Goal: Task Accomplishment & Management: Manage account settings

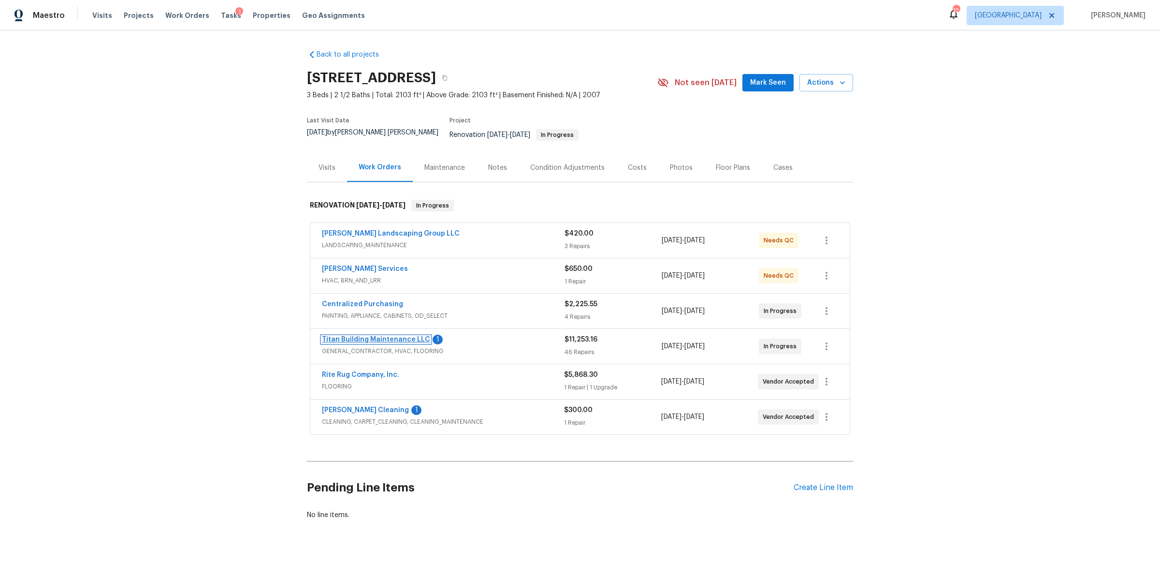
click at [383, 336] on link "Titan Building Maintenance LLC" at bounding box center [376, 339] width 108 height 7
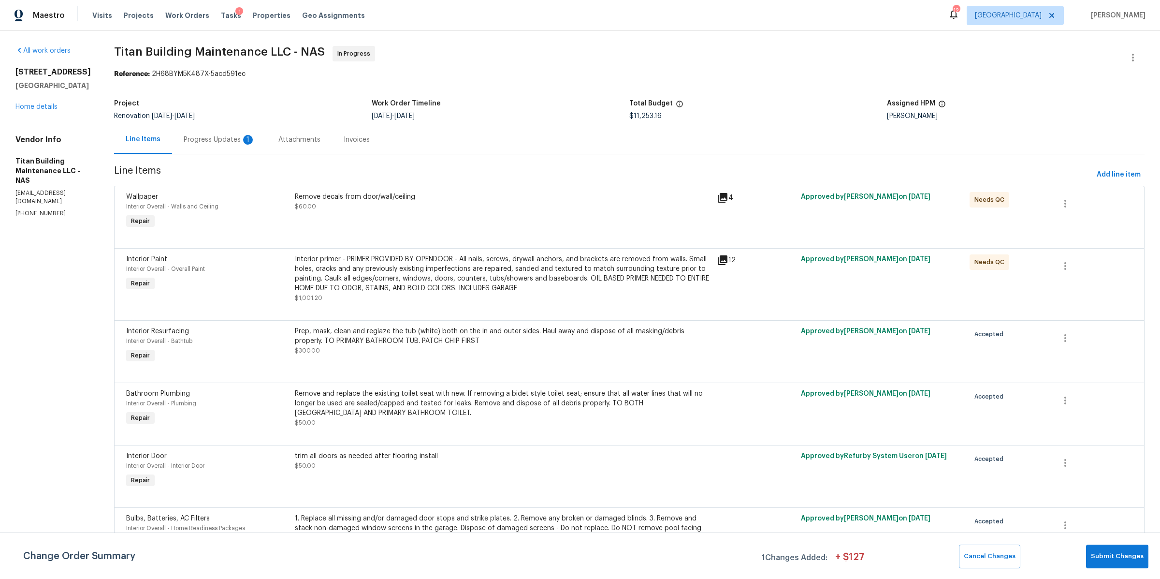
click at [293, 145] on div "Attachments" at bounding box center [299, 140] width 42 height 10
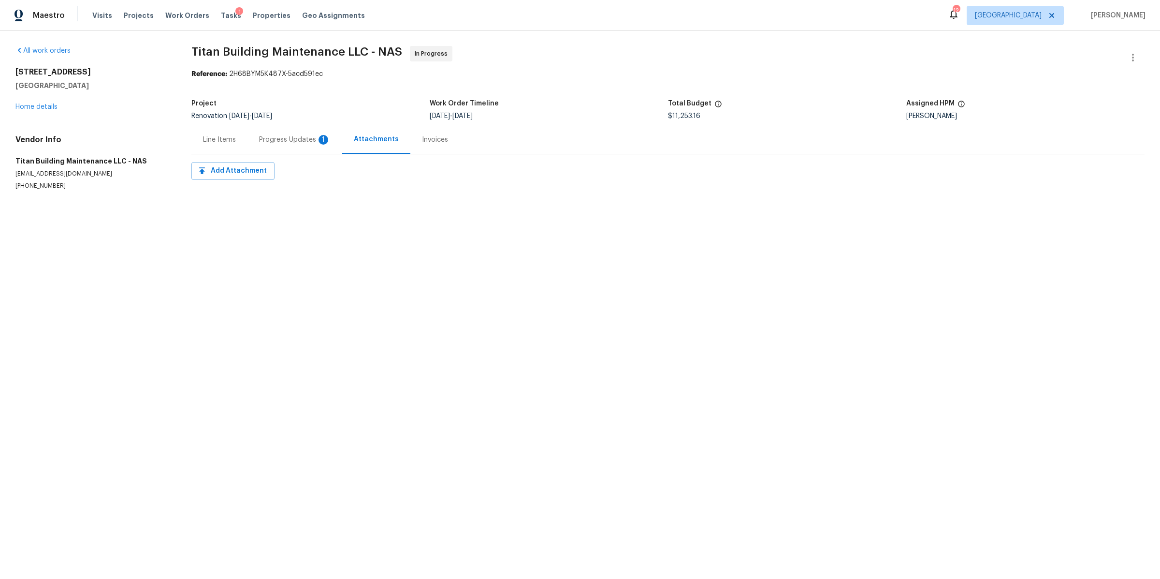
click at [293, 145] on div "Progress Updates 1" at bounding box center [294, 139] width 95 height 29
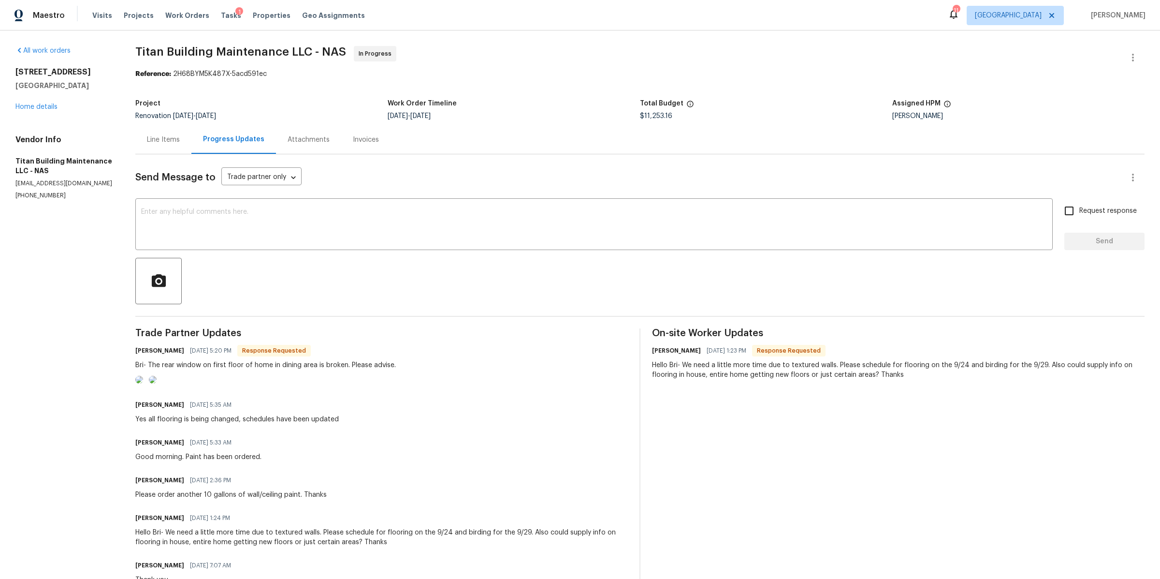
click at [143, 383] on img at bounding box center [139, 380] width 8 height 8
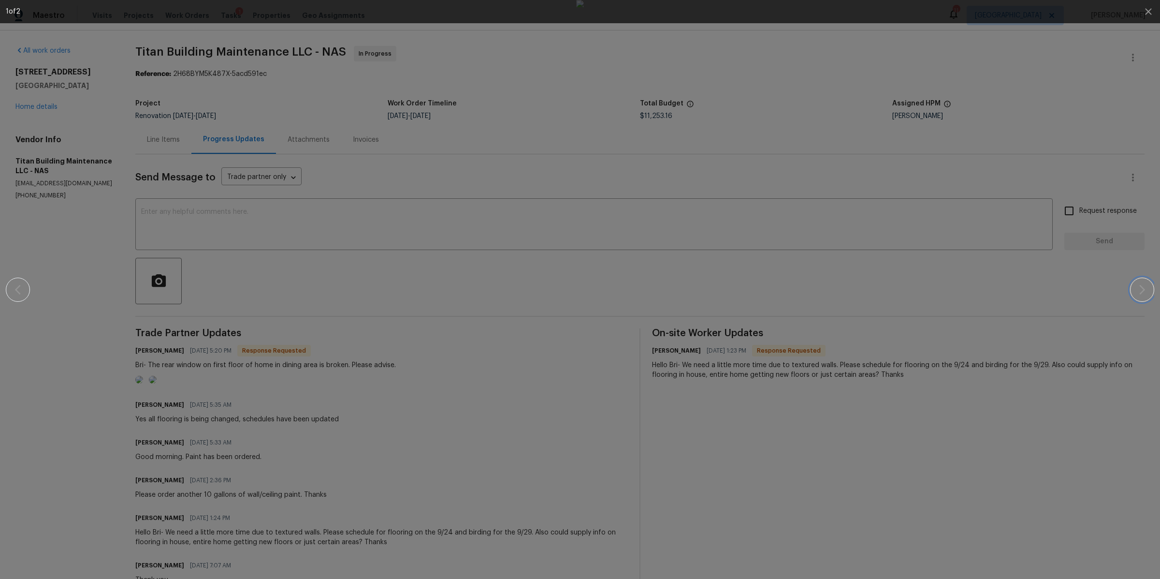
click at [1145, 286] on icon "button" at bounding box center [1142, 290] width 12 height 12
click at [870, 269] on div at bounding box center [580, 289] width 1077 height 579
click at [872, 263] on div at bounding box center [580, 289] width 1077 height 579
click at [1149, 11] on icon "button" at bounding box center [1148, 11] width 6 height 6
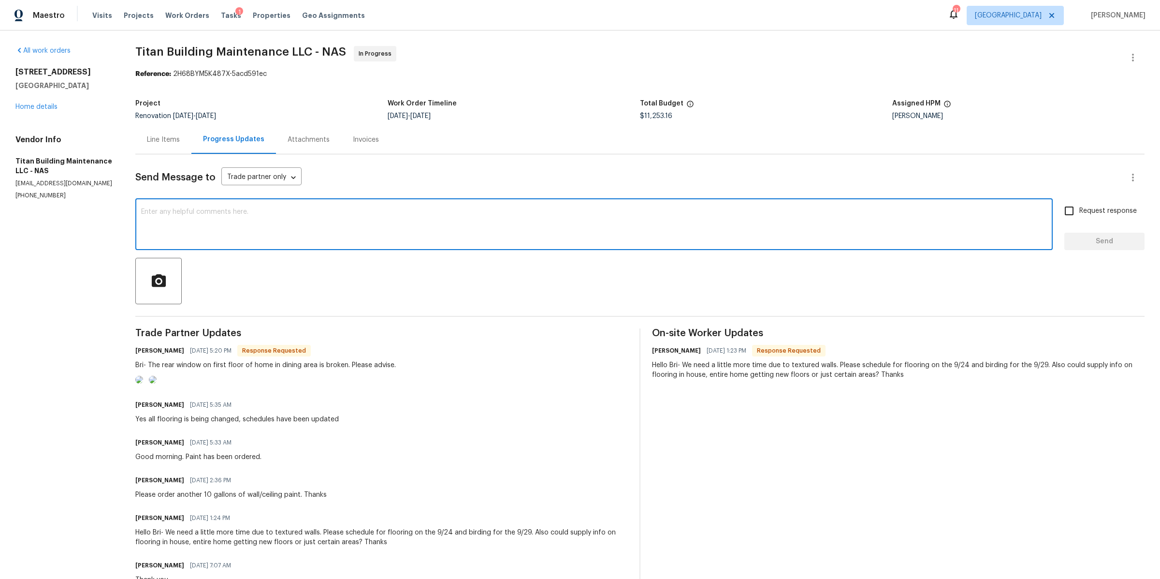
click at [483, 224] on textarea at bounding box center [594, 225] width 906 height 34
type textarea "I will add to the scope for you all to replace! What do you think the time to g…"
click at [1123, 206] on span "Request response" at bounding box center [1108, 211] width 58 height 10
click at [1079, 206] on input "Request response" at bounding box center [1069, 211] width 20 height 20
checkbox input "true"
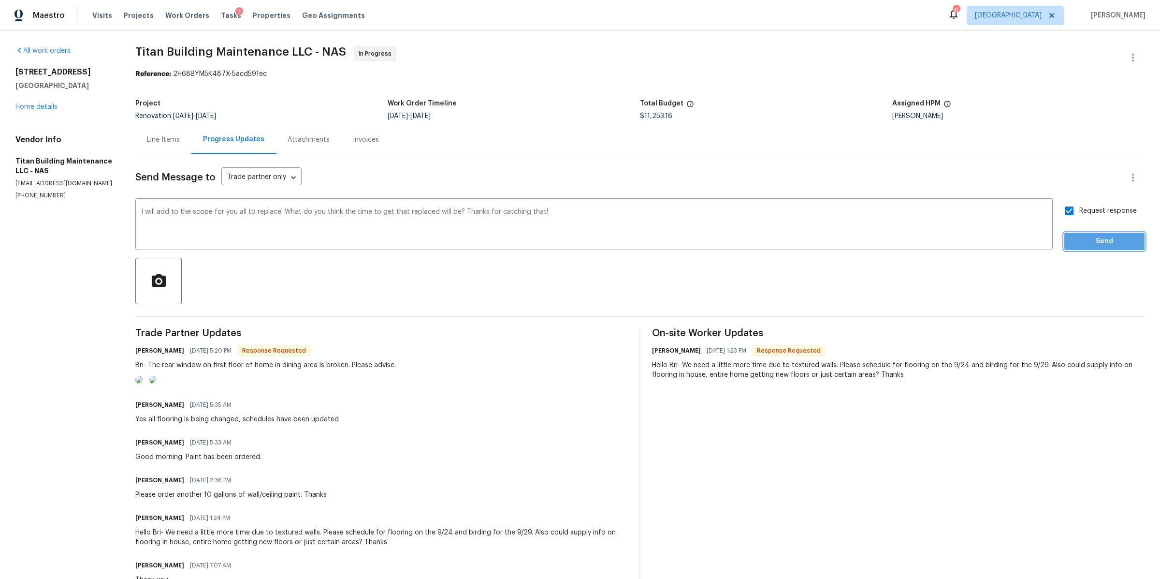
click at [1079, 240] on span "Send" at bounding box center [1104, 241] width 65 height 12
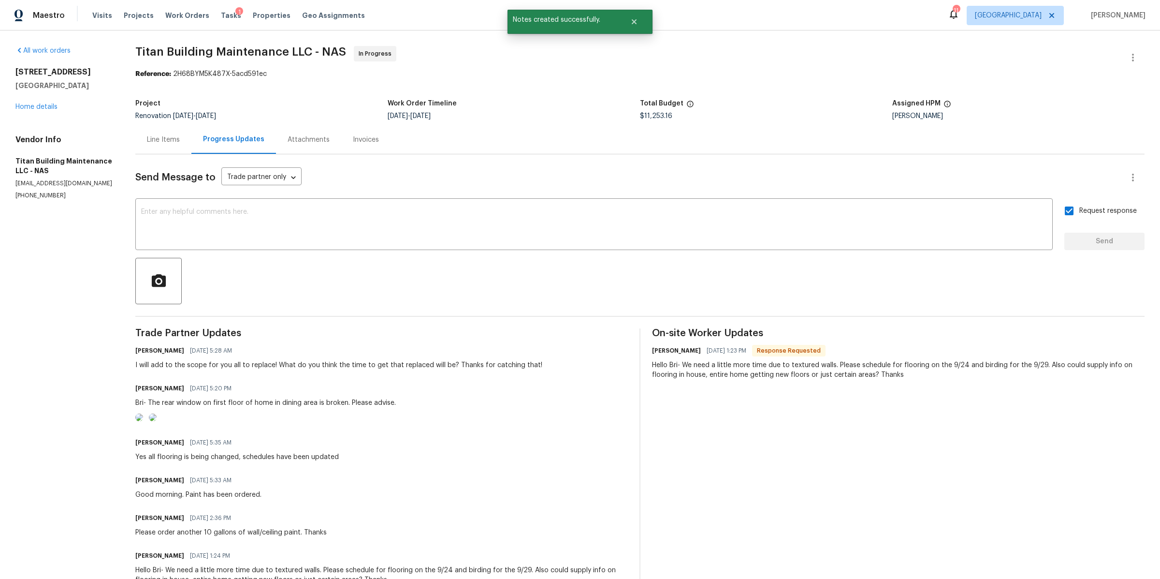
click at [157, 421] on img at bounding box center [153, 417] width 8 height 8
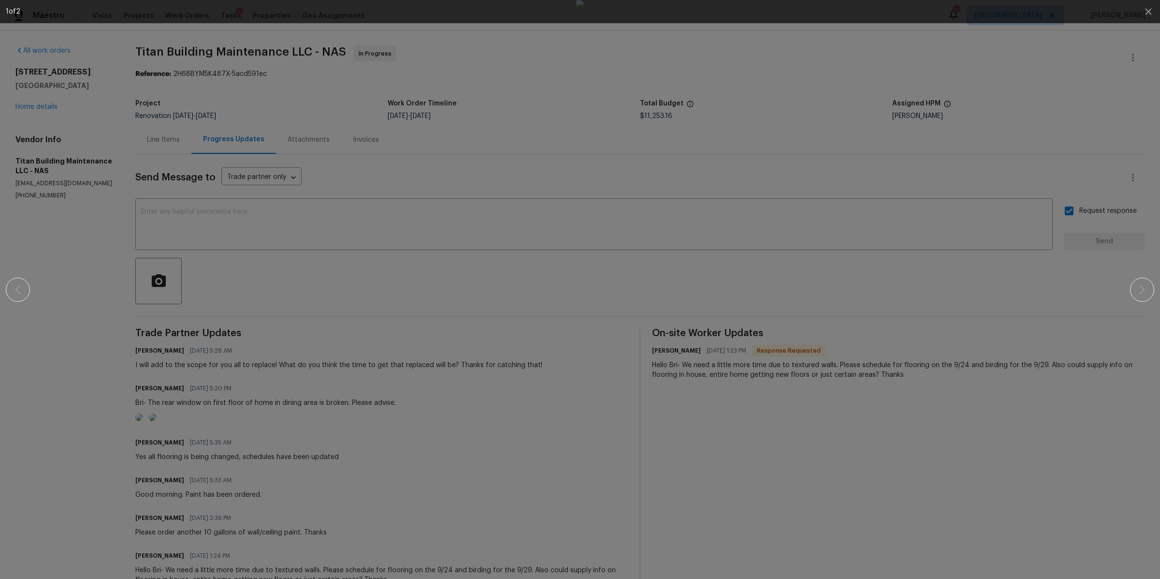
click at [104, 313] on div at bounding box center [580, 289] width 1077 height 579
click at [1130, 12] on div "1 of 2" at bounding box center [571, 12] width 1131 height 10
click at [1151, 13] on icon "button" at bounding box center [1149, 12] width 12 height 12
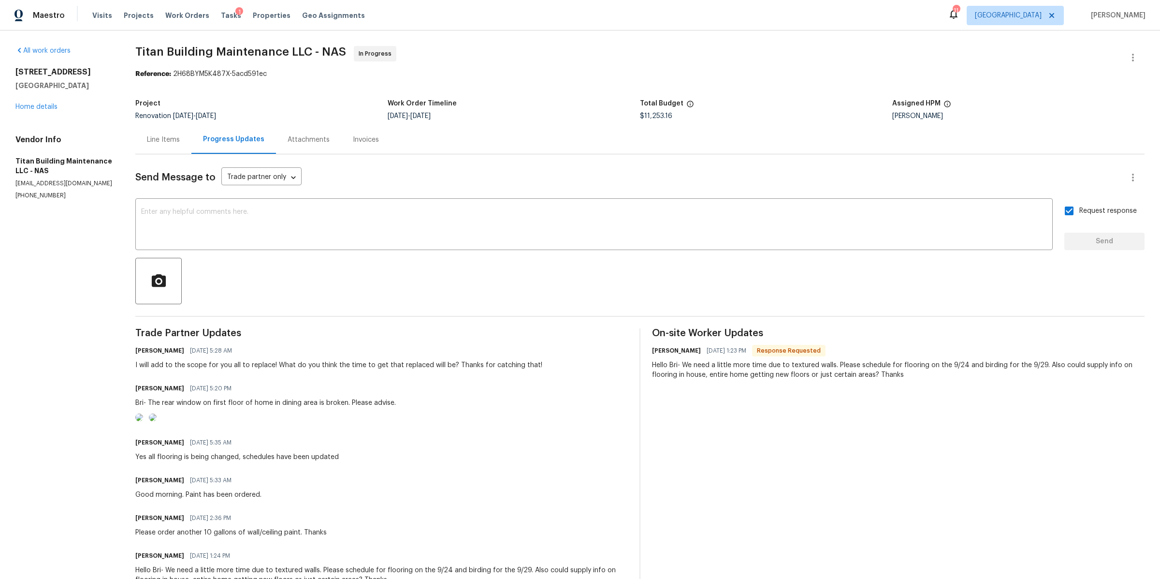
click at [179, 144] on div "Line Items" at bounding box center [163, 140] width 33 height 10
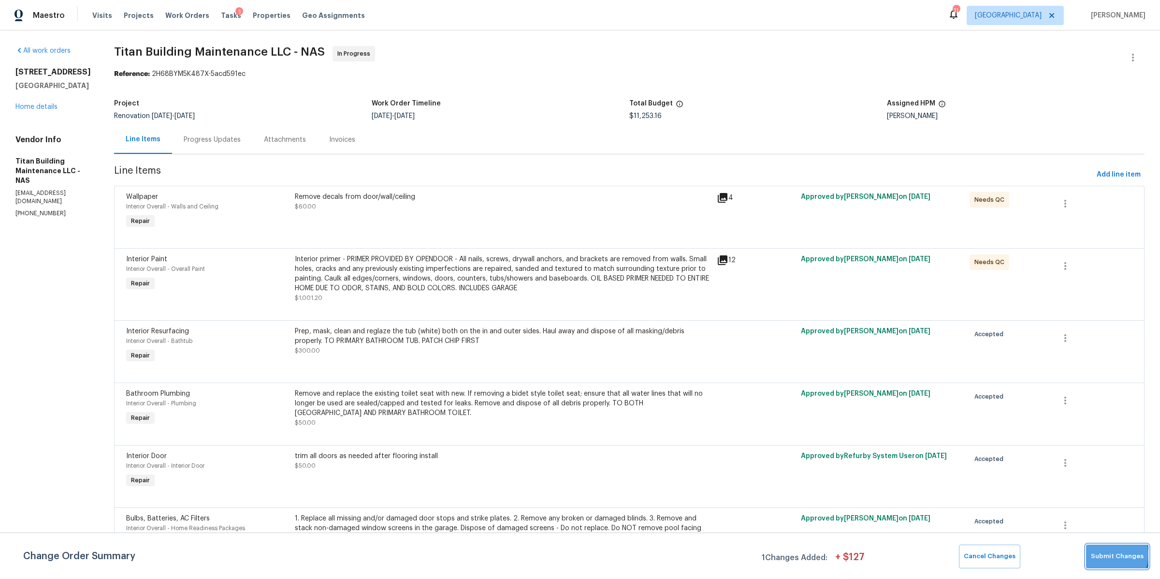
click at [1112, 555] on span "Submit Changes" at bounding box center [1117, 556] width 53 height 11
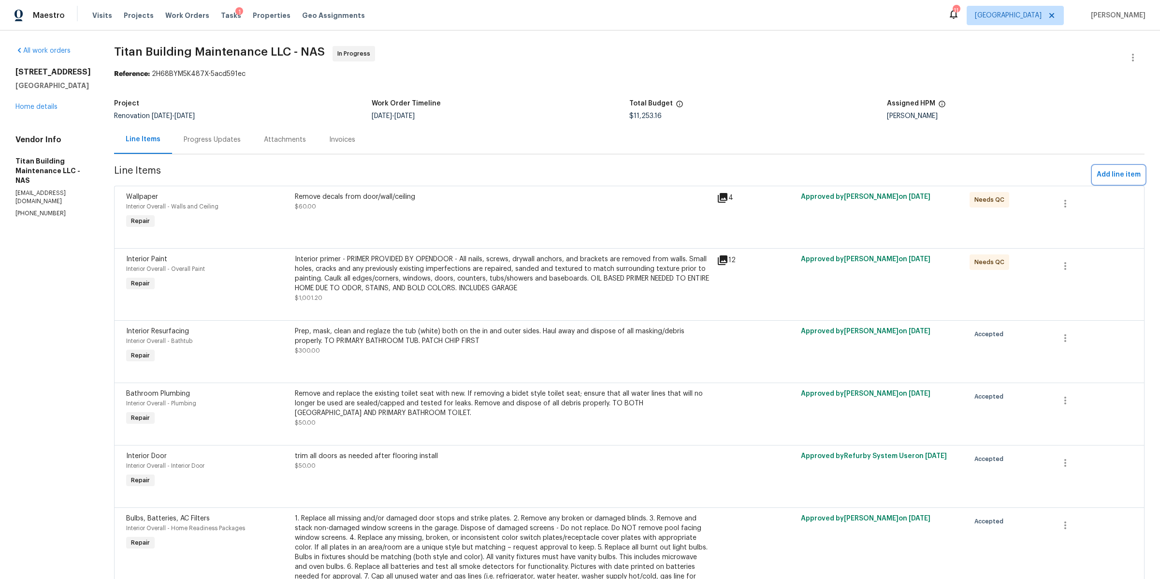
click at [1123, 172] on span "Add line item" at bounding box center [1119, 175] width 44 height 12
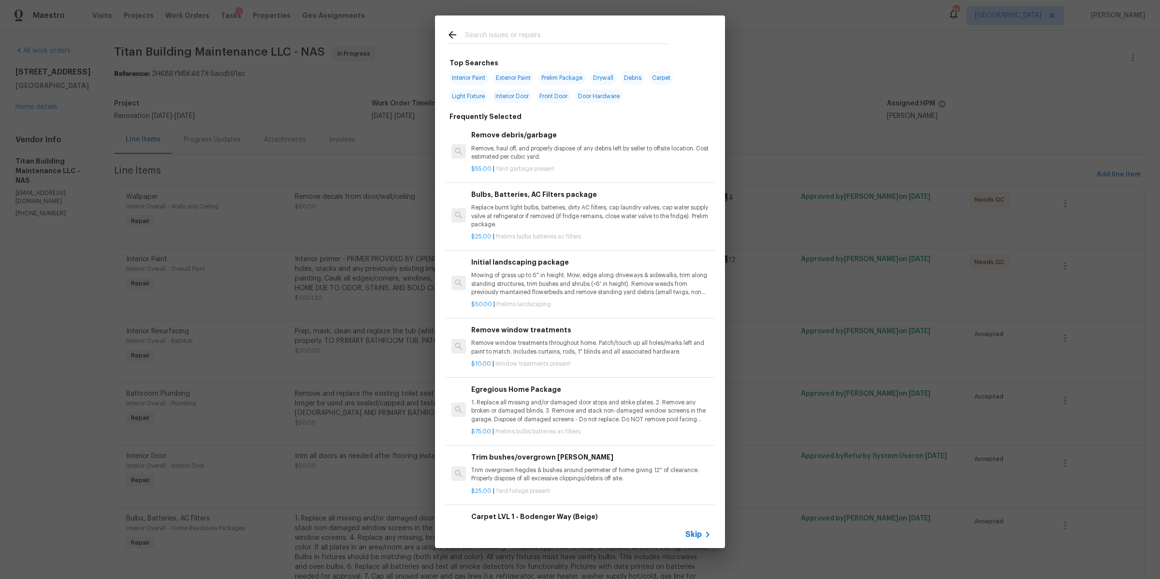
click at [702, 534] on icon at bounding box center [708, 534] width 12 height 12
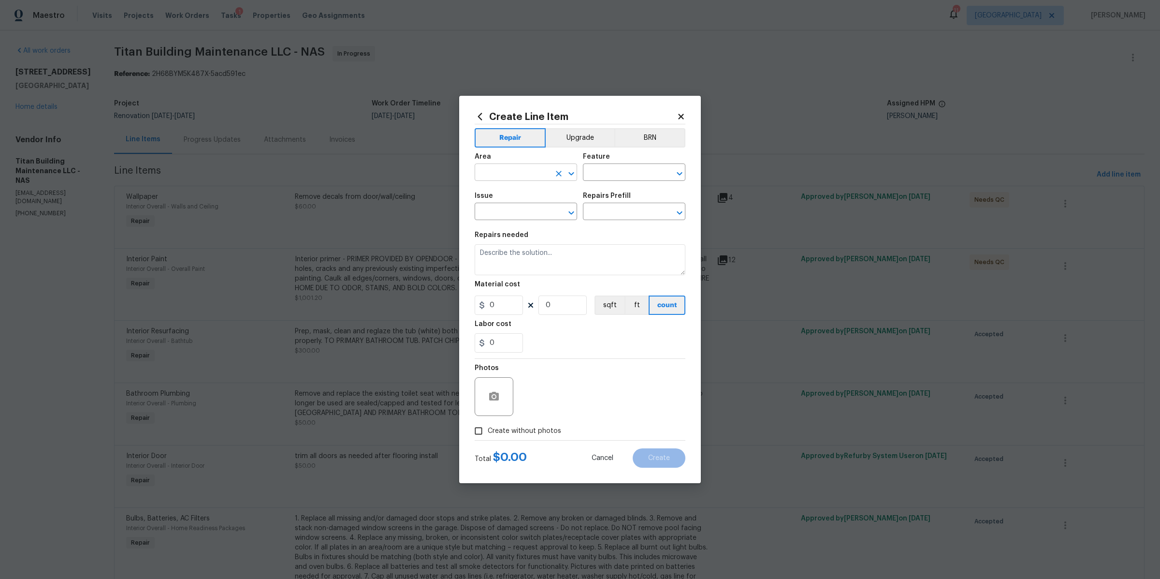
click at [509, 175] on input "text" at bounding box center [512, 173] width 75 height 15
click at [494, 192] on li "Living Room" at bounding box center [526, 195] width 102 height 16
type input "Living Room"
click at [633, 175] on input "text" at bounding box center [620, 173] width 75 height 15
click at [617, 216] on li "Windows" at bounding box center [634, 218] width 102 height 16
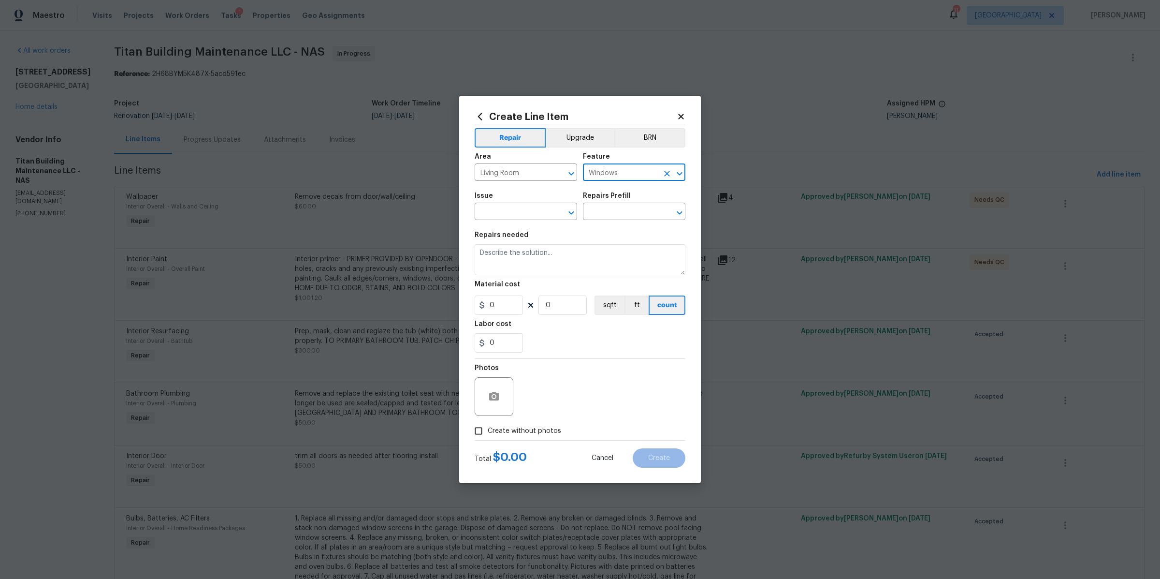
type input "Windows"
click at [524, 204] on div "Issue" at bounding box center [526, 198] width 102 height 13
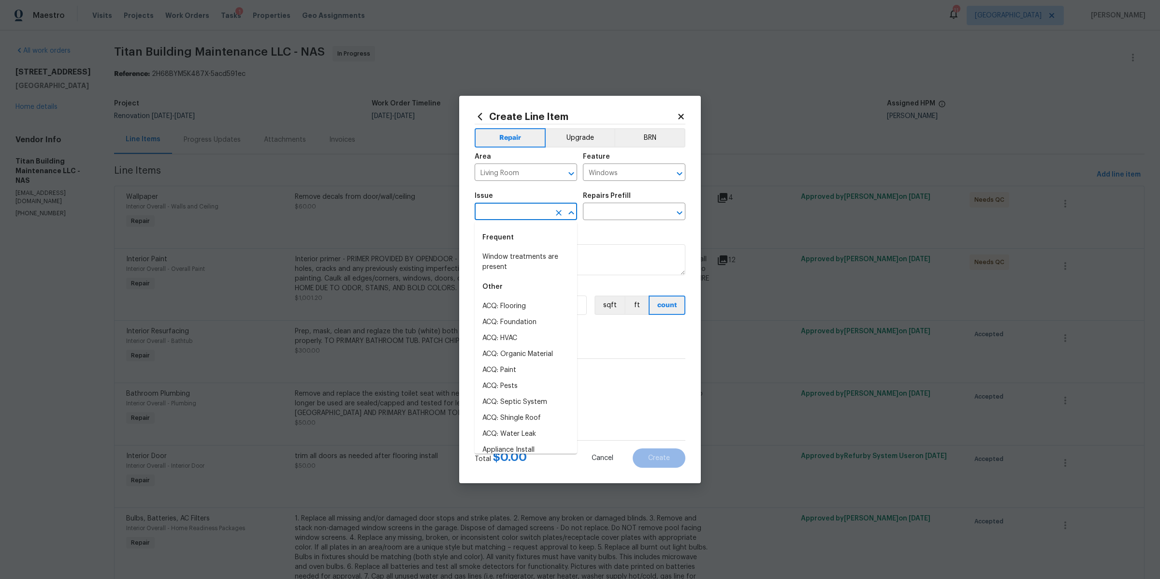
click at [520, 208] on input "text" at bounding box center [512, 212] width 75 height 15
click at [495, 301] on li "Windows & Skylights" at bounding box center [526, 306] width 102 height 16
type input "Windows & Skylights"
click at [630, 215] on input "text" at bounding box center [620, 212] width 75 height 15
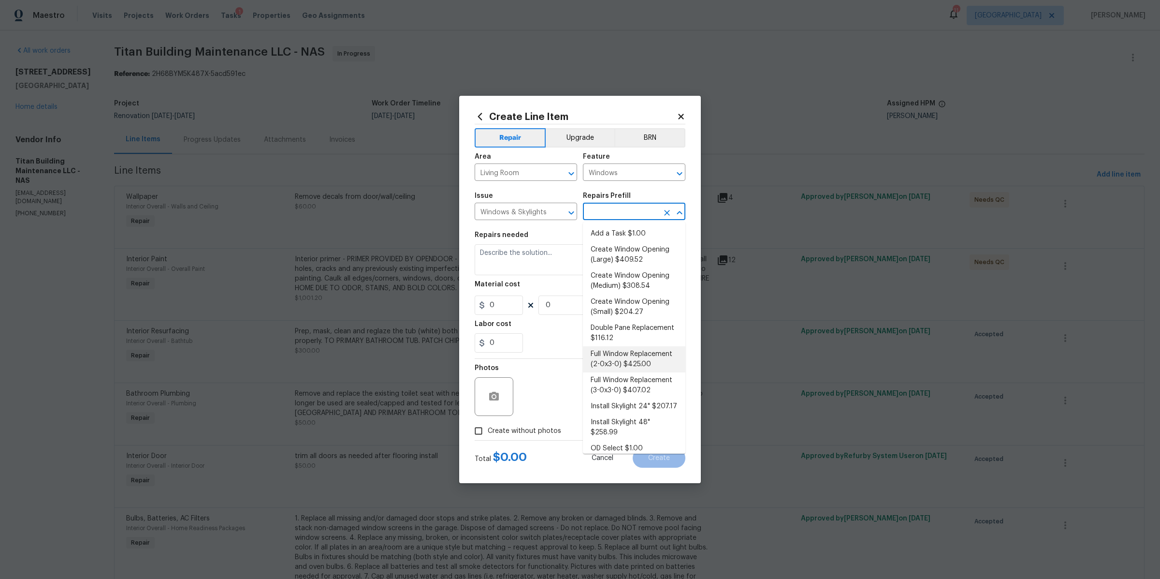
click at [607, 372] on li "Full Window Replacement (2-0x3-0) $425.00" at bounding box center [634, 359] width 102 height 26
type input "Full Window Replacement (2-0x3-0) $425.00"
type textarea "Remove and replace the 2-0 x 3-0 vinyl double hung, dual pane window with new. …"
type input "1"
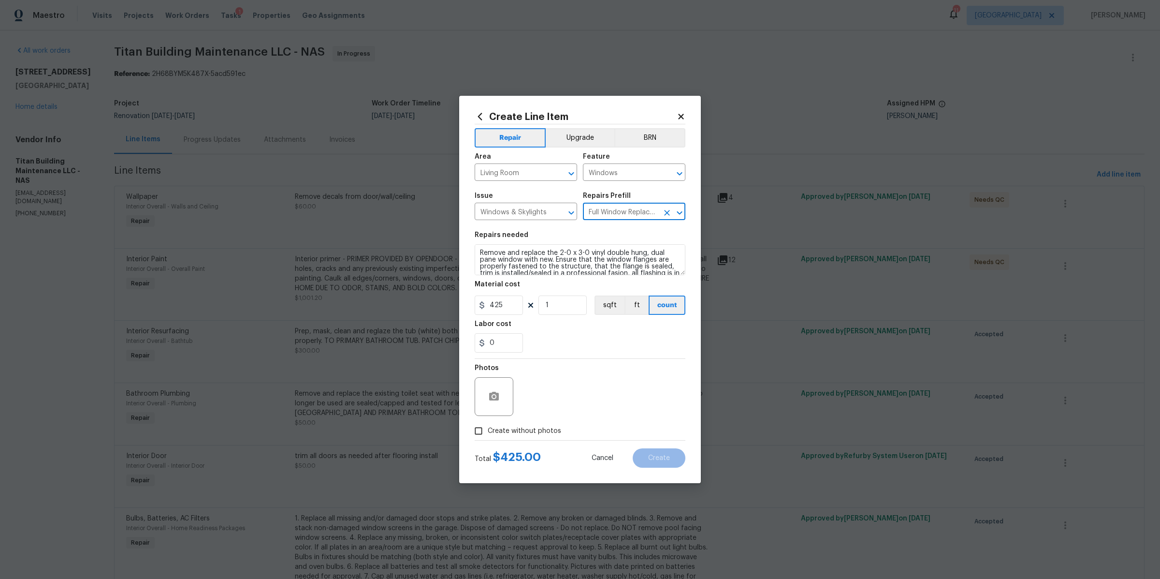
type input "425"
click at [503, 389] on div at bounding box center [494, 396] width 39 height 39
click at [498, 402] on icon "button" at bounding box center [494, 397] width 12 height 12
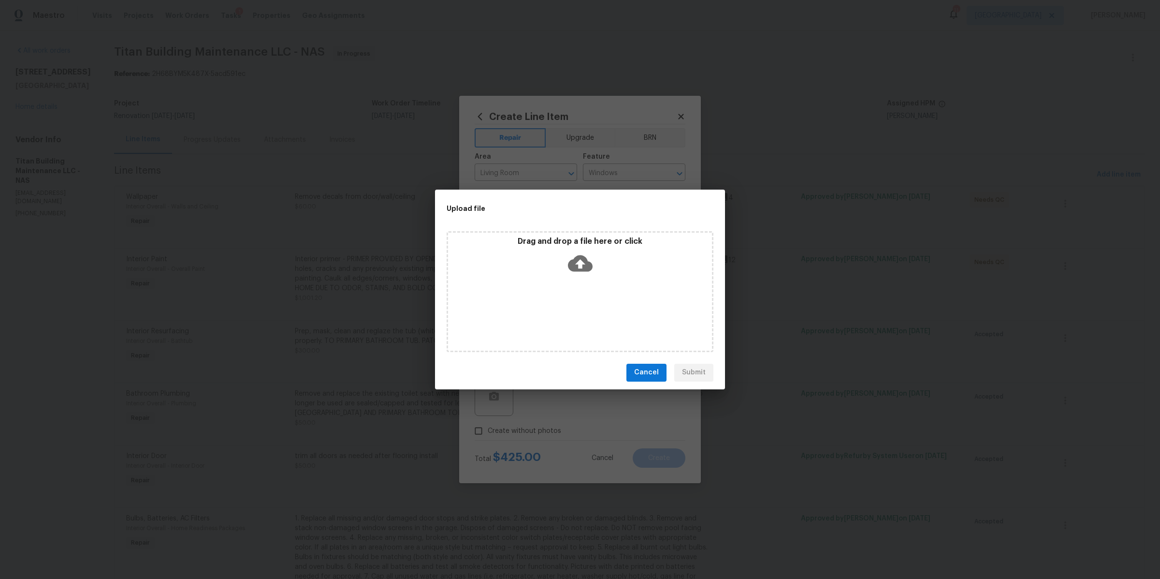
click at [563, 258] on div "Drag and drop a file here or click" at bounding box center [580, 257] width 264 height 42
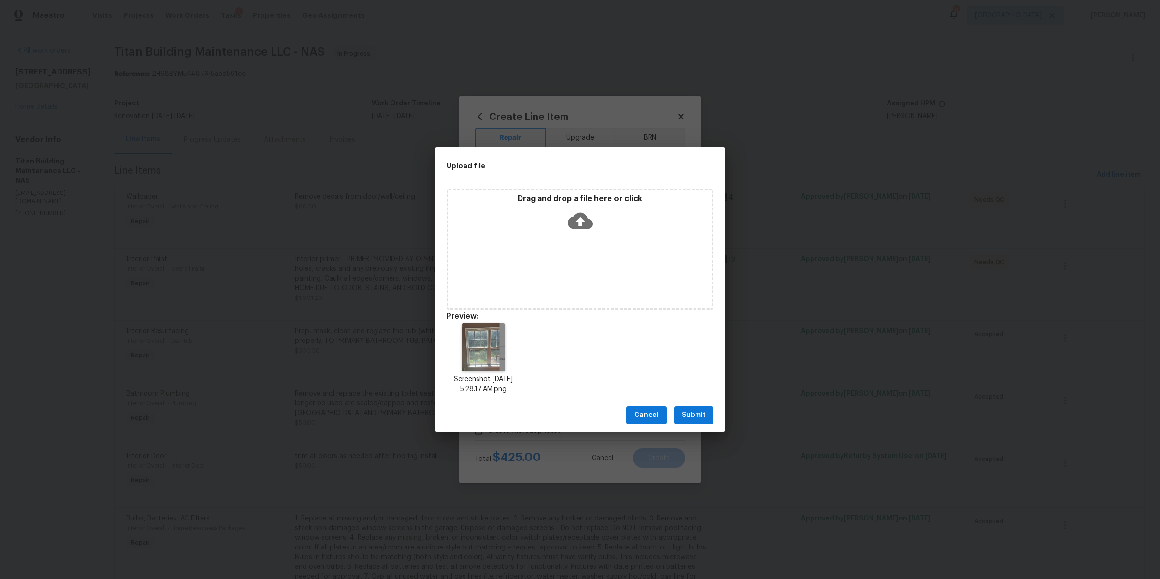
click at [680, 410] on button "Submit" at bounding box center [693, 415] width 39 height 18
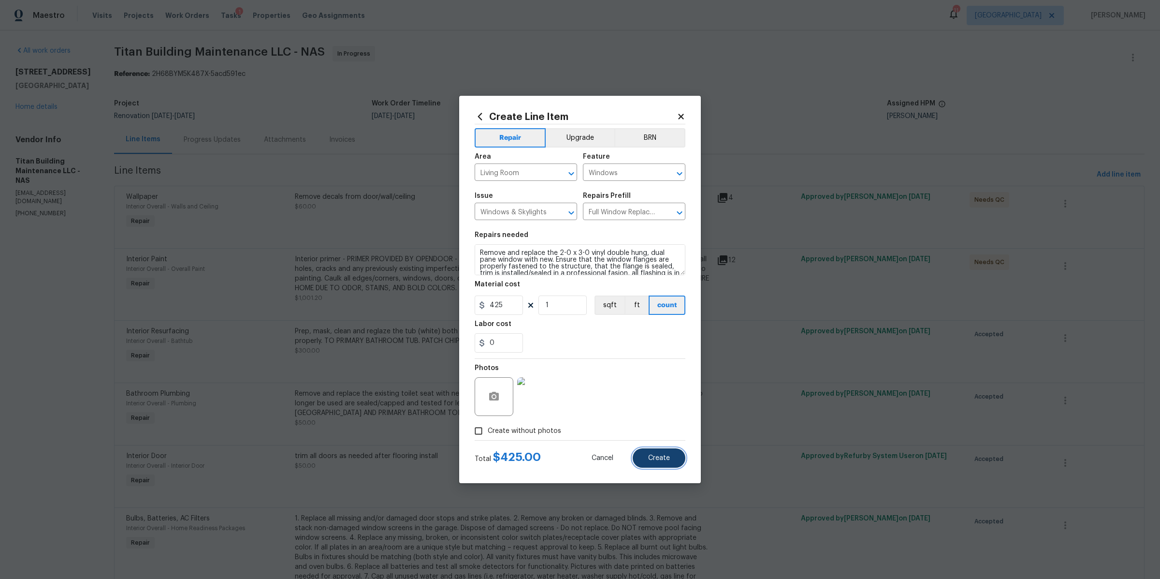
click at [646, 456] on button "Create" at bounding box center [659, 457] width 53 height 19
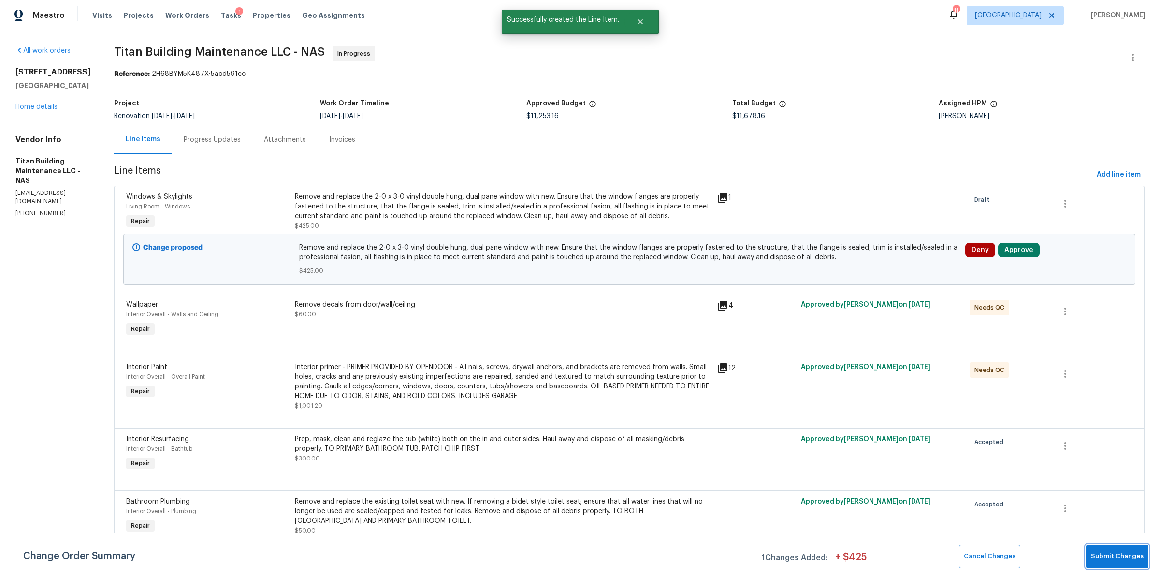
click at [1105, 553] on span "Submit Changes" at bounding box center [1117, 556] width 53 height 11
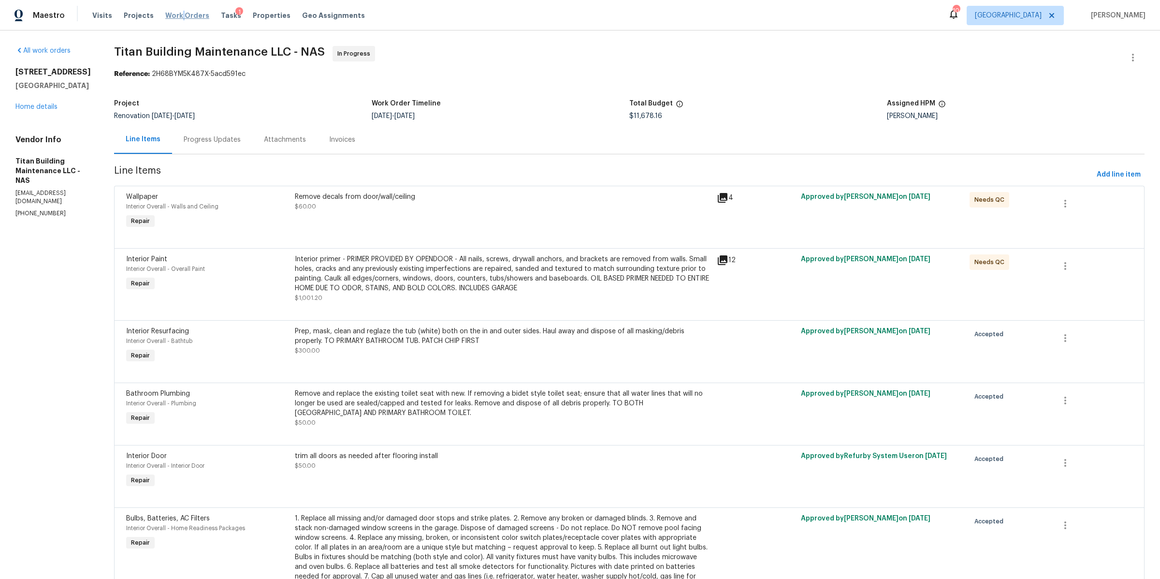
click at [176, 18] on span "Work Orders" at bounding box center [187, 16] width 44 height 10
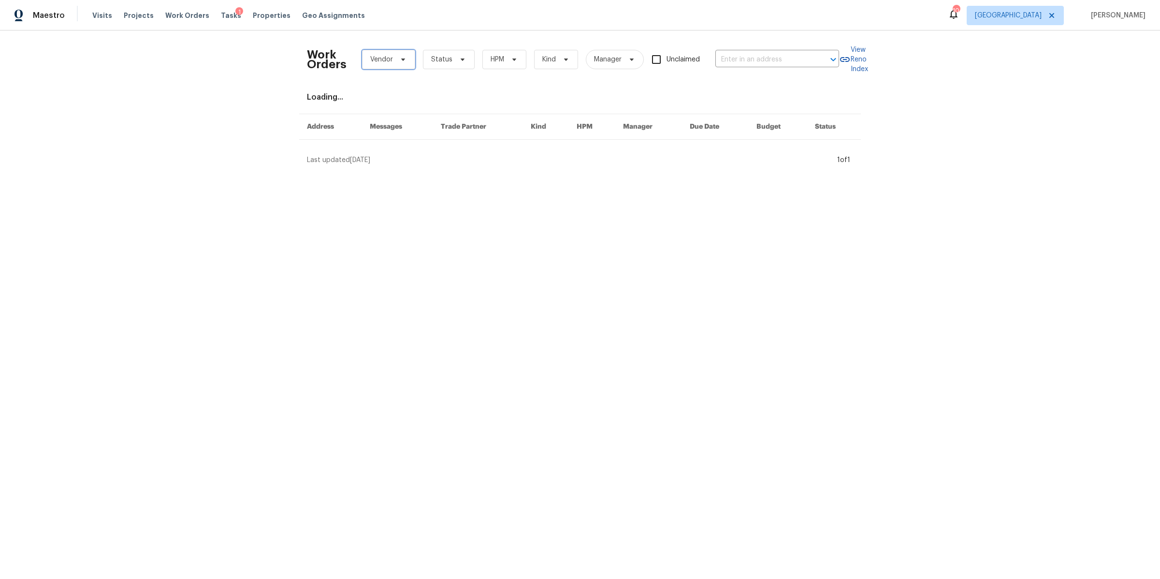
click at [400, 63] on span "Vendor" at bounding box center [388, 59] width 53 height 19
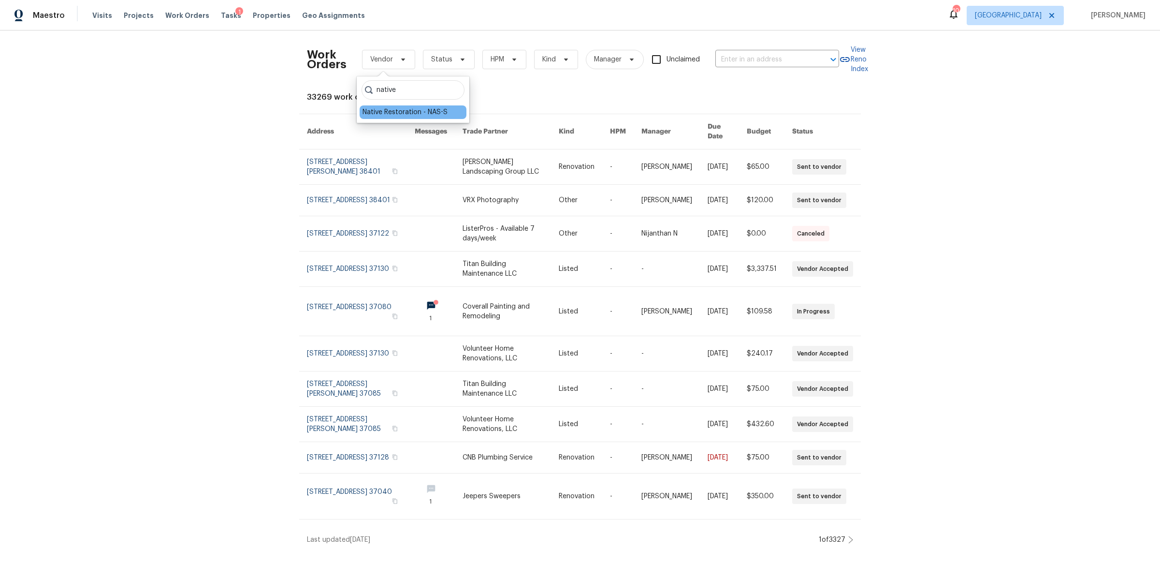
type input "native"
click at [393, 109] on div "Native Restoration - NAS-S" at bounding box center [405, 112] width 85 height 10
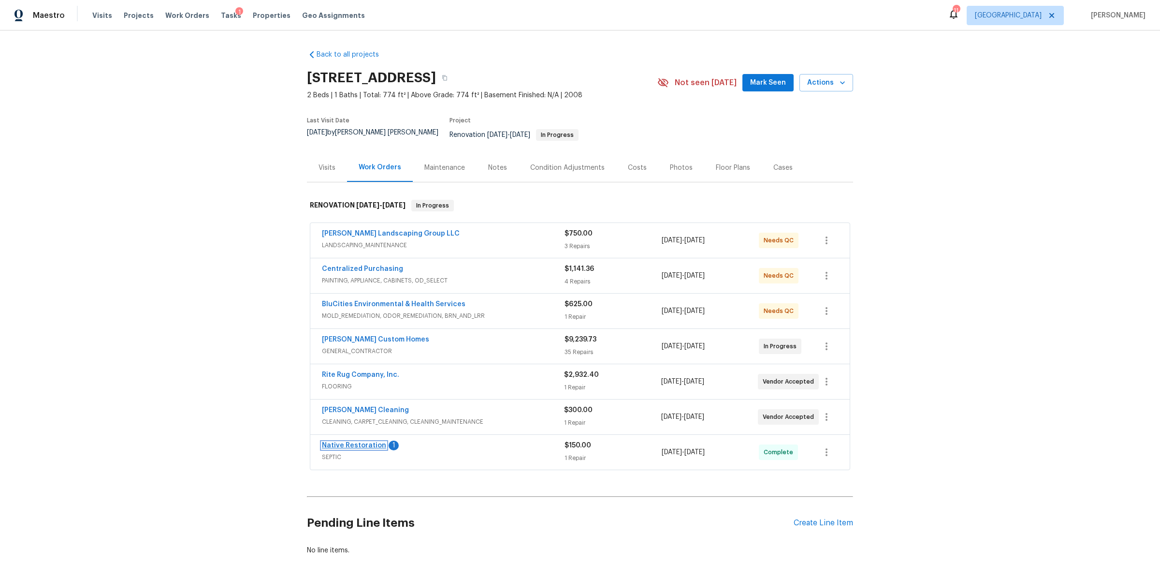
click at [357, 442] on link "Native Restoration" at bounding box center [354, 445] width 64 height 7
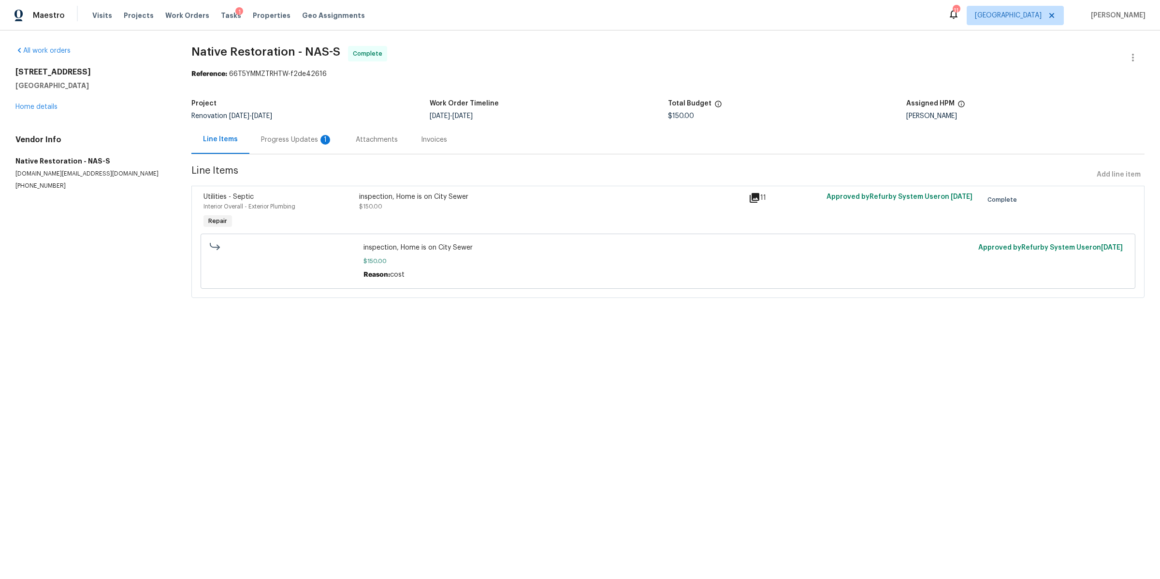
click at [274, 143] on div "Progress Updates 1" at bounding box center [297, 140] width 72 height 10
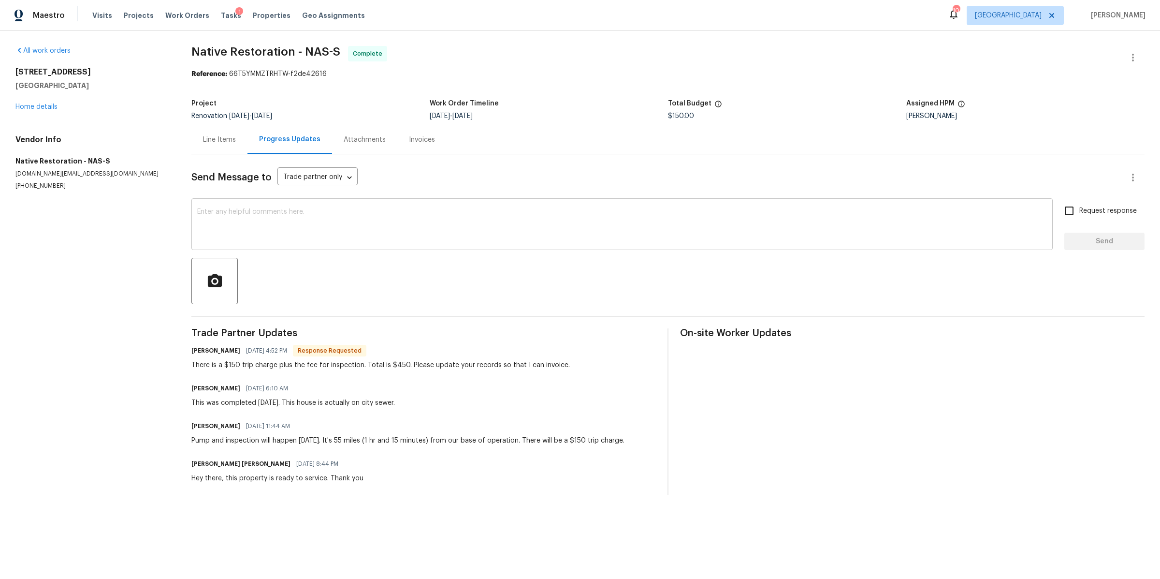
click at [367, 231] on textarea at bounding box center [622, 225] width 850 height 34
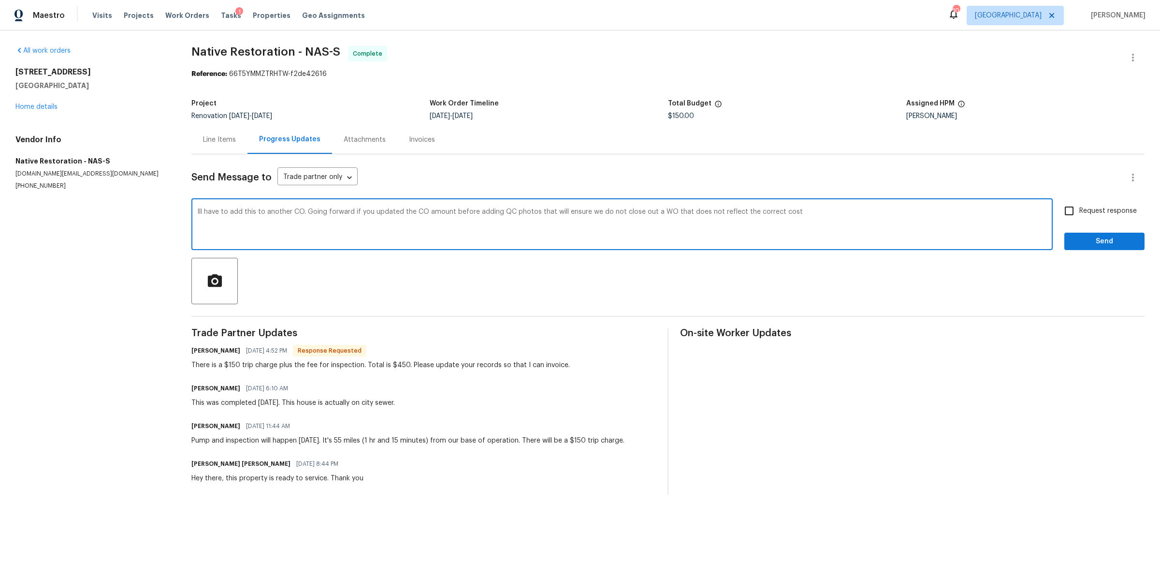
type textarea "Ill have to add this to another CO. Going forward if you updated the CO amount …"
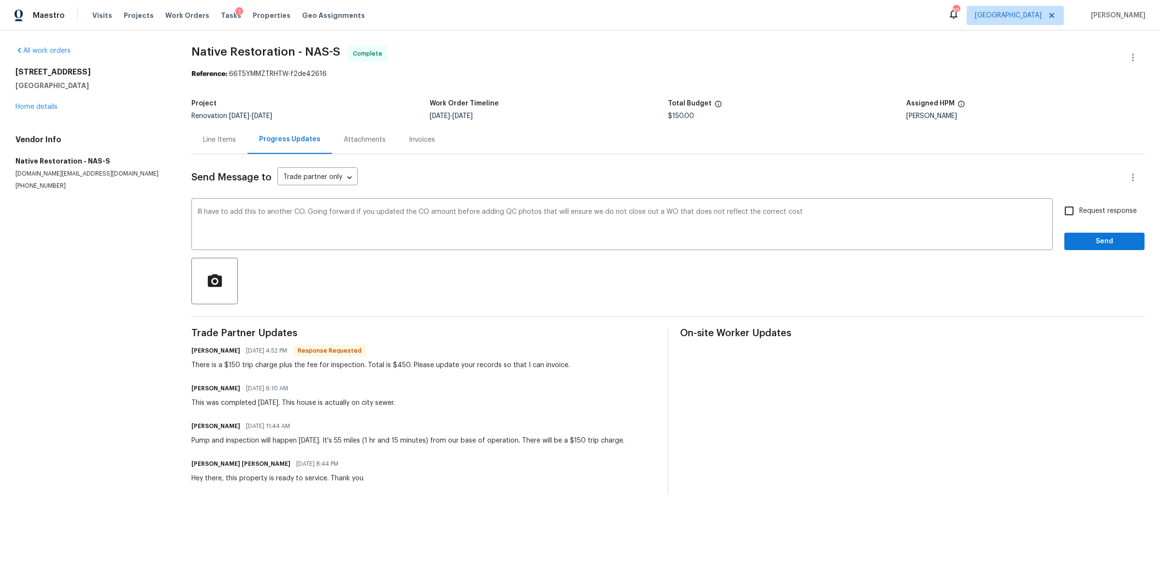
click at [1079, 211] on span "Request response" at bounding box center [1108, 211] width 58 height 10
click at [1074, 211] on input "Request response" at bounding box center [1069, 211] width 20 height 20
checkbox input "true"
click at [1072, 237] on span "Send" at bounding box center [1104, 241] width 65 height 12
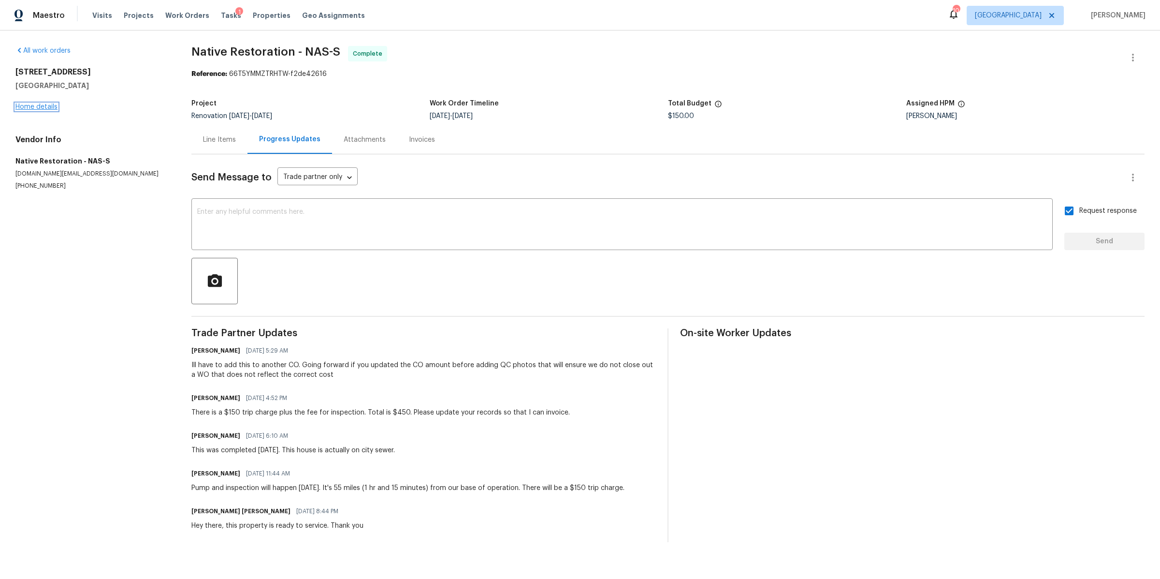
click at [30, 106] on link "Home details" at bounding box center [36, 106] width 42 height 7
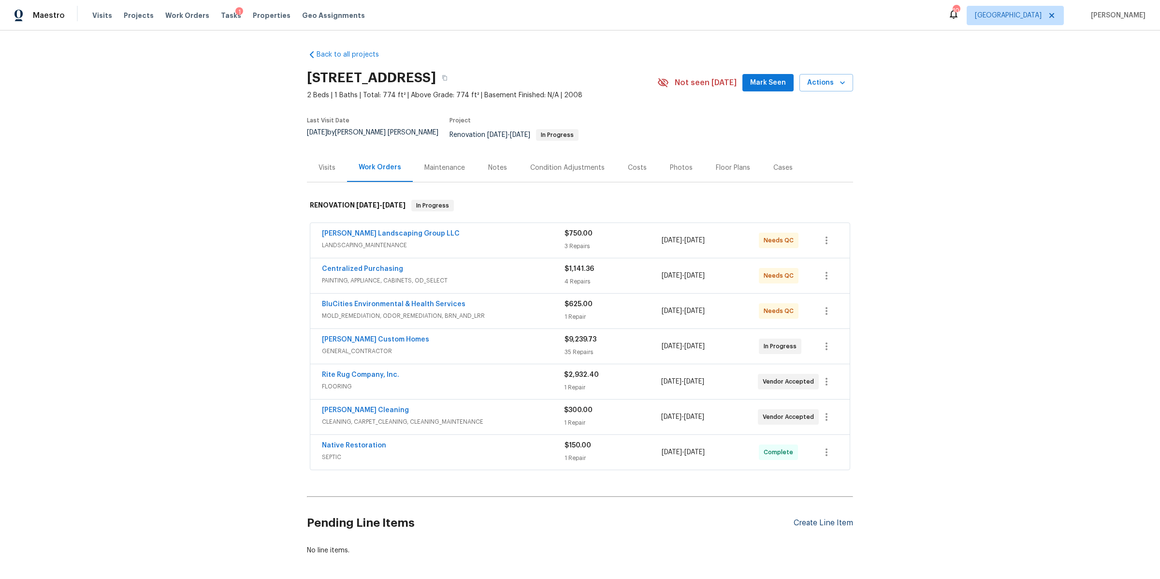
click at [810, 518] on div "Create Line Item" at bounding box center [823, 522] width 59 height 9
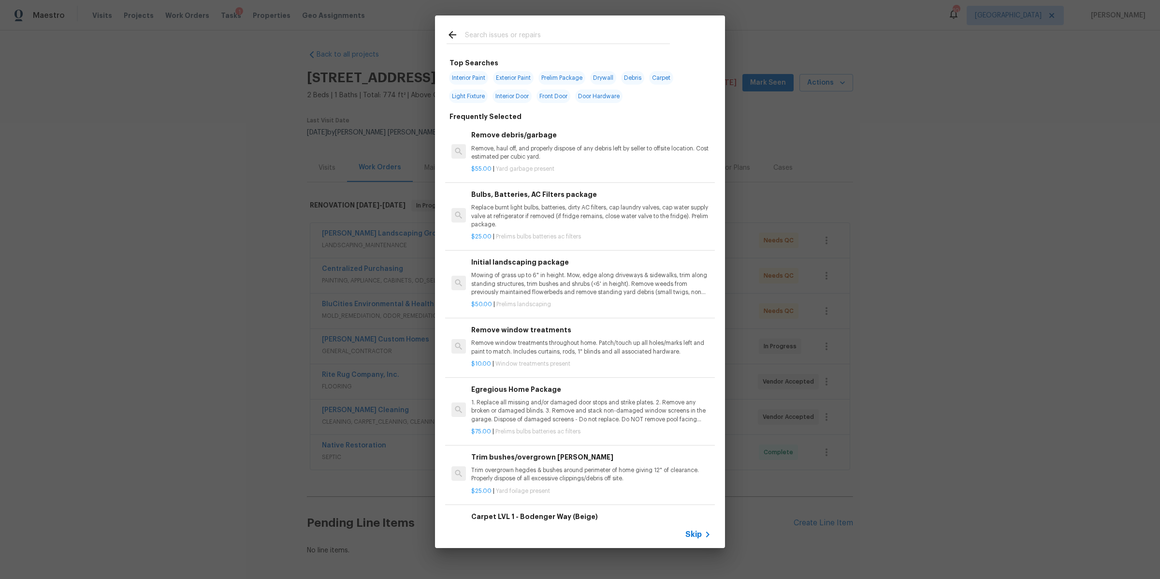
click at [698, 527] on div "Skip" at bounding box center [580, 534] width 290 height 27
click at [697, 531] on span "Skip" at bounding box center [693, 534] width 16 height 10
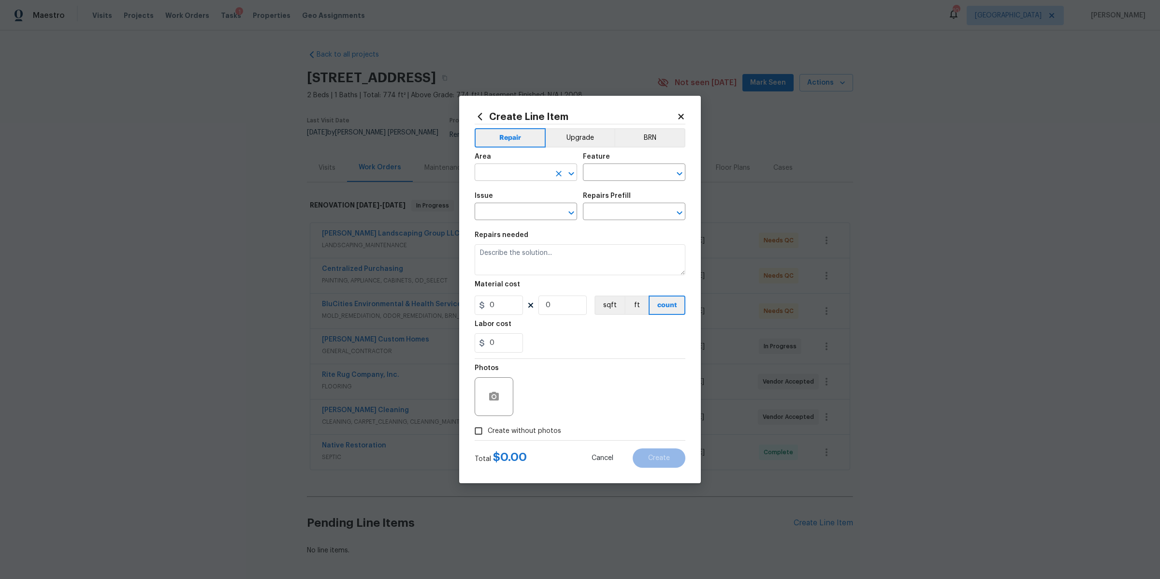
click at [513, 169] on input "text" at bounding box center [512, 173] width 75 height 15
click at [497, 208] on li "Exterior Overall" at bounding box center [526, 211] width 102 height 16
type input "Exterior Overall"
click at [599, 166] on input "text" at bounding box center [620, 173] width 75 height 15
type input "s"
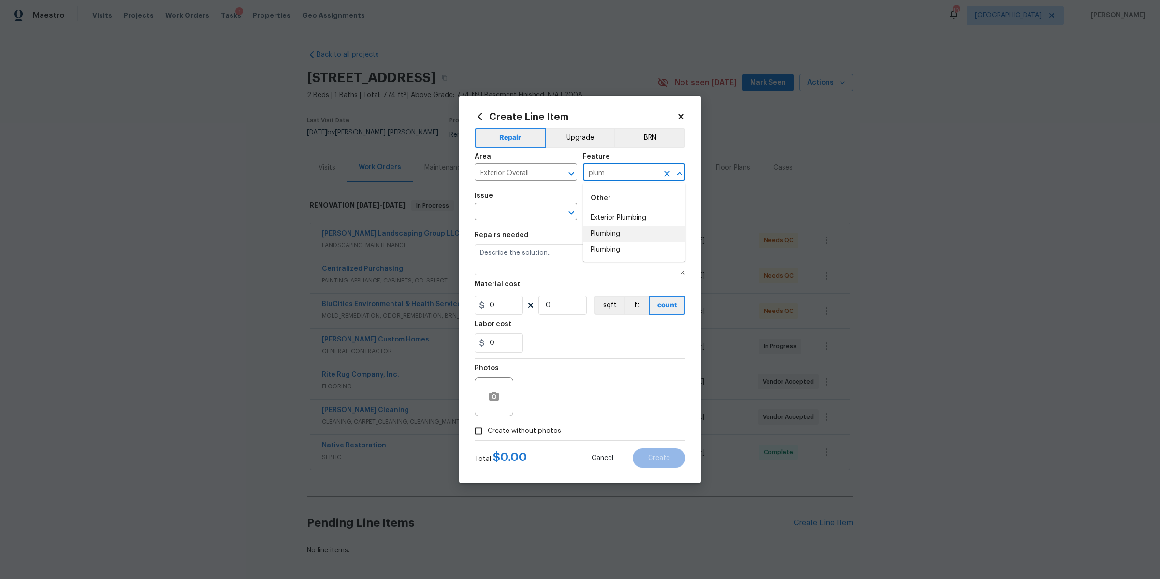
click at [617, 236] on li "Plumbing" at bounding box center [634, 234] width 102 height 16
type input "Plumbing"
click at [544, 207] on input "text" at bounding box center [512, 212] width 75 height 15
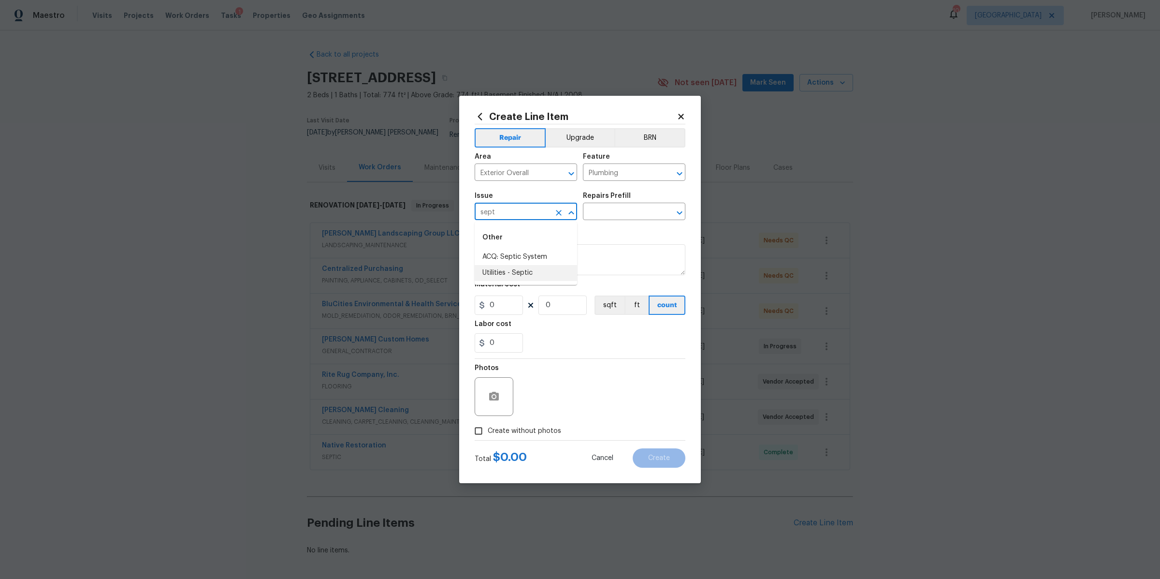
click at [534, 269] on li "Utilities - Septic" at bounding box center [526, 273] width 102 height 16
type input "Utilities - Septic"
click at [609, 215] on input "text" at bounding box center [620, 212] width 75 height 15
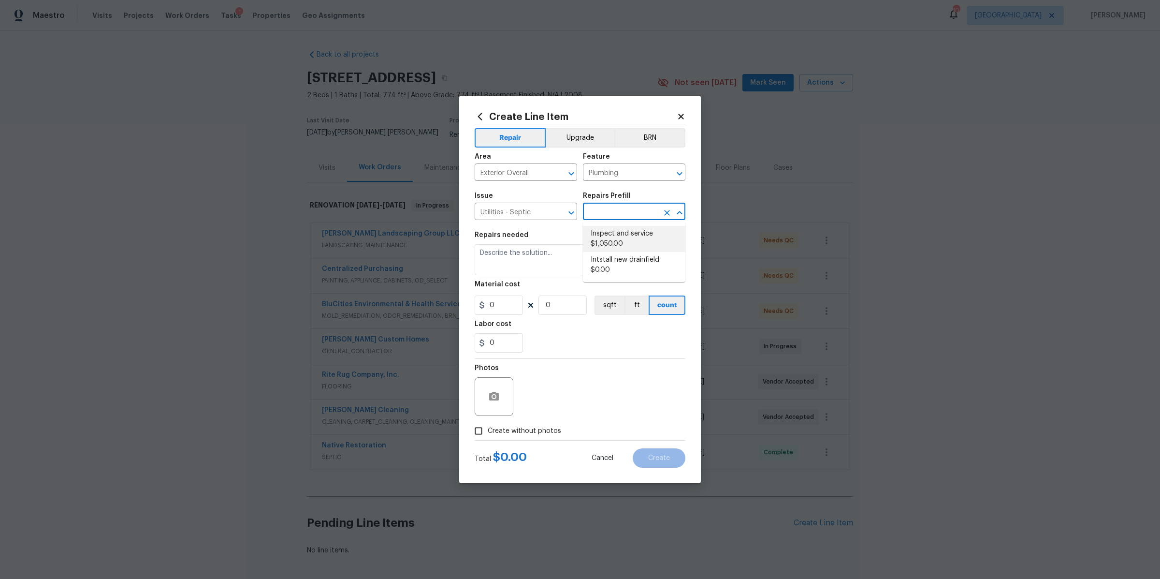
click at [608, 242] on li "Inspect and service $1,050.00" at bounding box center [634, 239] width 102 height 26
type input "Inspect and service $1,050.00"
type textarea "Pump and inspect septic tank and provide clean bill of health from specialist c…"
type input "1"
click at [509, 302] on input "1050" at bounding box center [499, 304] width 48 height 19
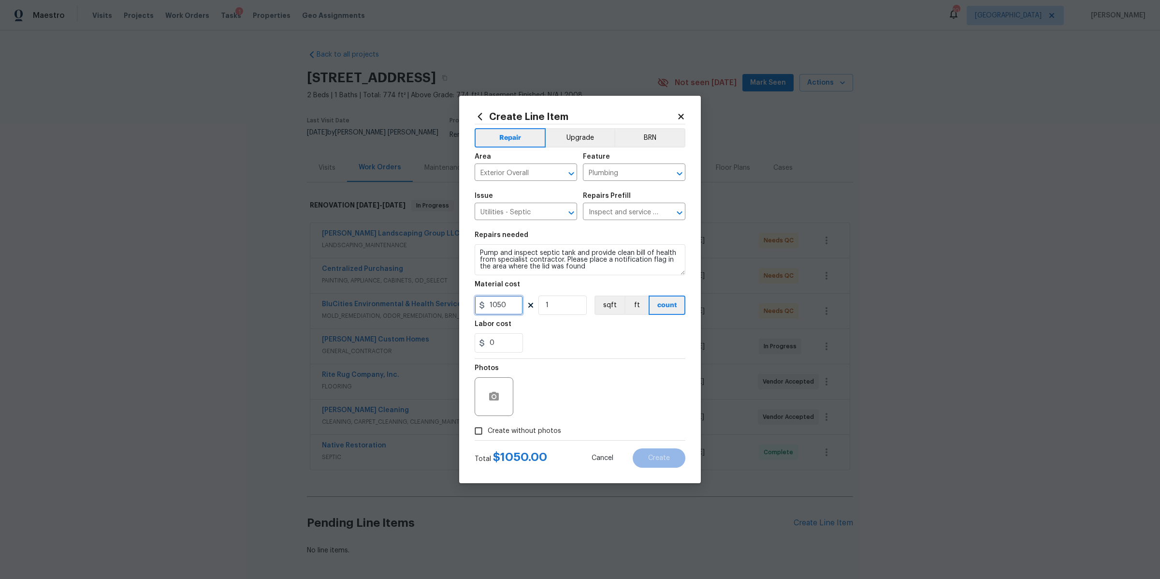
click at [509, 302] on input "1050" at bounding box center [499, 304] width 48 height 19
type input "450"
click at [556, 265] on textarea "Pump and inspect septic tank and provide clean bill of health from specialist c…" at bounding box center [580, 259] width 211 height 31
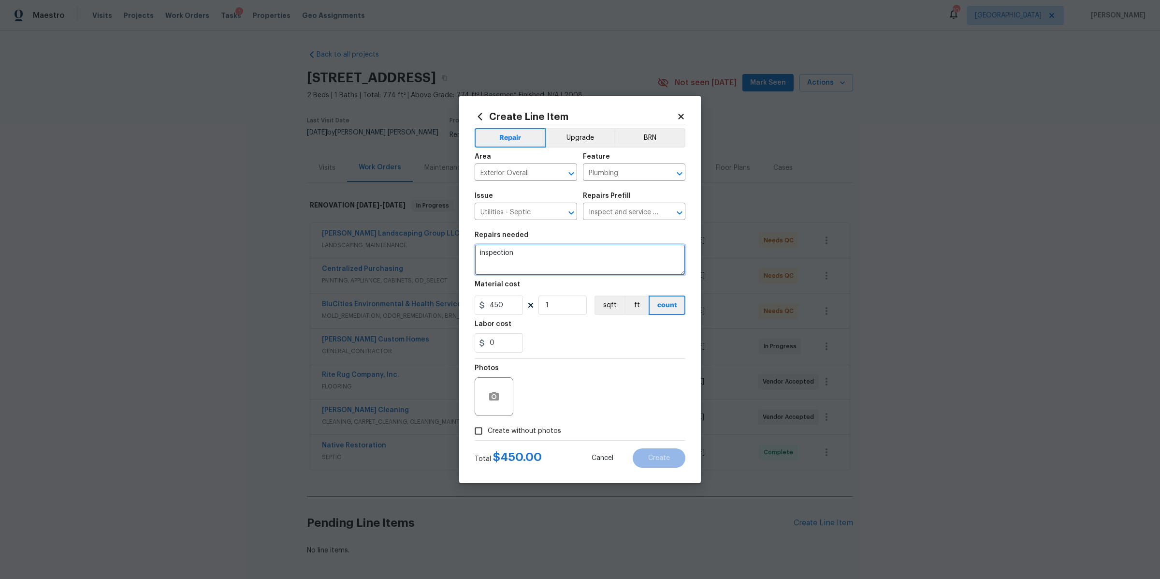
type textarea "inspection"
click at [578, 340] on div "0" at bounding box center [580, 342] width 211 height 19
click at [541, 436] on label "Create without photos" at bounding box center [515, 431] width 92 height 18
click at [488, 436] on input "Create without photos" at bounding box center [478, 431] width 18 height 18
checkbox input "true"
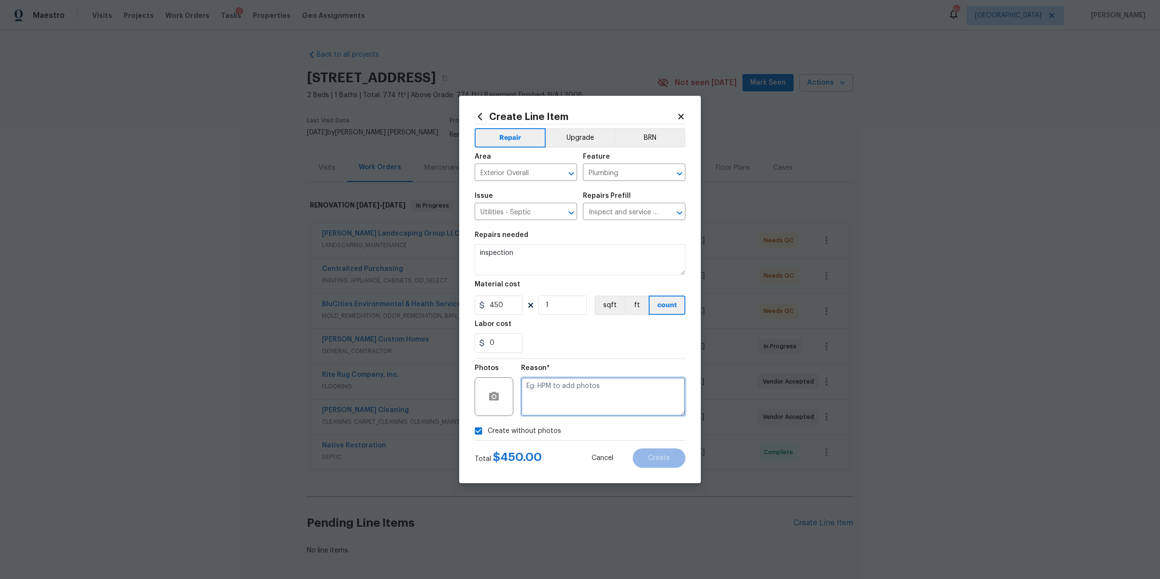
click at [586, 407] on textarea at bounding box center [603, 396] width 164 height 39
type textarea "na"
click at [664, 458] on span "Create" at bounding box center [659, 457] width 22 height 7
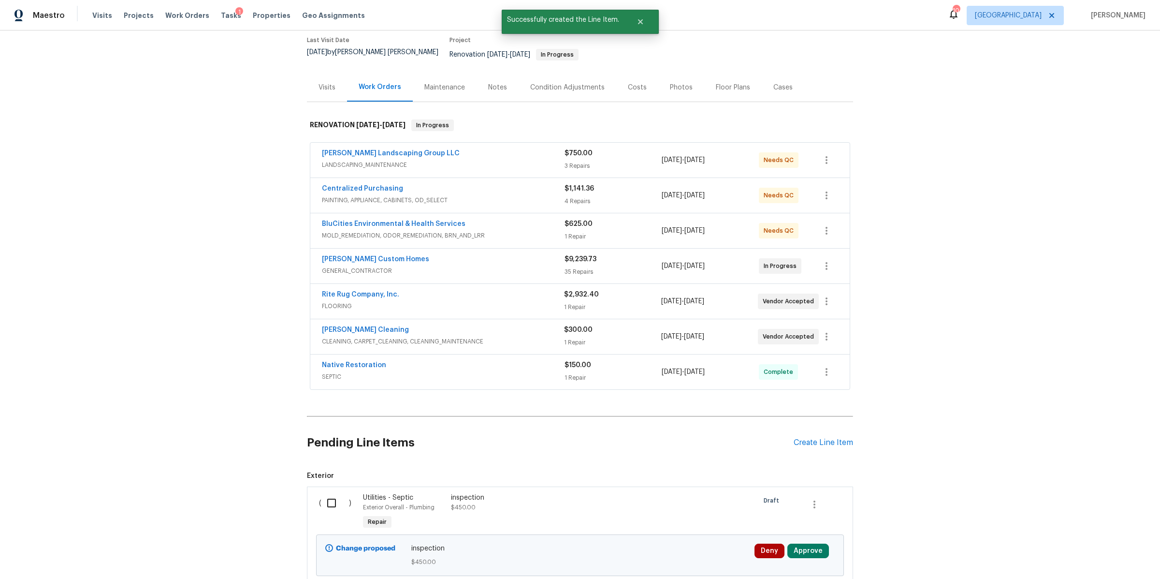
scroll to position [156, 0]
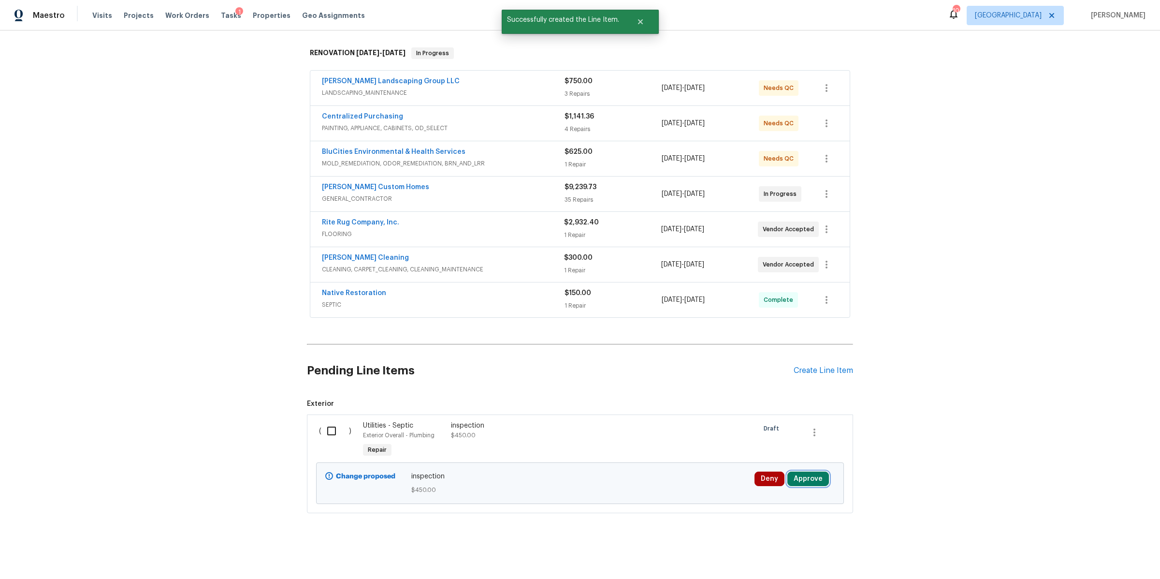
click at [808, 472] on button "Approve" at bounding box center [808, 478] width 42 height 15
click at [768, 437] on span "Approve" at bounding box center [775, 437] width 27 height 7
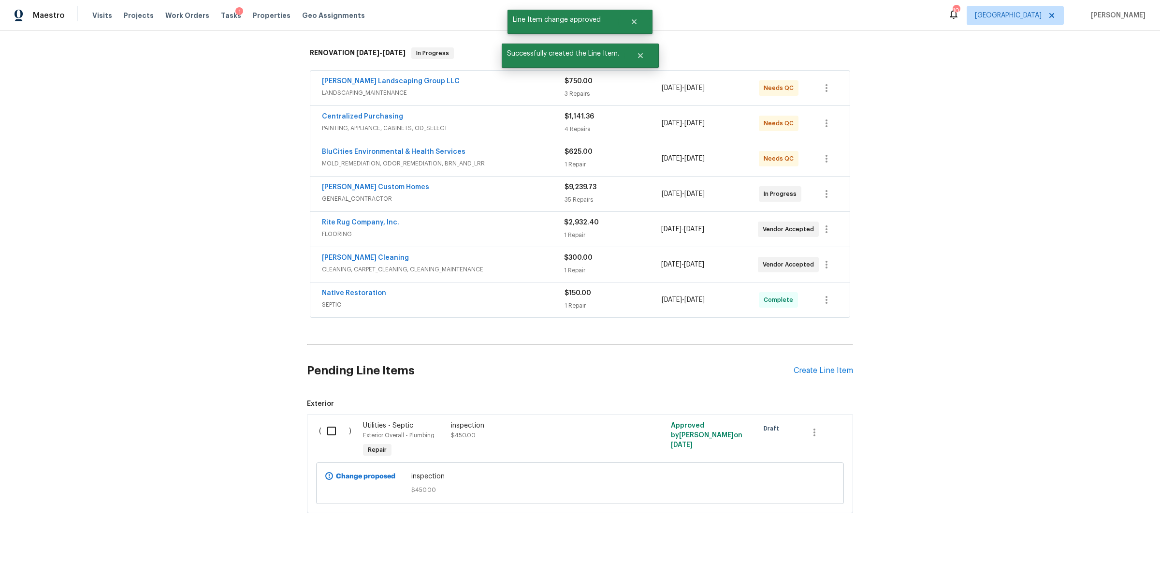
click at [331, 423] on input "checkbox" at bounding box center [335, 431] width 28 height 20
checkbox input "true"
click at [1117, 546] on button "Create Work Order" at bounding box center [1105, 555] width 80 height 18
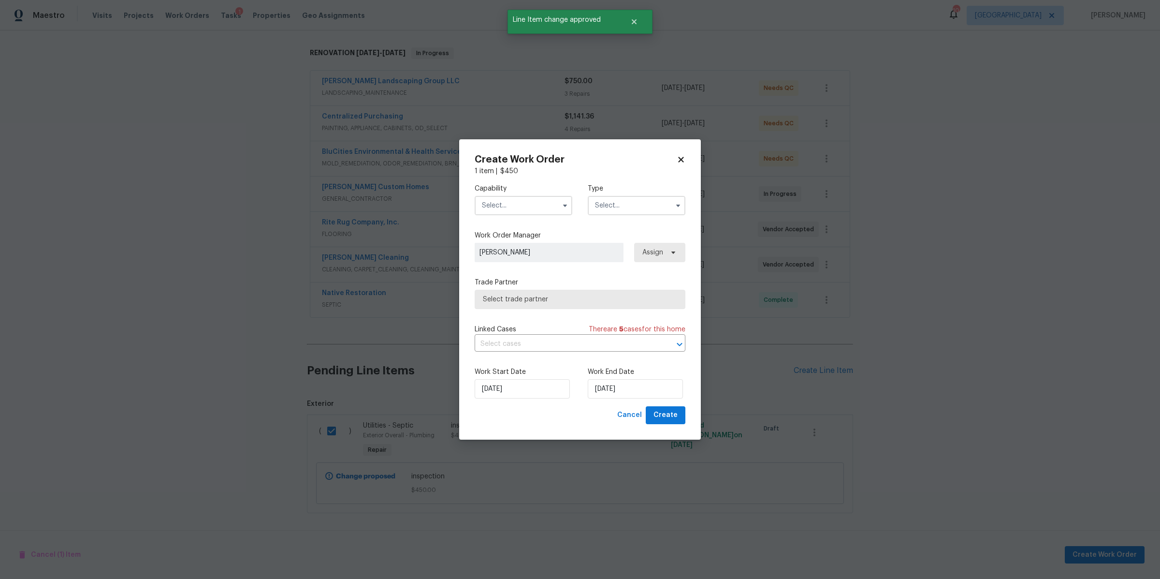
click at [532, 201] on input "text" at bounding box center [524, 205] width 98 height 19
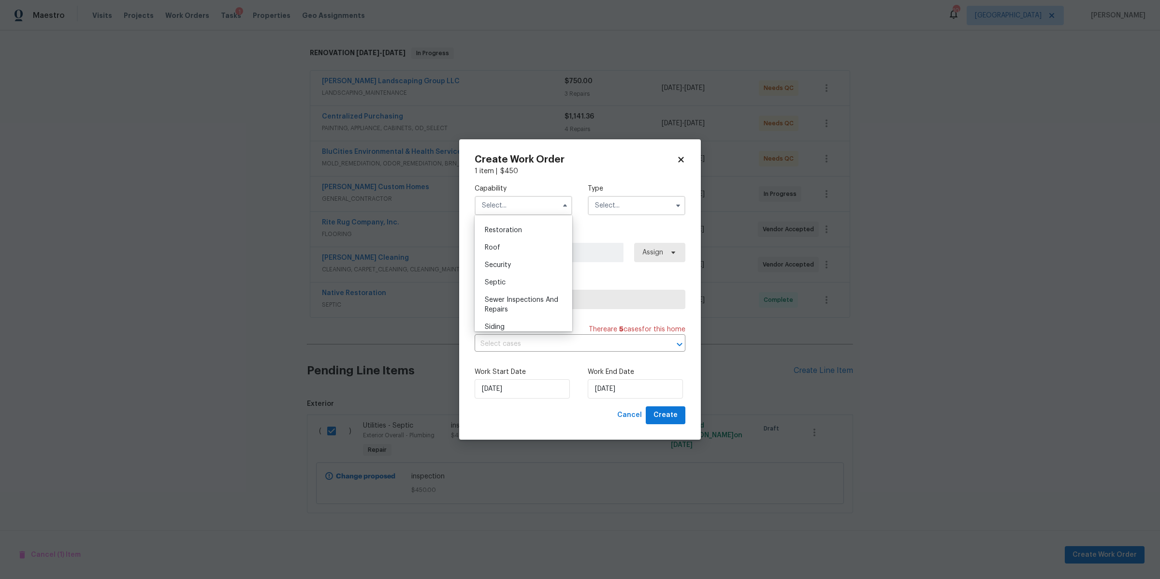
scroll to position [969, 0]
click at [522, 287] on div "Septic" at bounding box center [523, 277] width 93 height 17
type input "Septic"
click at [629, 206] on input "text" at bounding box center [637, 205] width 98 height 19
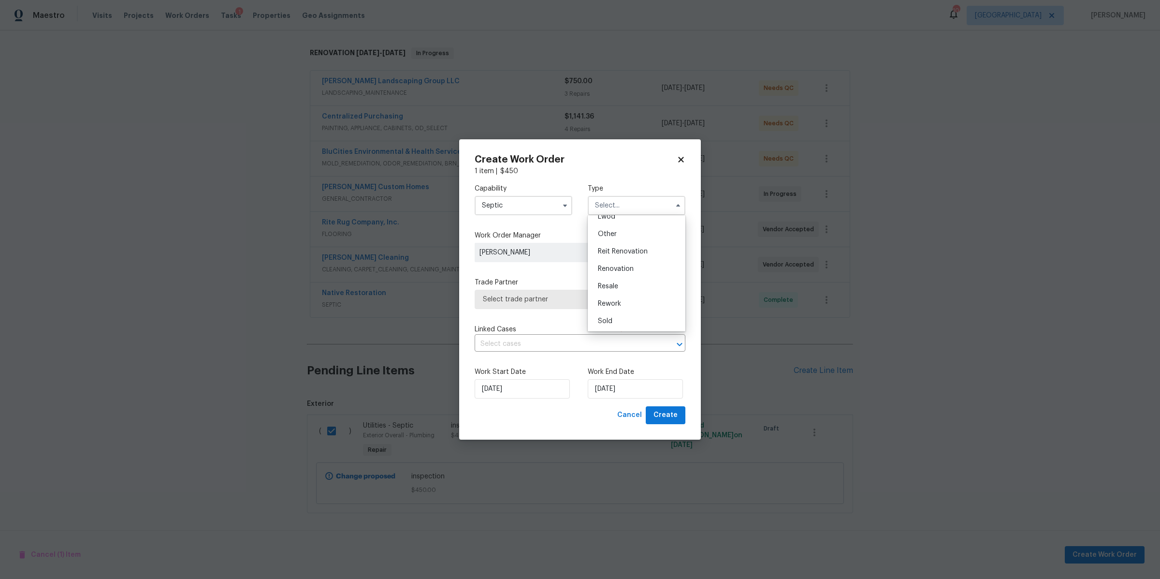
scroll to position [115, 0]
click at [622, 270] on span "Renovation" at bounding box center [616, 268] width 36 height 7
type input "Renovation"
click at [582, 301] on span "Select trade partner" at bounding box center [573, 299] width 180 height 10
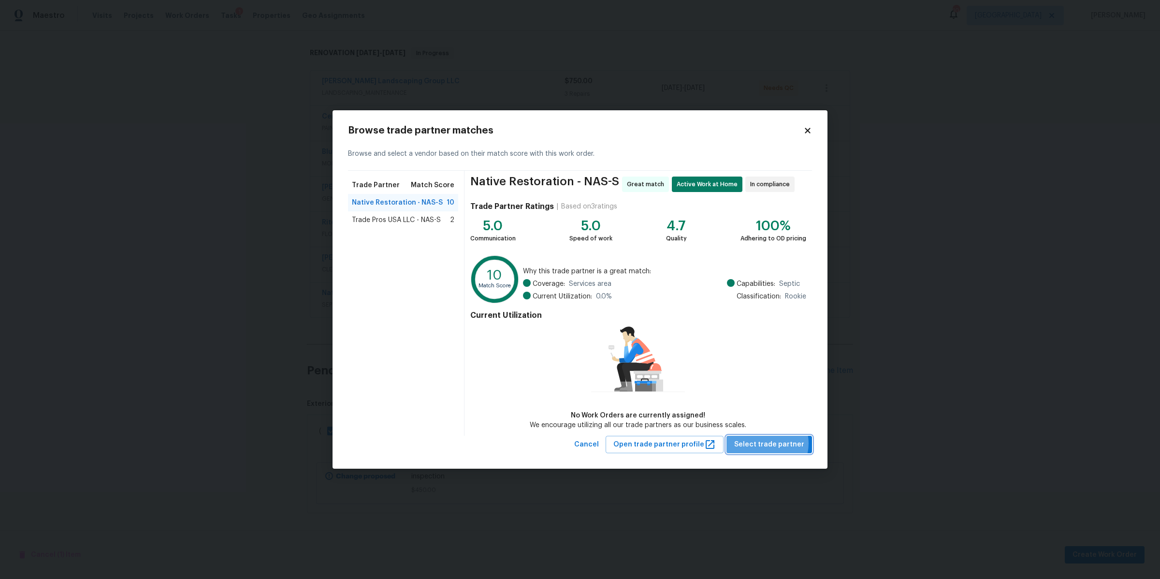
click at [769, 443] on span "Select trade partner" at bounding box center [769, 444] width 70 height 12
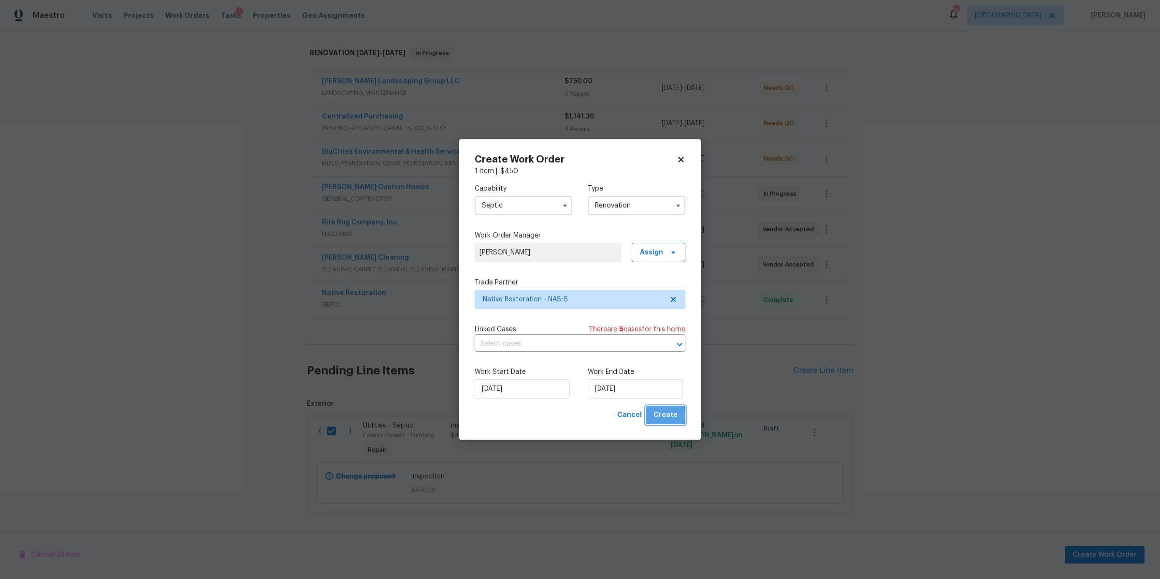
click at [658, 416] on span "Create" at bounding box center [666, 415] width 24 height 12
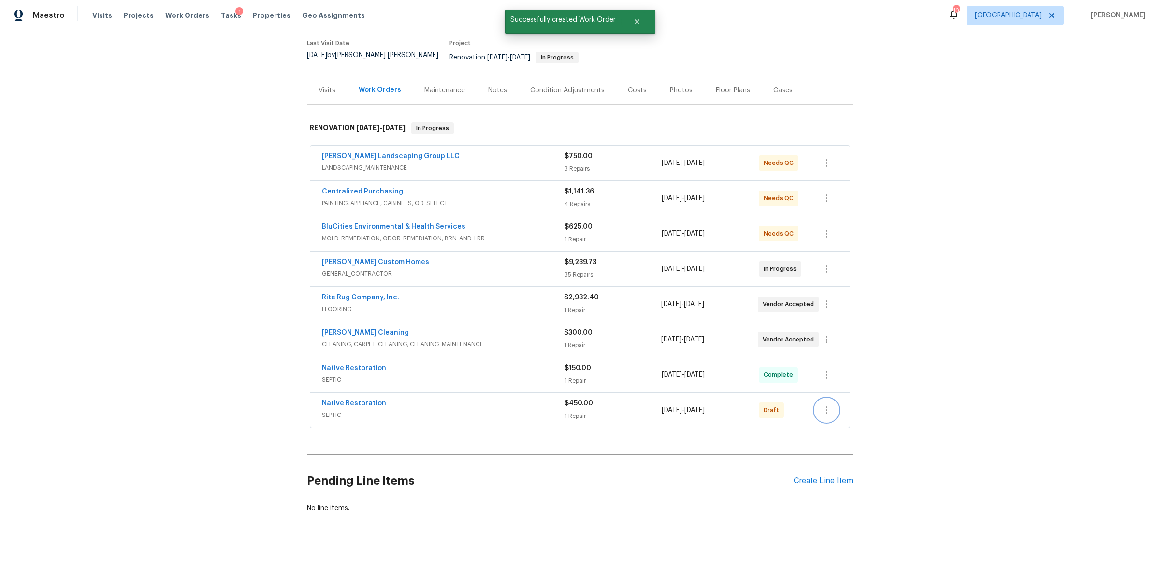
click at [826, 404] on icon "button" at bounding box center [827, 410] width 12 height 12
click at [827, 415] on li "Confirm and Send to Vendor" at bounding box center [864, 416] width 108 height 16
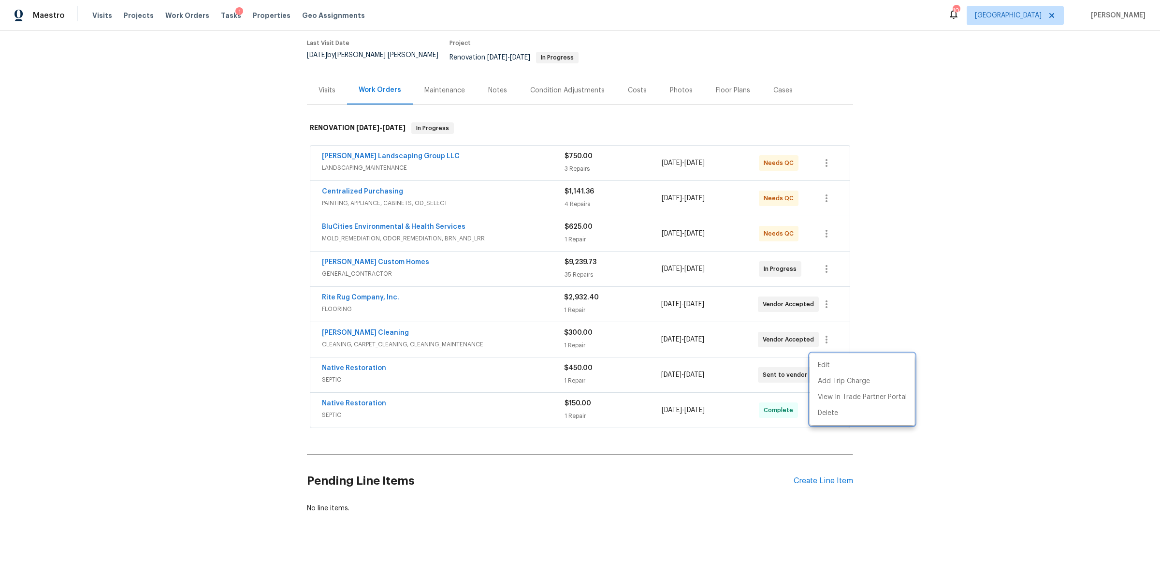
click at [286, 259] on div at bounding box center [580, 289] width 1160 height 579
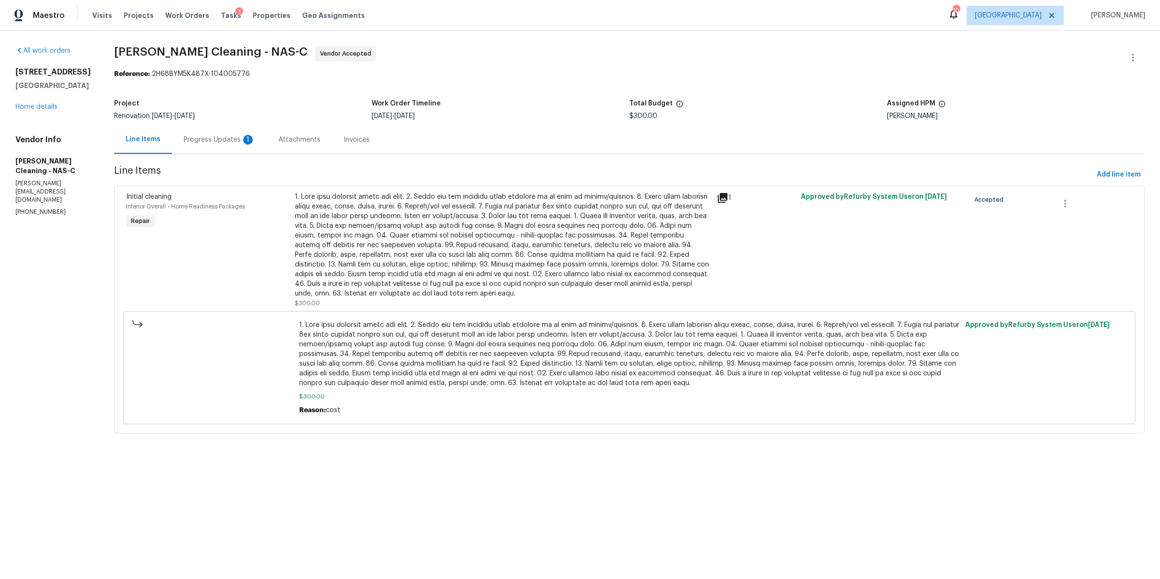
click at [234, 150] on div "Progress Updates 1" at bounding box center [219, 139] width 95 height 29
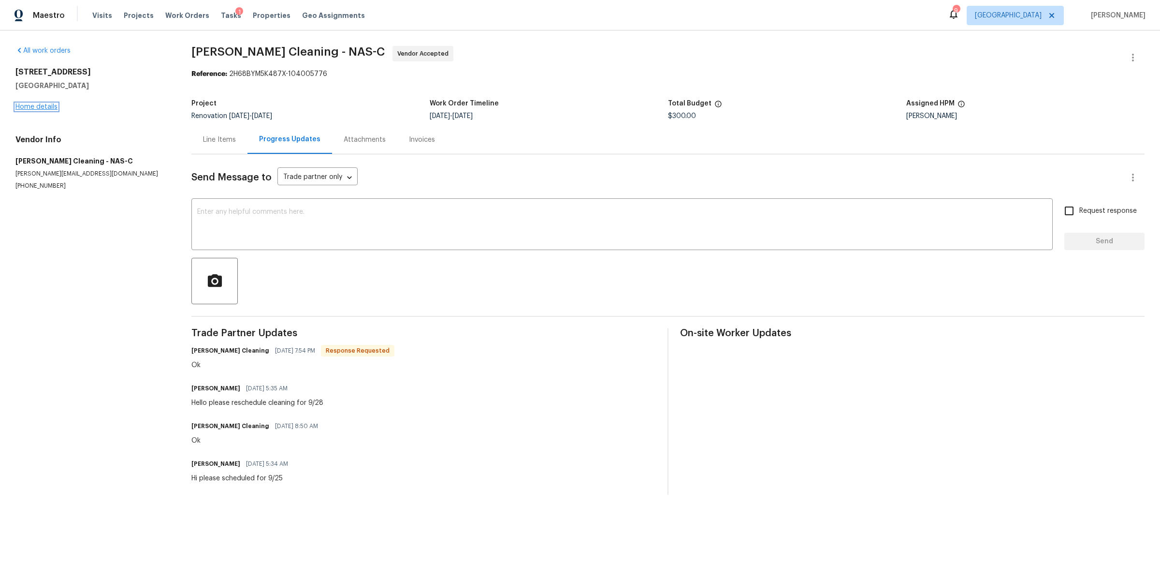
click at [41, 105] on link "Home details" at bounding box center [36, 106] width 42 height 7
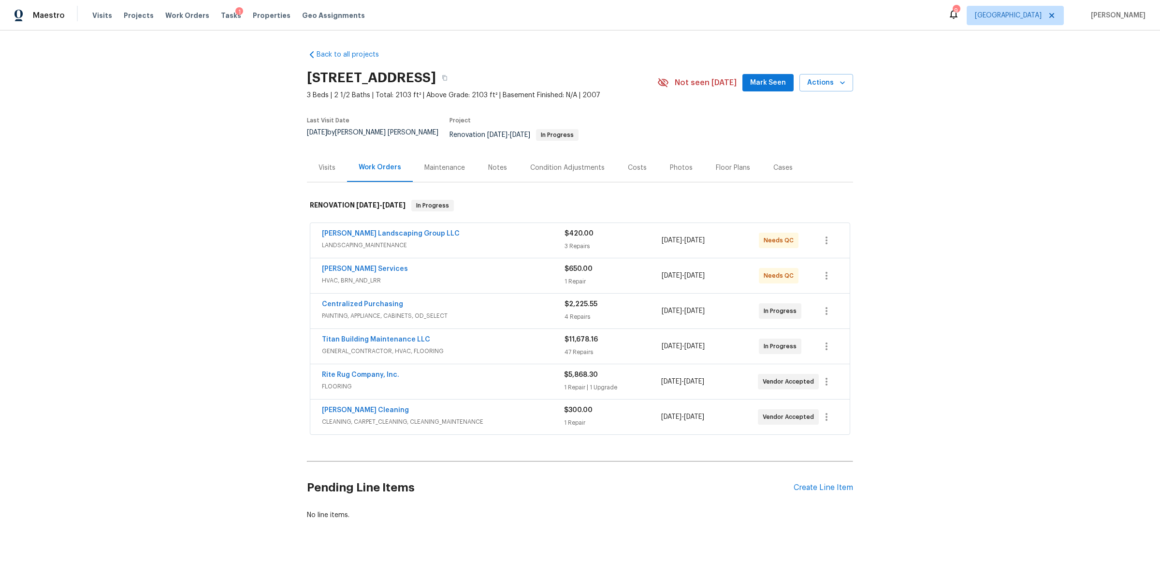
click at [509, 167] on div "Notes" at bounding box center [498, 167] width 42 height 29
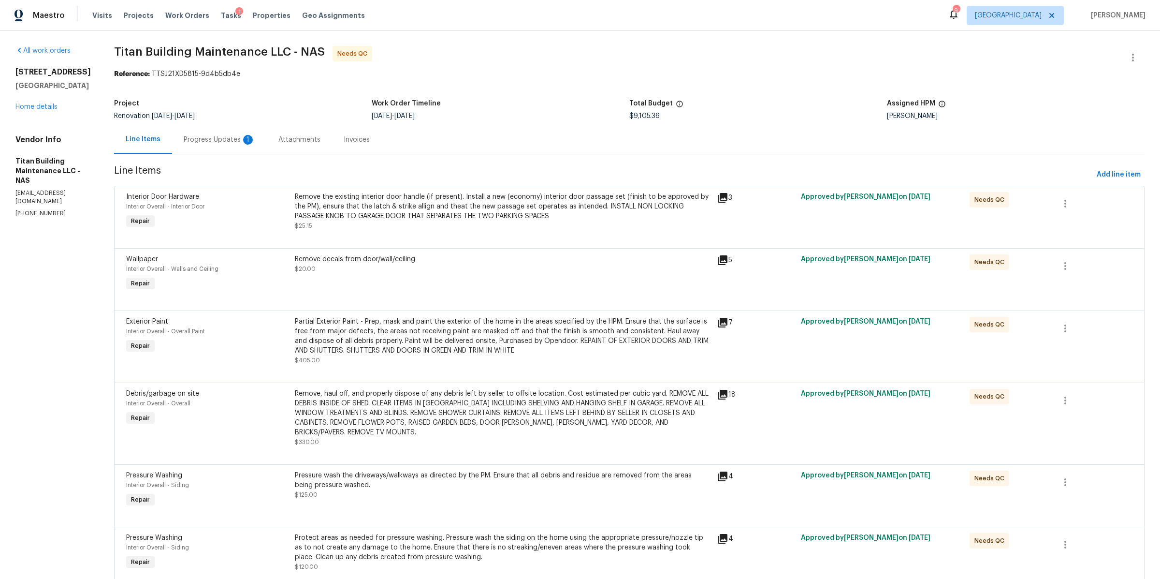
click at [211, 141] on div "Progress Updates 1" at bounding box center [220, 140] width 72 height 10
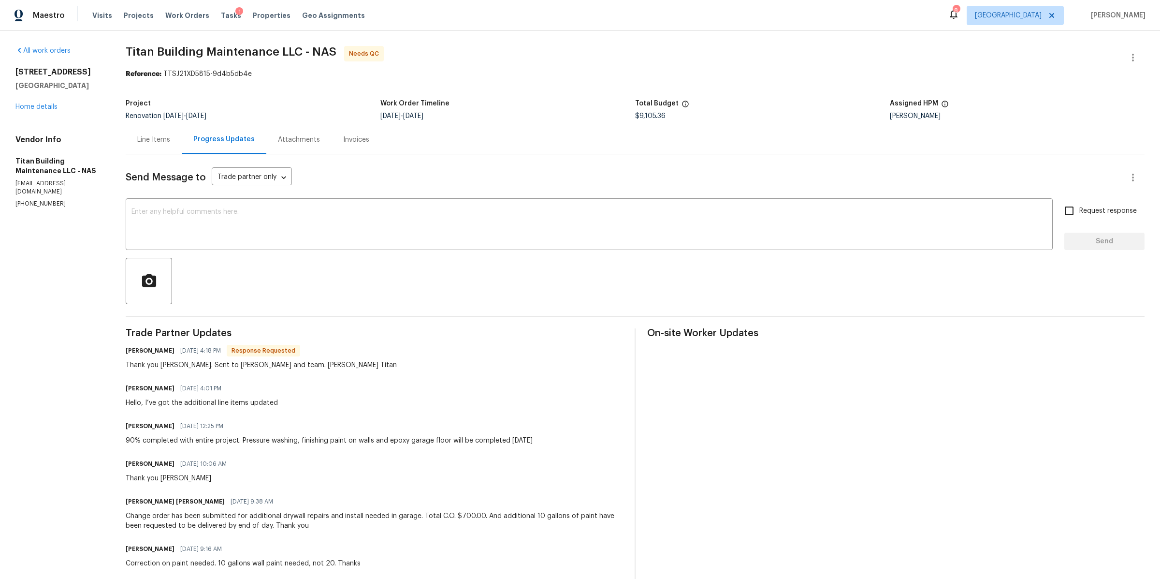
click at [142, 141] on div "Line Items" at bounding box center [153, 140] width 33 height 10
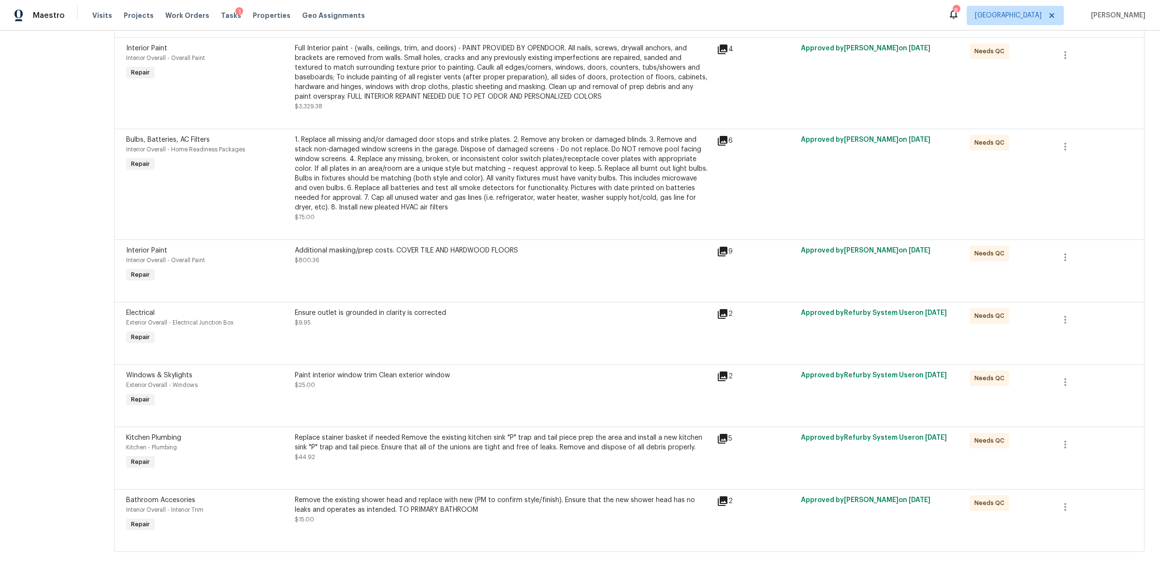
scroll to position [1261, 0]
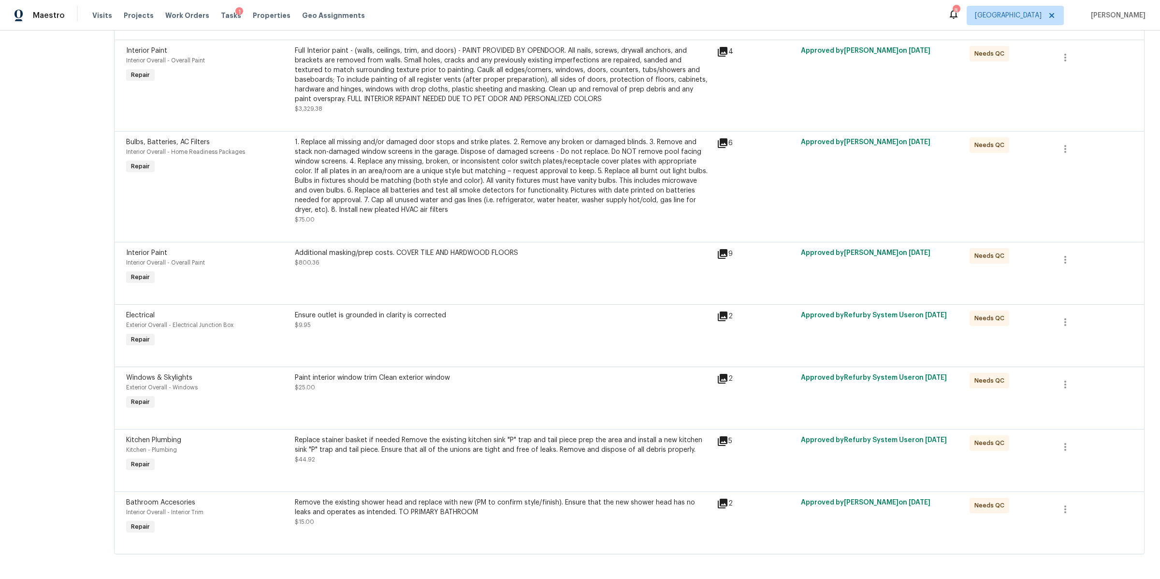
click at [409, 341] on div "Ensure outlet is grounded in clarity is corrected $9.95" at bounding box center [503, 329] width 422 height 44
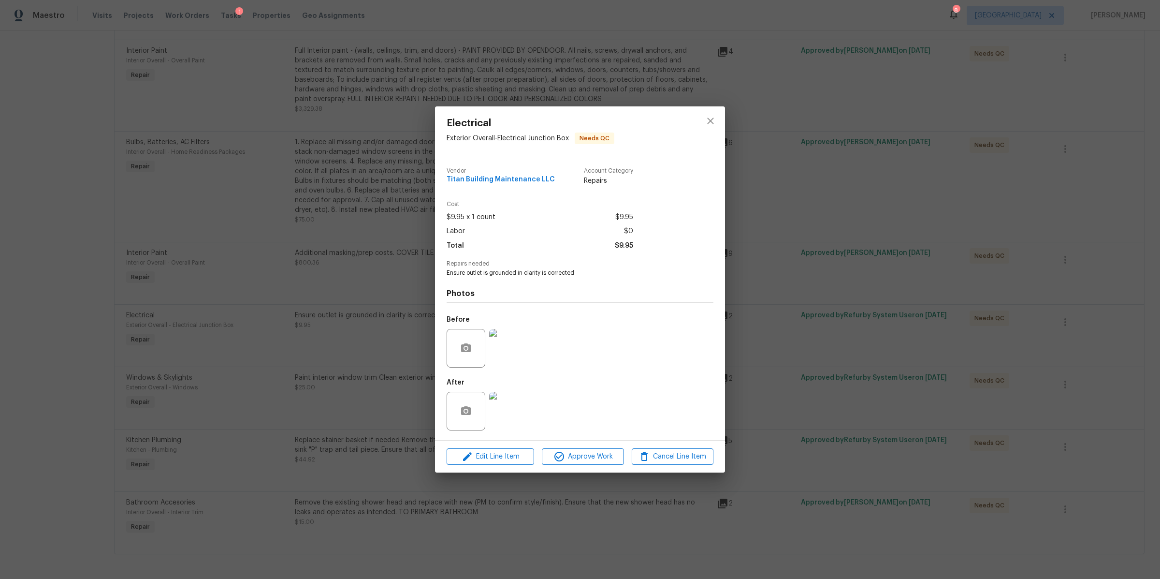
click at [515, 407] on img at bounding box center [508, 411] width 39 height 39
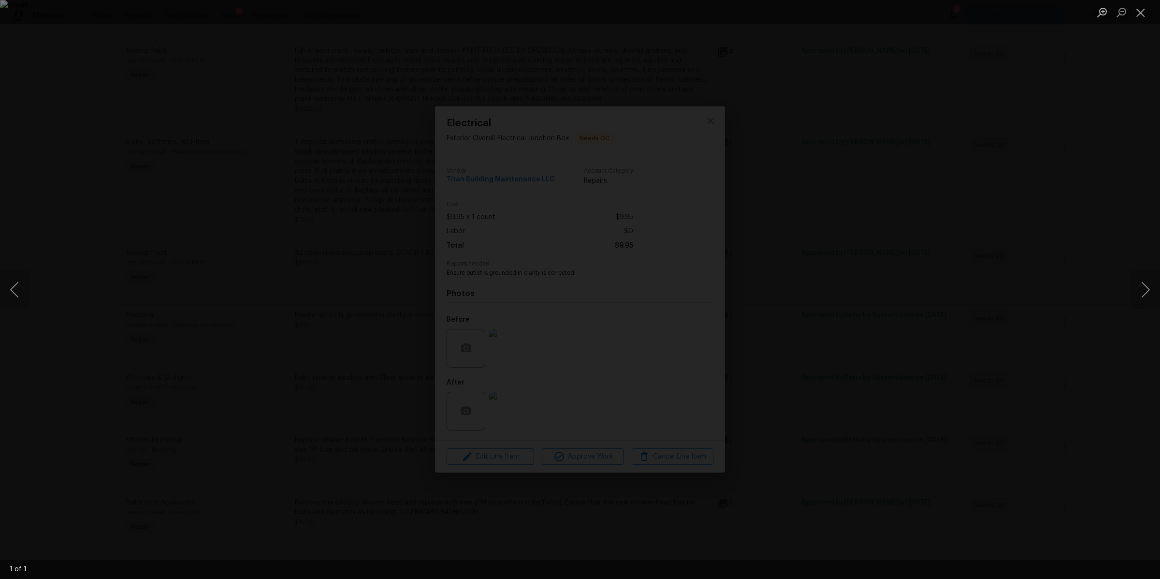
click at [794, 342] on div "Lightbox" at bounding box center [580, 289] width 1160 height 579
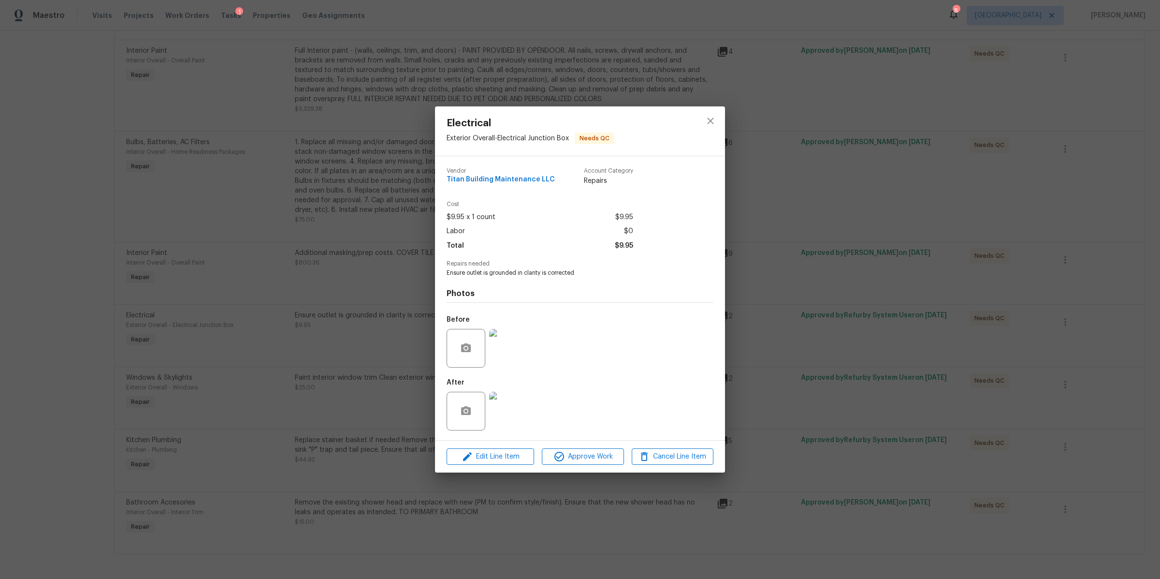
click at [762, 340] on div "Electrical Exterior Overall - Electrical Junction Box Needs QC Vendor Titan Bui…" at bounding box center [580, 289] width 1160 height 579
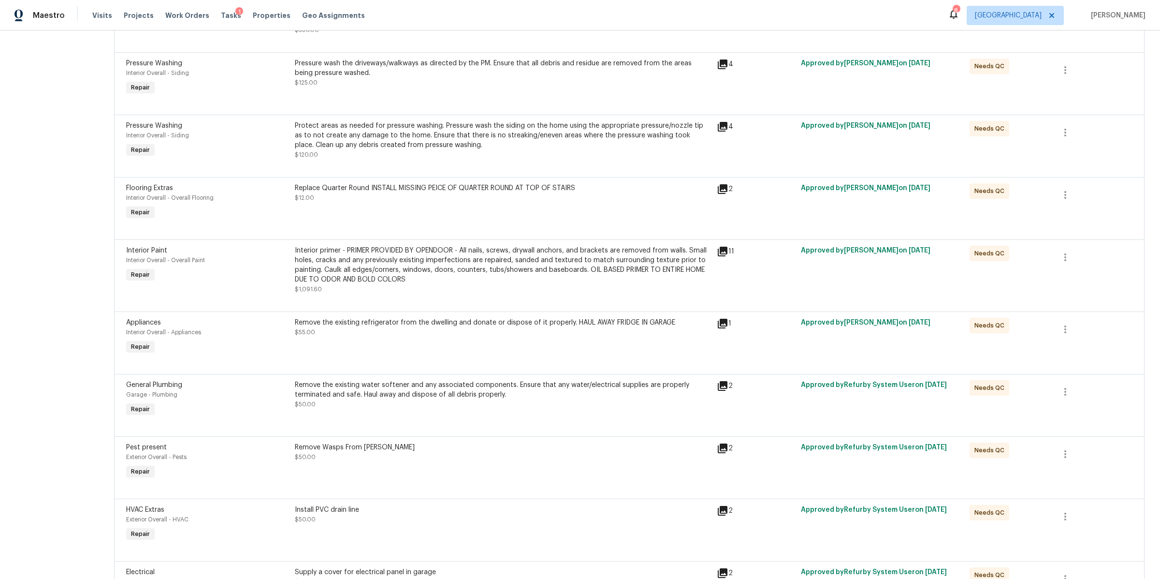
scroll to position [0, 0]
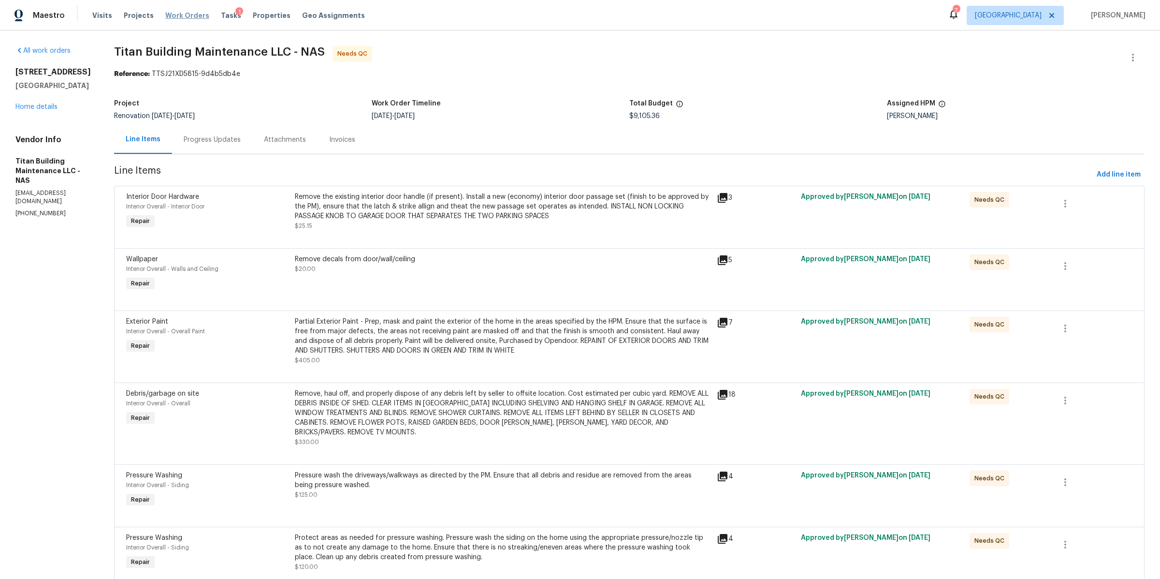
click at [175, 17] on span "Work Orders" at bounding box center [187, 16] width 44 height 10
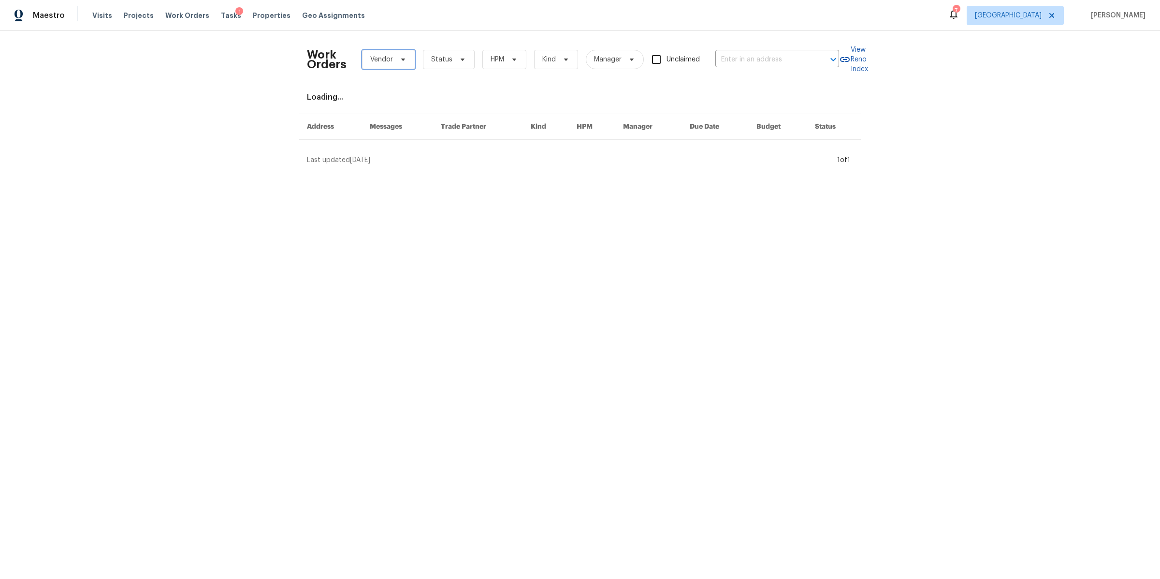
click at [405, 62] on span "Vendor" at bounding box center [388, 59] width 53 height 19
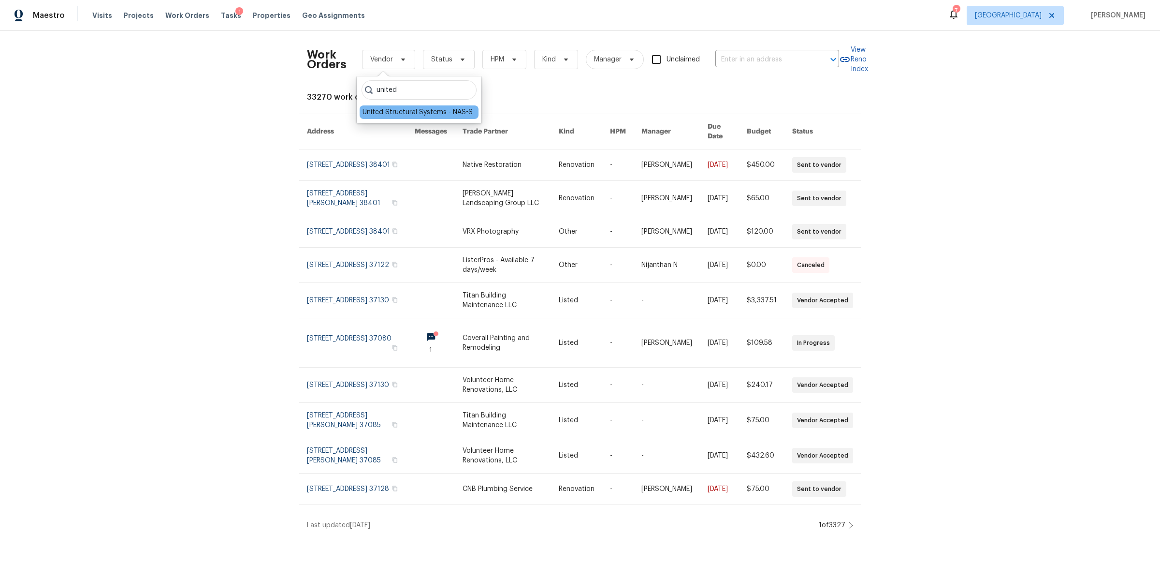
type input "united"
click at [394, 111] on div "United Structural Systems - NAS-S" at bounding box center [418, 112] width 110 height 10
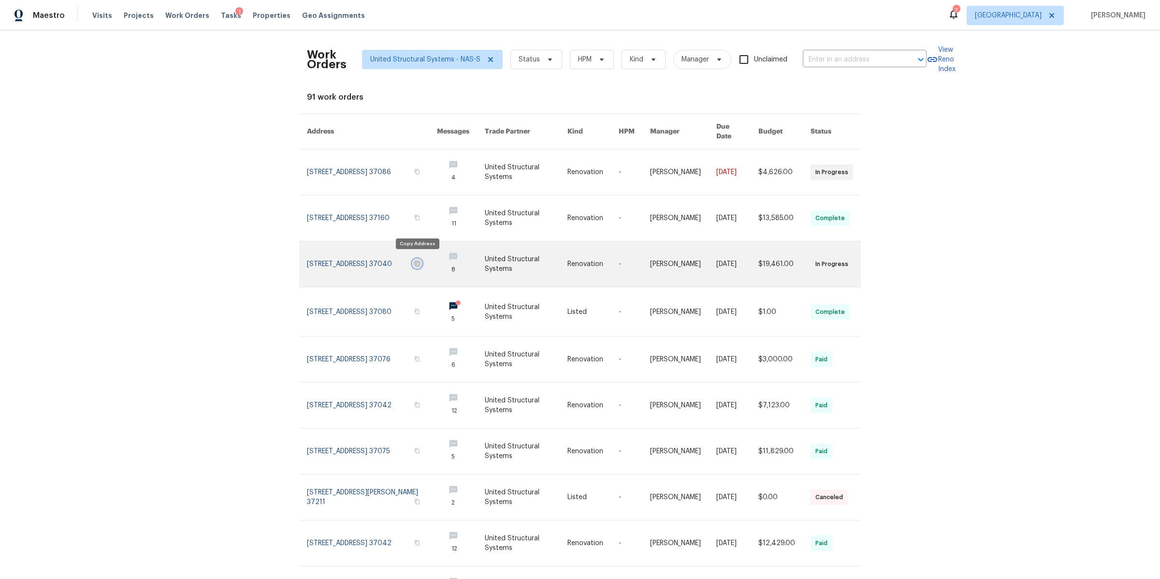
click at [417, 261] on icon "button" at bounding box center [417, 264] width 6 height 6
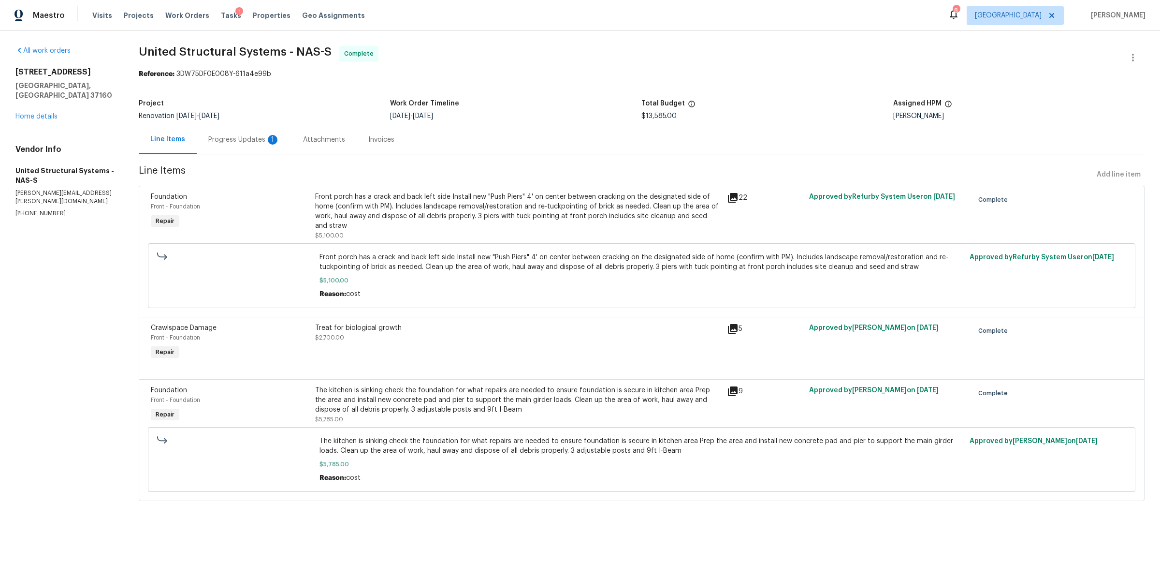
click at [214, 145] on div "Progress Updates 1" at bounding box center [244, 140] width 72 height 10
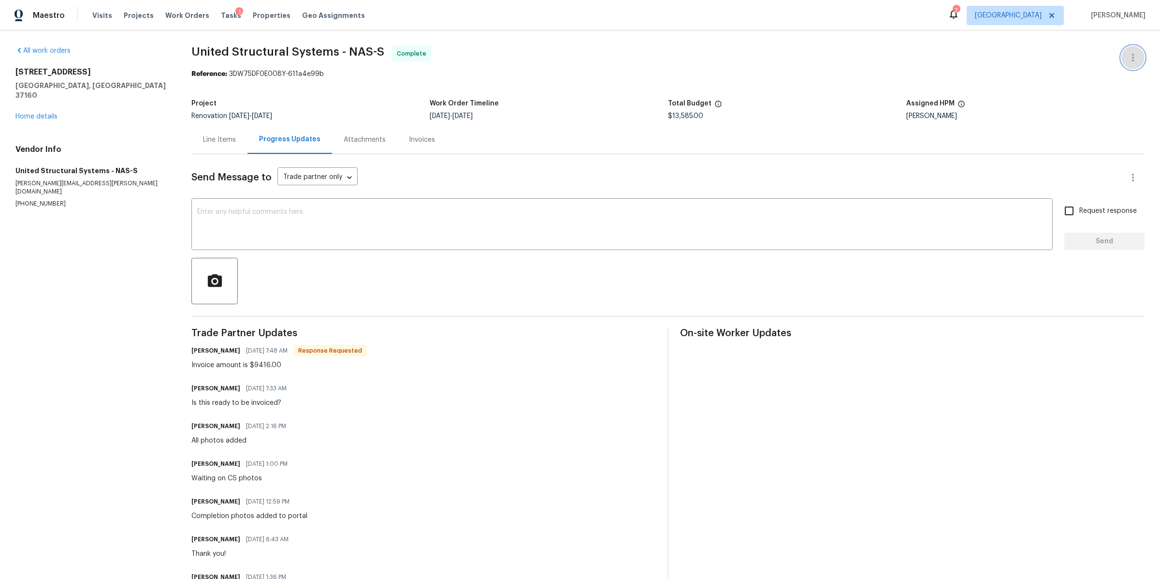
click at [1127, 57] on icon "button" at bounding box center [1133, 58] width 12 height 12
click at [1097, 62] on li "Edit" at bounding box center [1101, 58] width 104 height 16
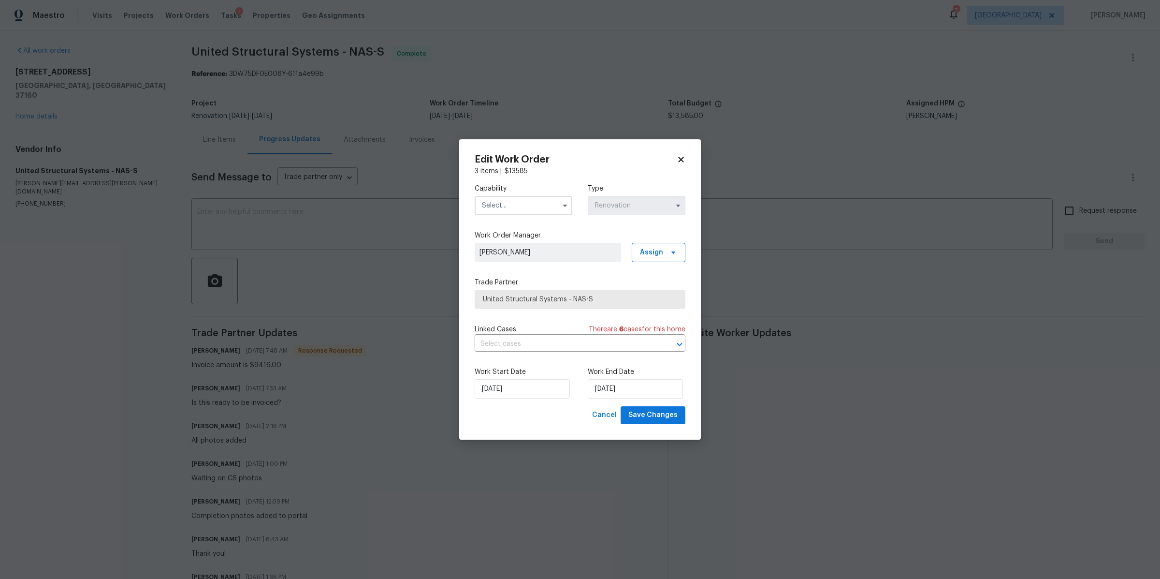
click at [673, 157] on h2 "Edit Work Order" at bounding box center [576, 160] width 202 height 10
click at [679, 162] on icon at bounding box center [680, 159] width 5 height 5
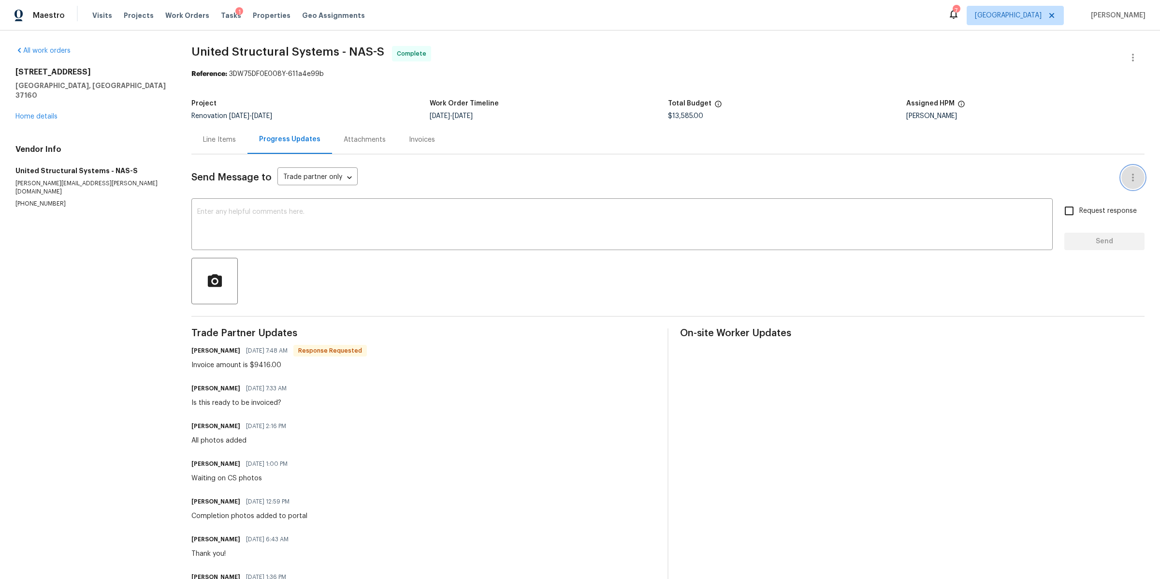
click at [1127, 181] on icon "button" at bounding box center [1133, 178] width 12 height 12
click at [1097, 80] on div at bounding box center [580, 289] width 1160 height 579
click at [1127, 61] on icon "button" at bounding box center [1133, 58] width 12 height 12
click at [1082, 93] on li "View In Trade Partner Portal" at bounding box center [1101, 90] width 104 height 16
click at [265, 216] on div at bounding box center [580, 289] width 1160 height 579
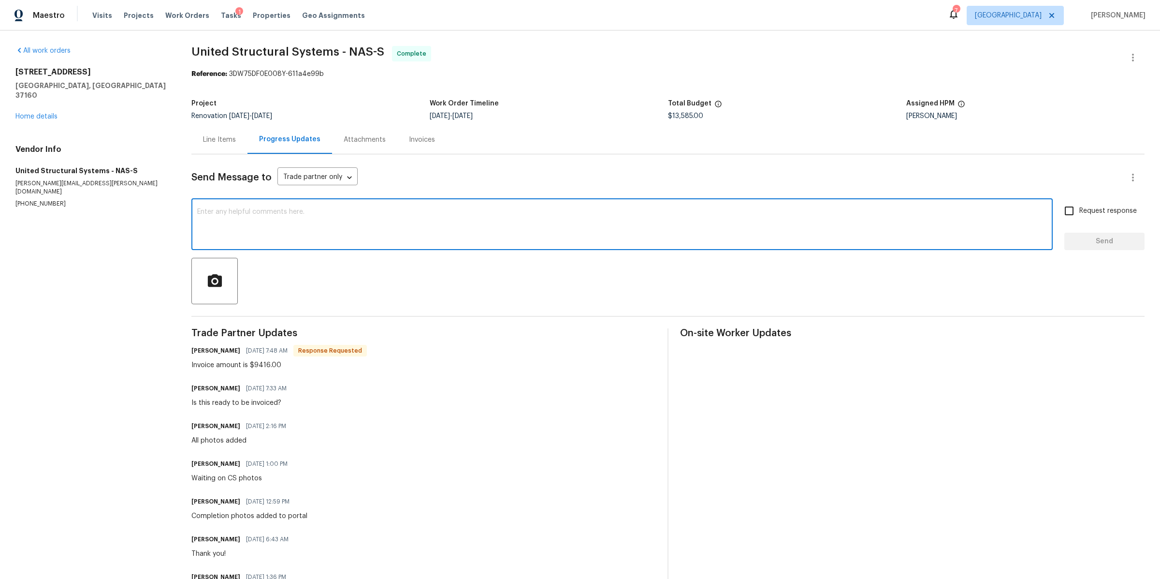
click at [265, 216] on textarea at bounding box center [622, 225] width 850 height 34
paste textarea "2754 Cider Dr, Clarksville, TN 37040"
type textarea "Are you ok if I subtract the difference from 2754 Cider Dr, Clarksville, TN 370…"
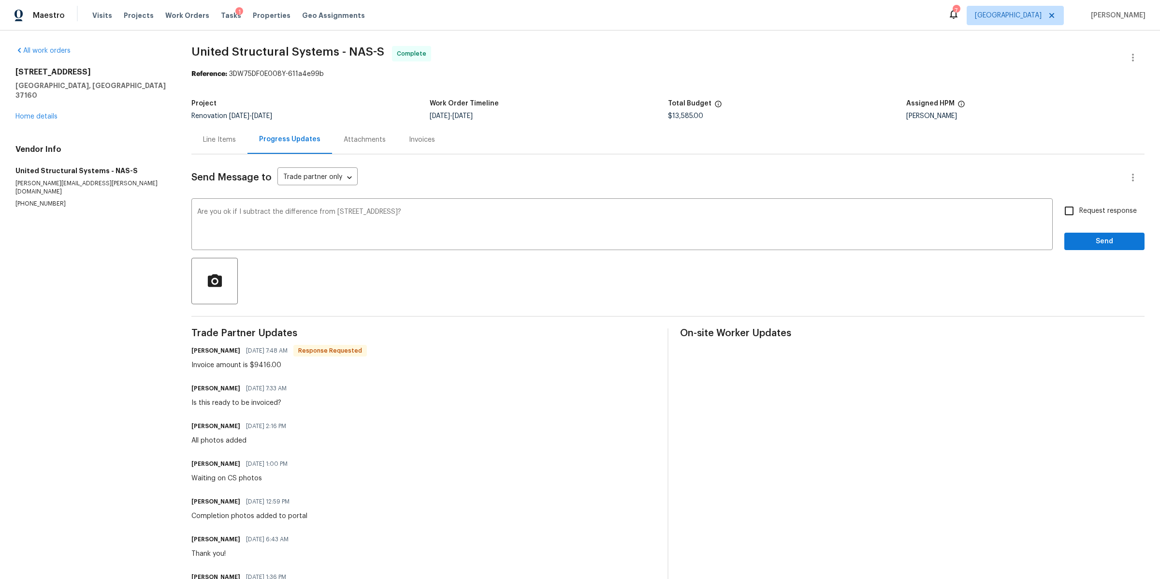
click at [1079, 208] on span "Request response" at bounding box center [1108, 211] width 58 height 10
click at [1076, 208] on input "Request response" at bounding box center [1069, 211] width 20 height 20
checkbox input "true"
click at [1076, 235] on button "Send" at bounding box center [1104, 242] width 80 height 18
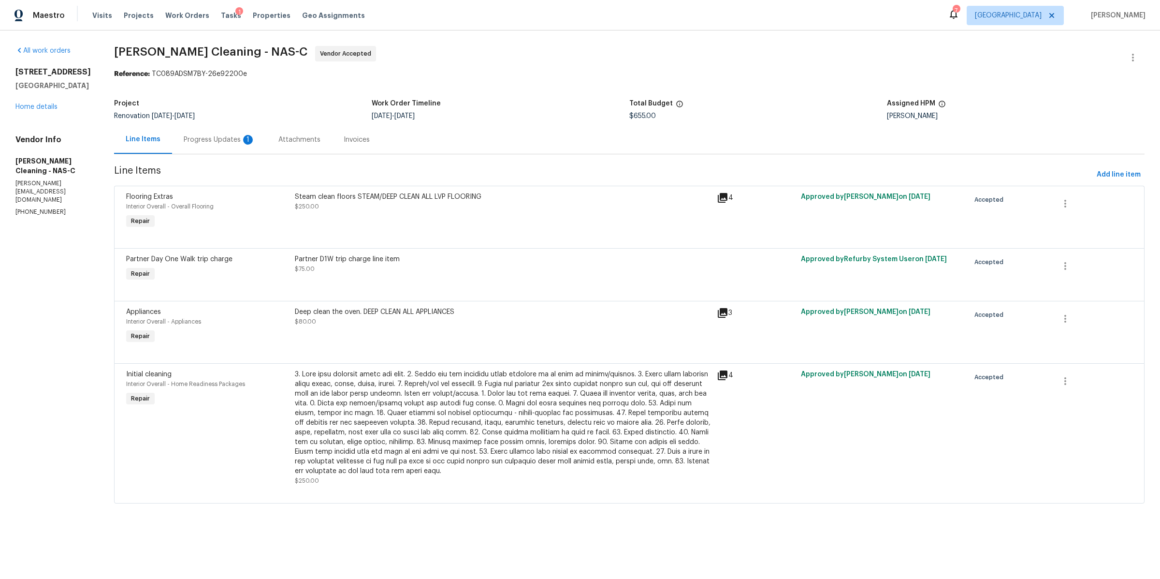
click at [220, 140] on div "Progress Updates 1" at bounding box center [220, 140] width 72 height 10
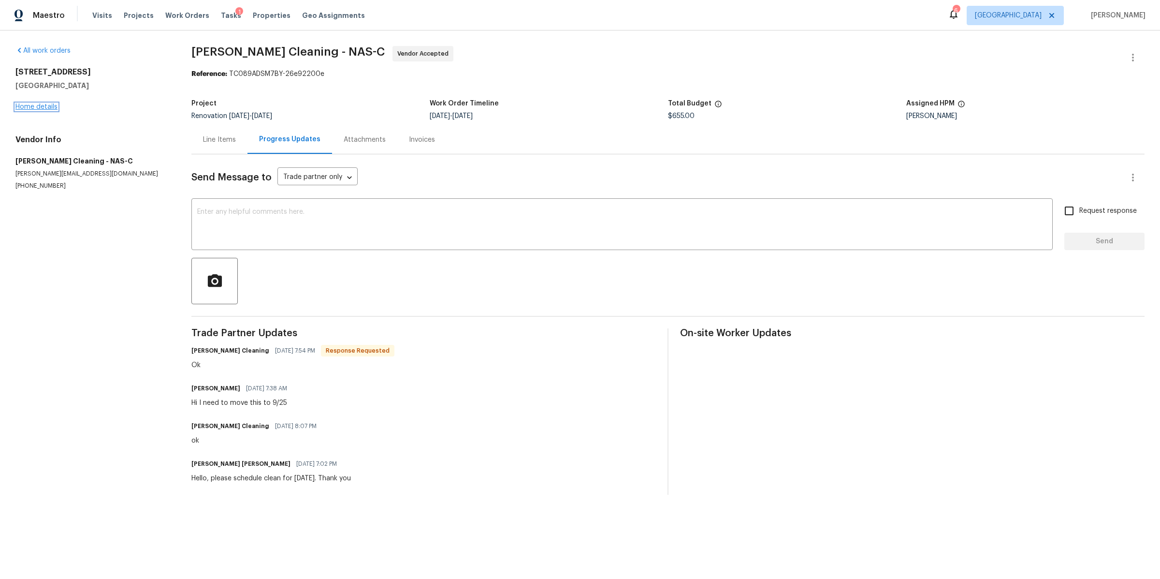
click at [42, 105] on link "Home details" at bounding box center [36, 106] width 42 height 7
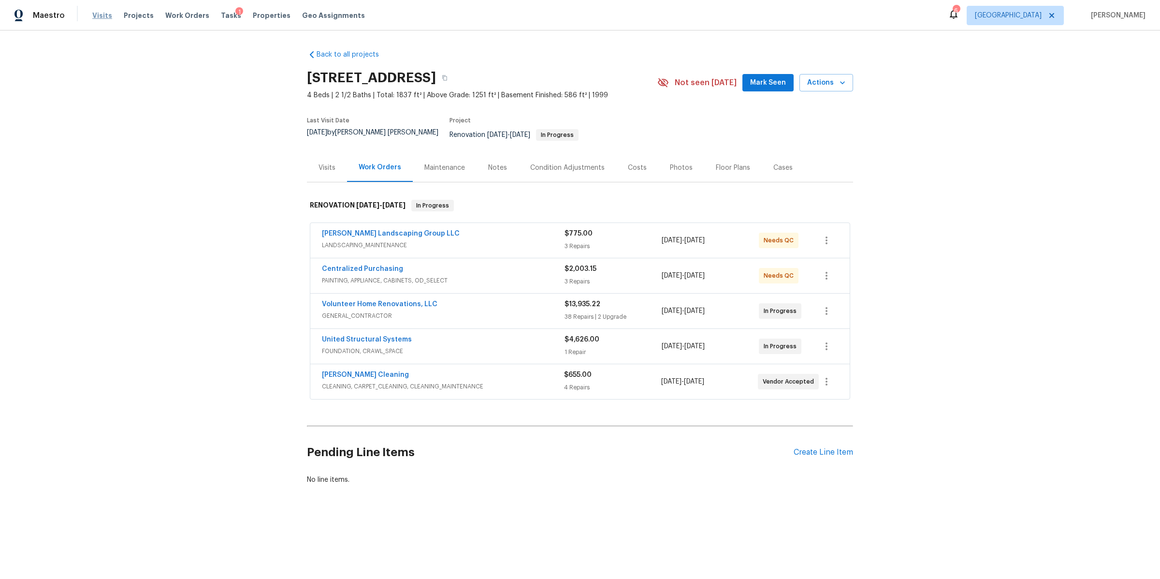
click at [93, 12] on span "Visits" at bounding box center [102, 16] width 20 height 10
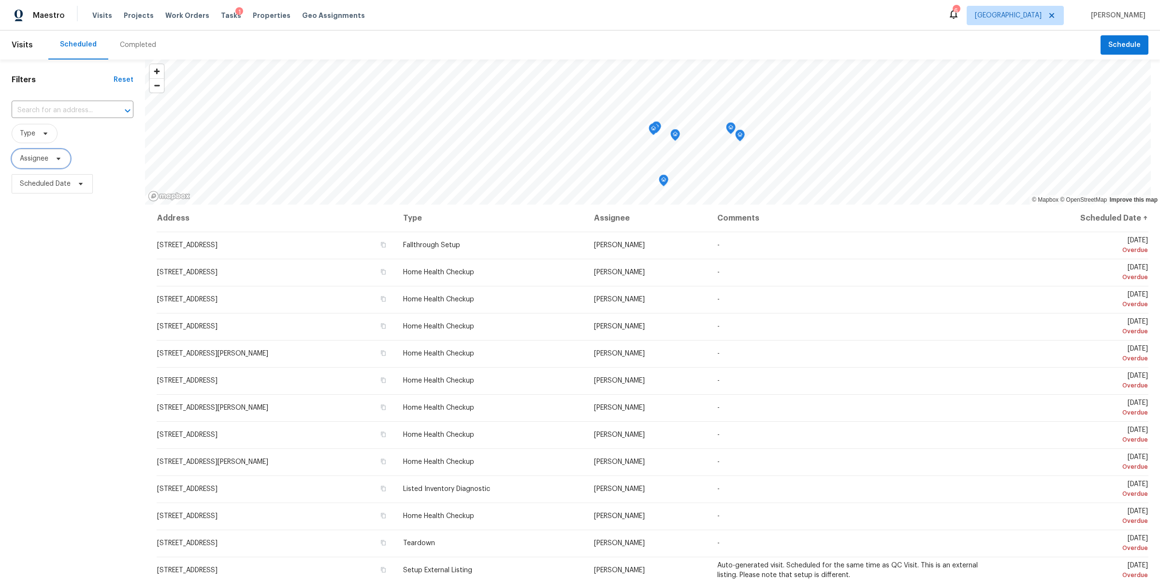
click at [58, 157] on icon at bounding box center [59, 159] width 8 height 8
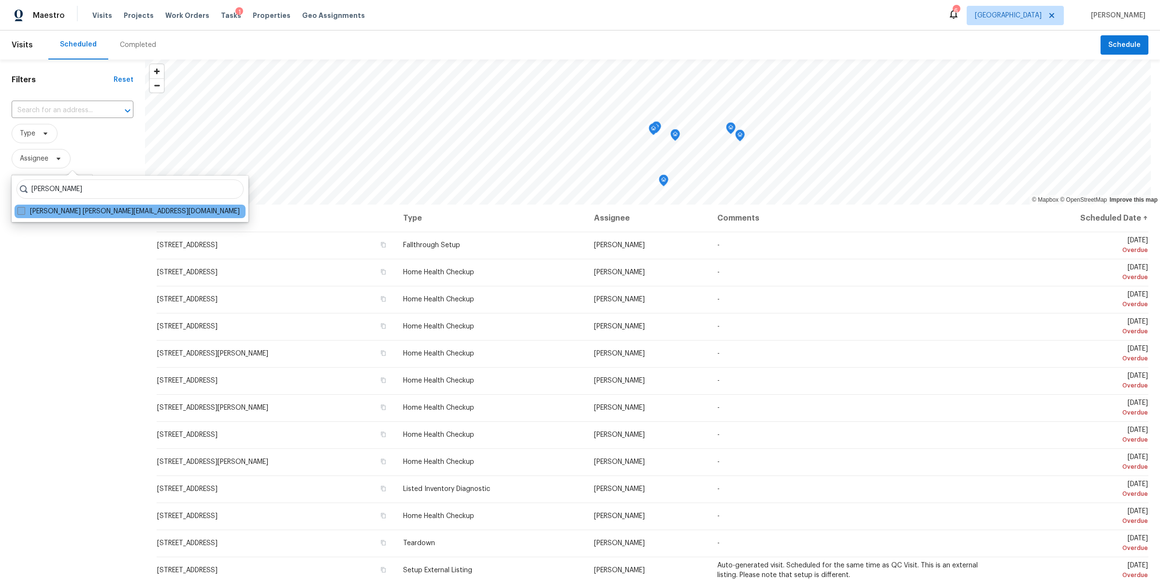
type input "[PERSON_NAME]"
click at [40, 214] on label "[PERSON_NAME] [PERSON_NAME][EMAIL_ADDRESS][DOMAIN_NAME]" at bounding box center [128, 211] width 222 height 10
click at [24, 213] on input "[PERSON_NAME] [PERSON_NAME][EMAIL_ADDRESS][DOMAIN_NAME]" at bounding box center [20, 209] width 6 height 6
checkbox input "true"
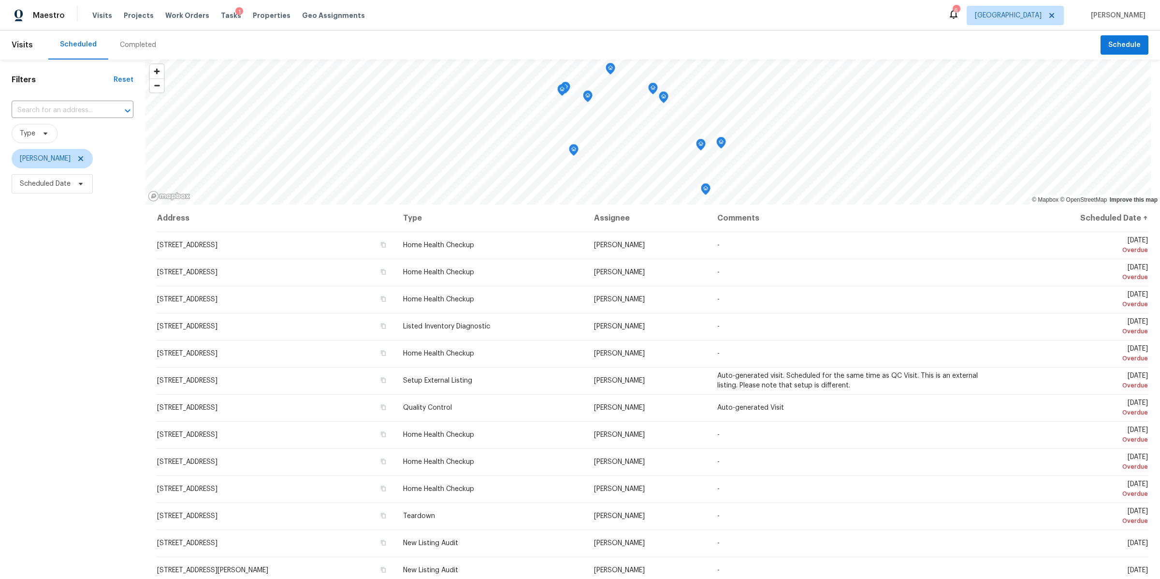
click at [87, 276] on div "Filters Reset ​ Type Brianna Bidco Scheduled Date" at bounding box center [72, 363] width 145 height 608
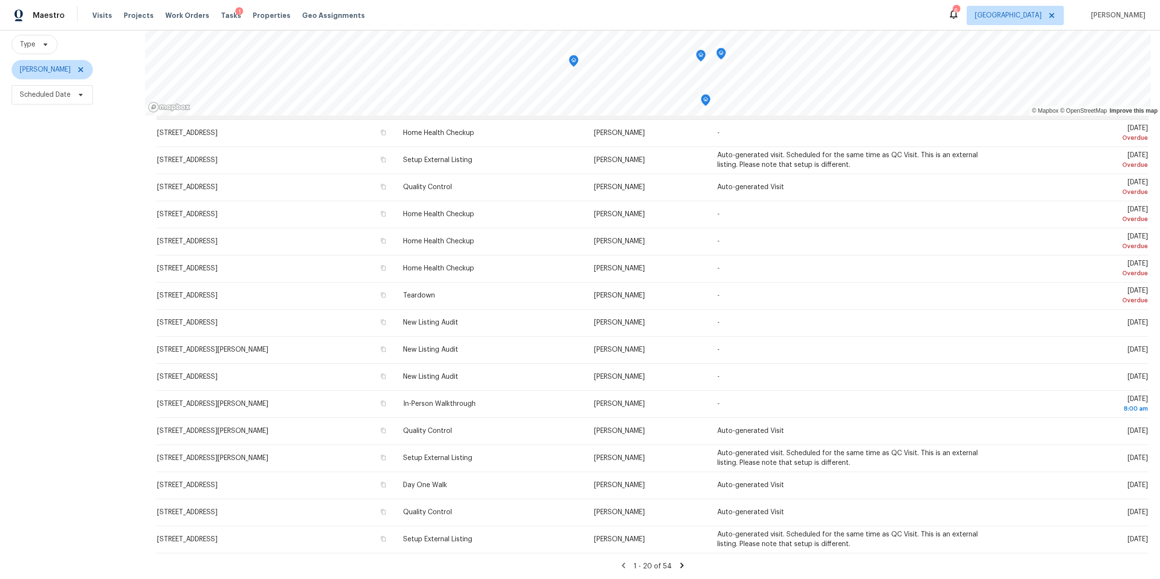
scroll to position [98, 0]
click at [61, 90] on span "Scheduled Date" at bounding box center [45, 95] width 51 height 10
click at [60, 119] on input "text" at bounding box center [64, 118] width 95 height 19
select select "8"
select select "2025"
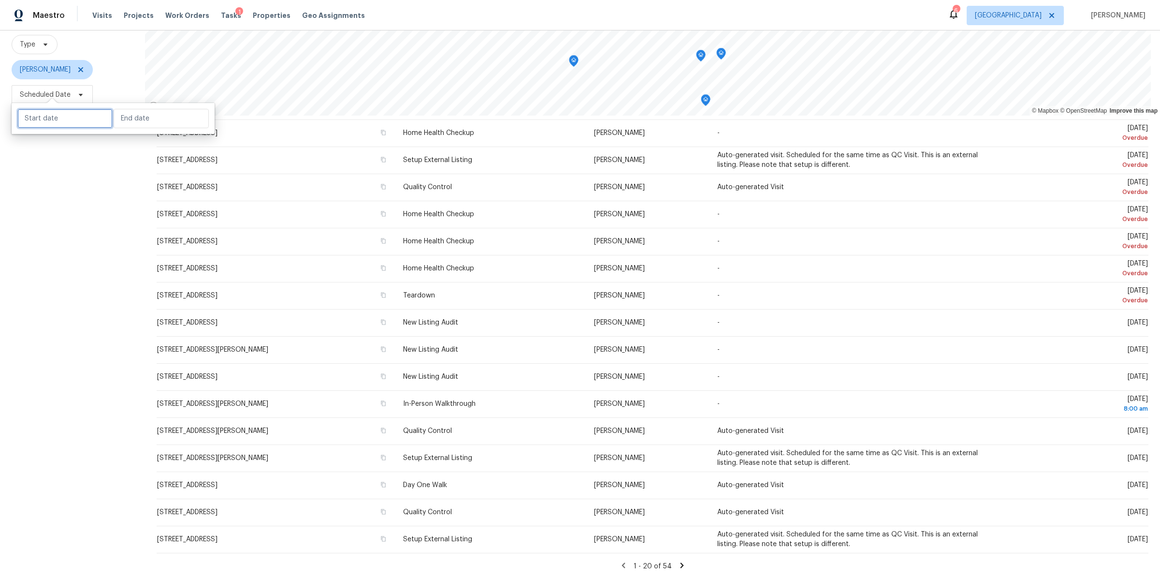
select select "9"
select select "2025"
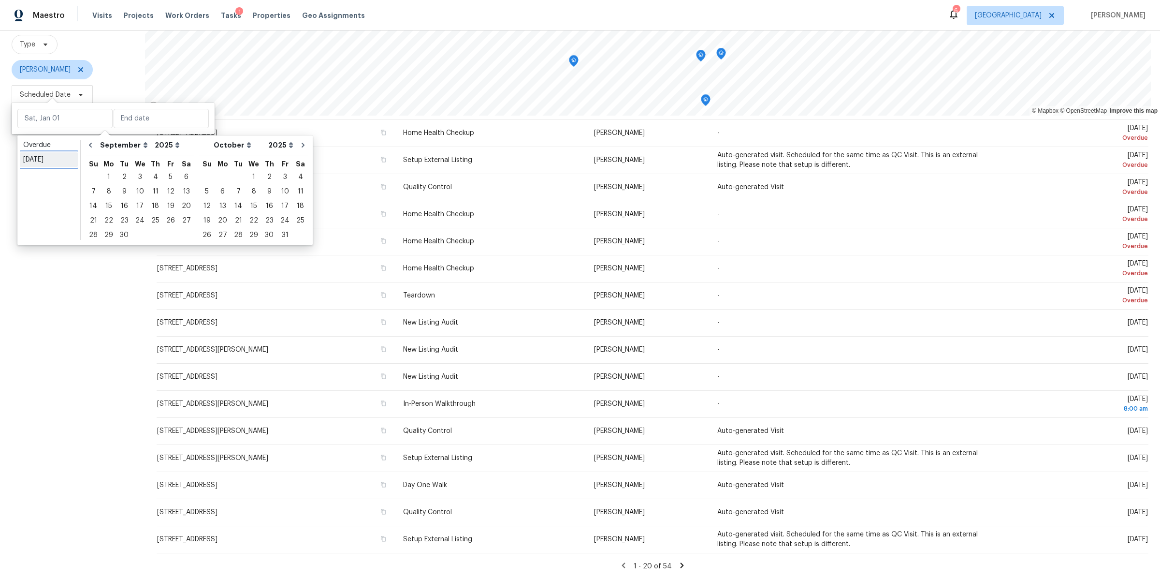
click at [61, 157] on div "[DATE]" at bounding box center [48, 160] width 51 height 10
type input "[DATE]"
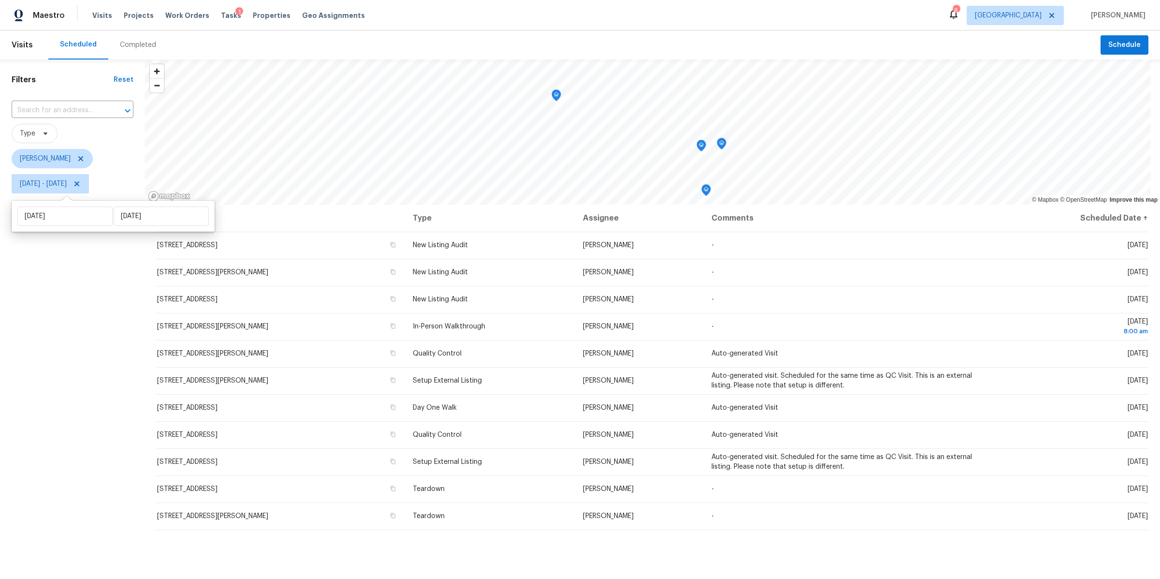
click at [105, 328] on div "Filters Reset ​ Type Brianna Bidco [DATE] - [DATE]" at bounding box center [72, 363] width 145 height 608
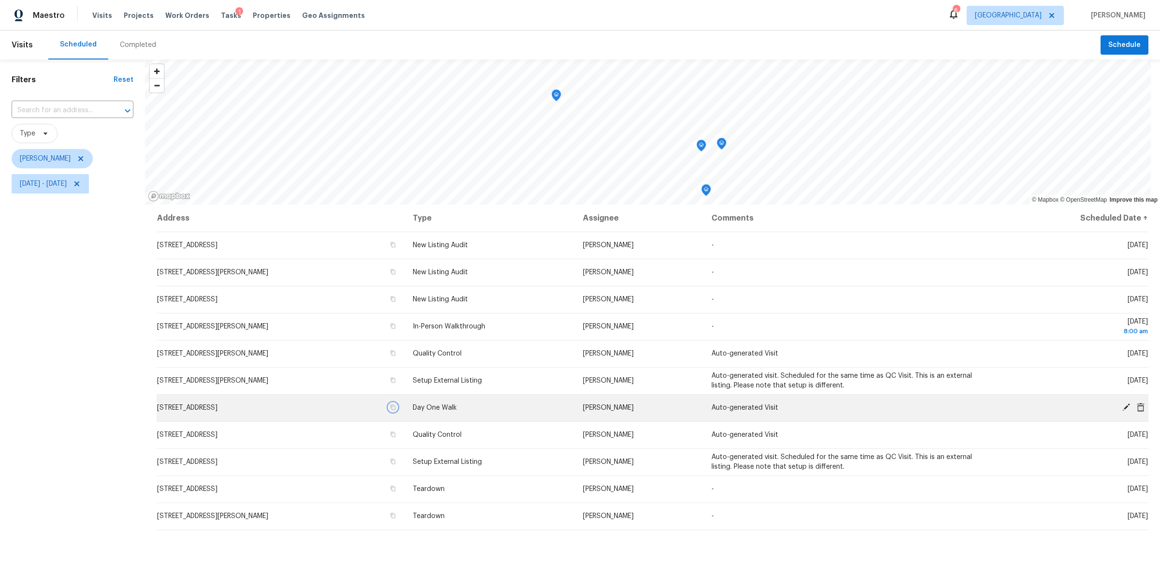
click at [396, 406] on icon "button" at bounding box center [393, 407] width 6 height 6
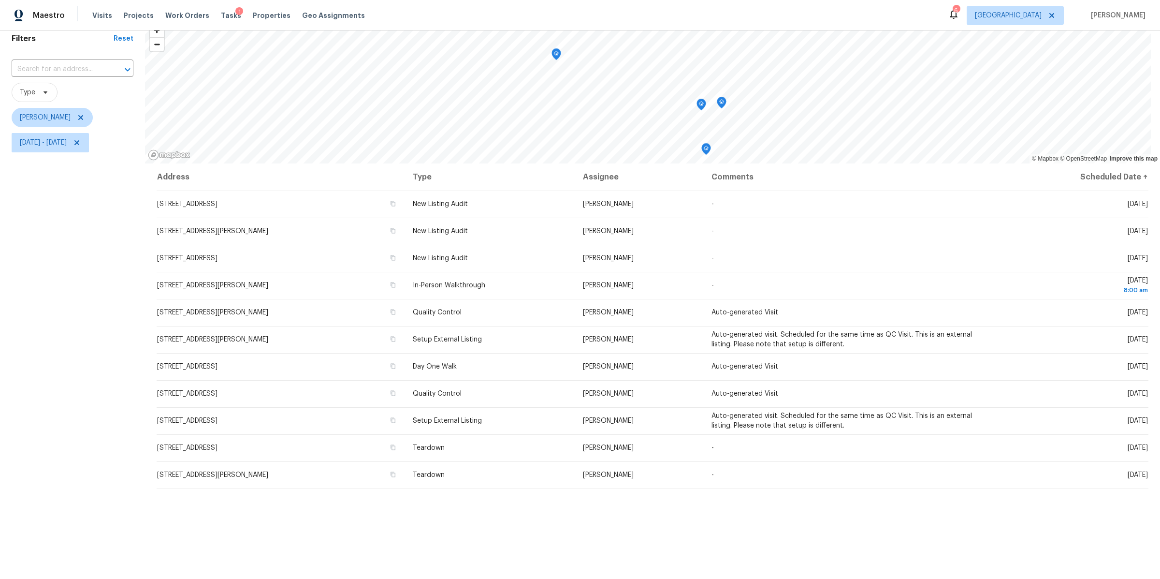
scroll to position [42, 0]
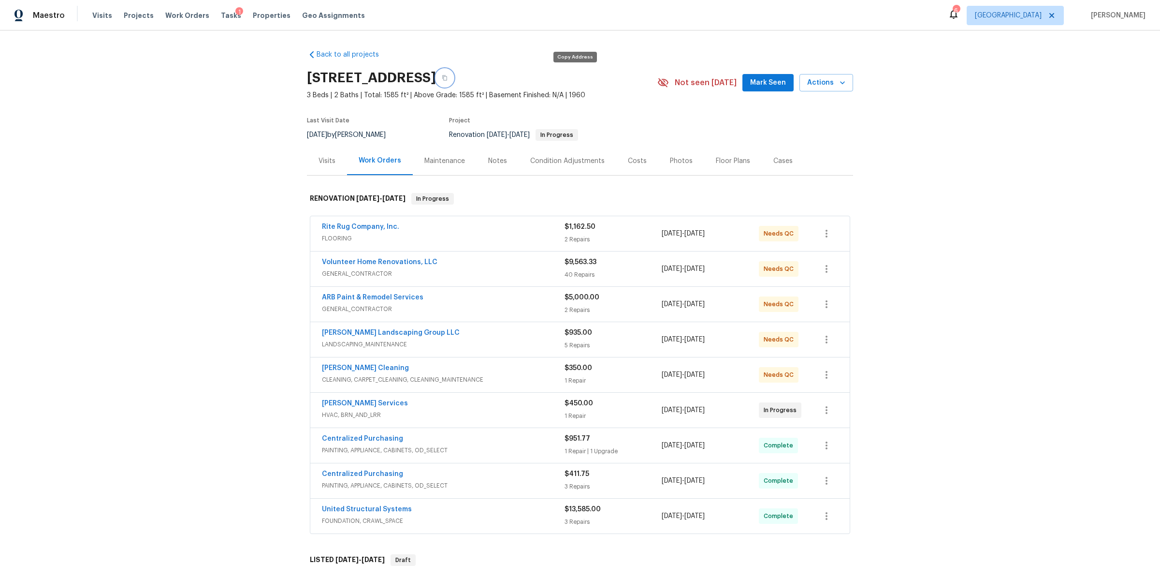
click at [447, 78] on icon "button" at bounding box center [444, 77] width 5 height 5
click at [97, 15] on span "Visits" at bounding box center [102, 16] width 20 height 10
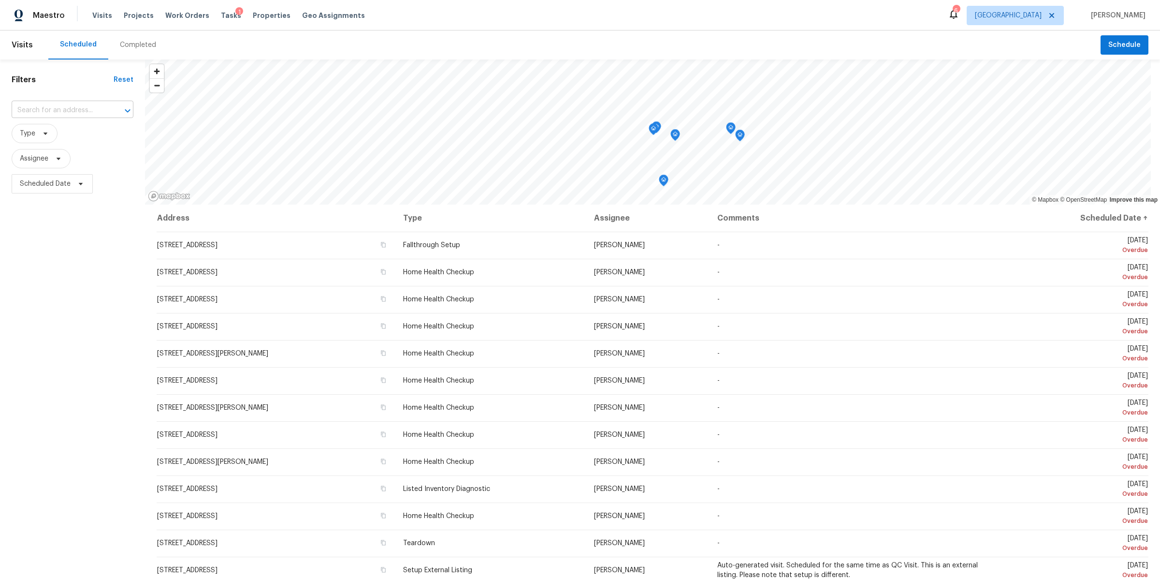
click at [51, 108] on input "text" at bounding box center [59, 110] width 95 height 15
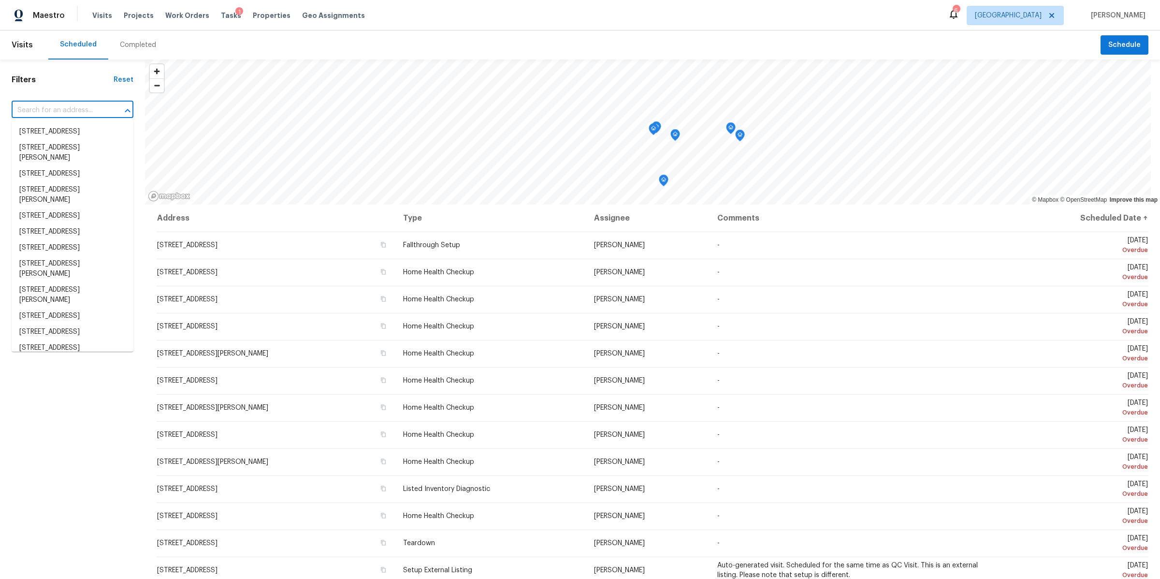
paste input "[STREET_ADDRESS]"
type input "[STREET_ADDRESS]"
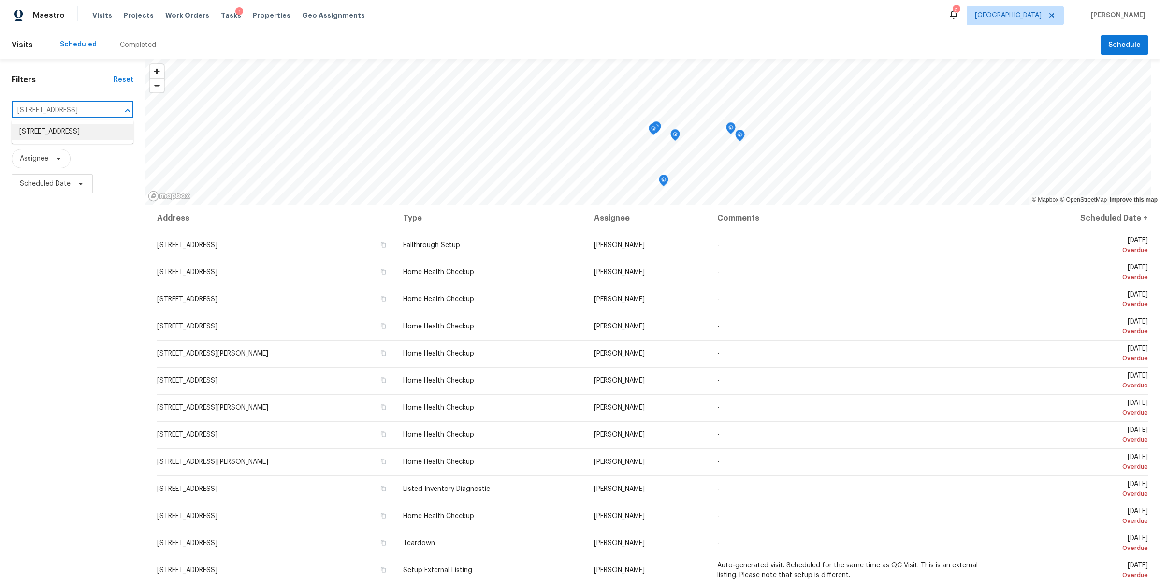
click at [56, 129] on li "[STREET_ADDRESS]" at bounding box center [73, 132] width 122 height 16
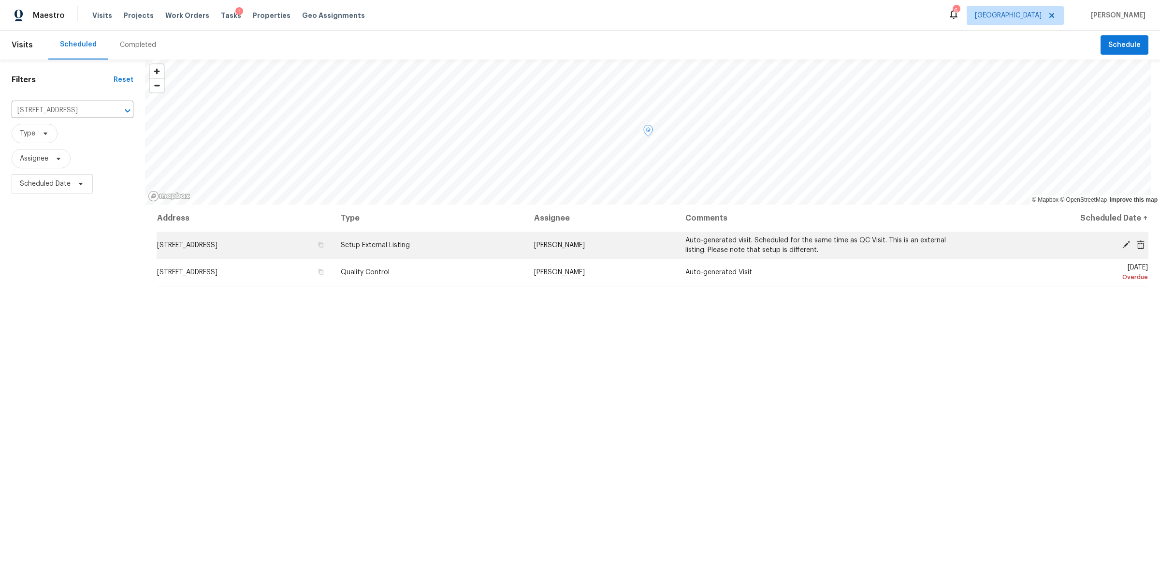
click at [1122, 241] on icon at bounding box center [1126, 245] width 8 height 8
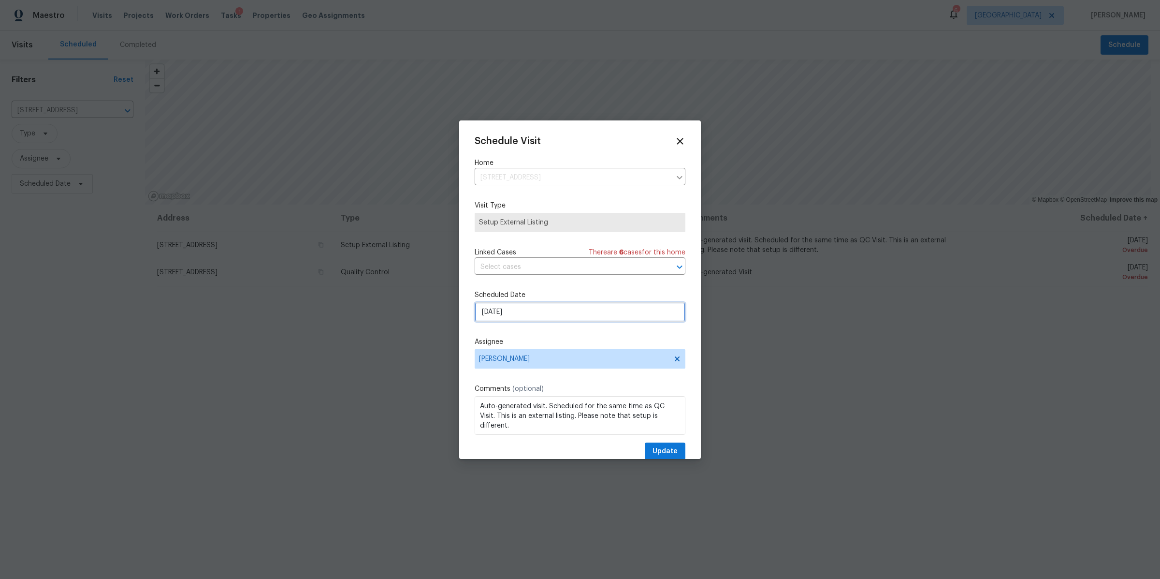
click at [584, 313] on input "[DATE]" at bounding box center [580, 311] width 211 height 19
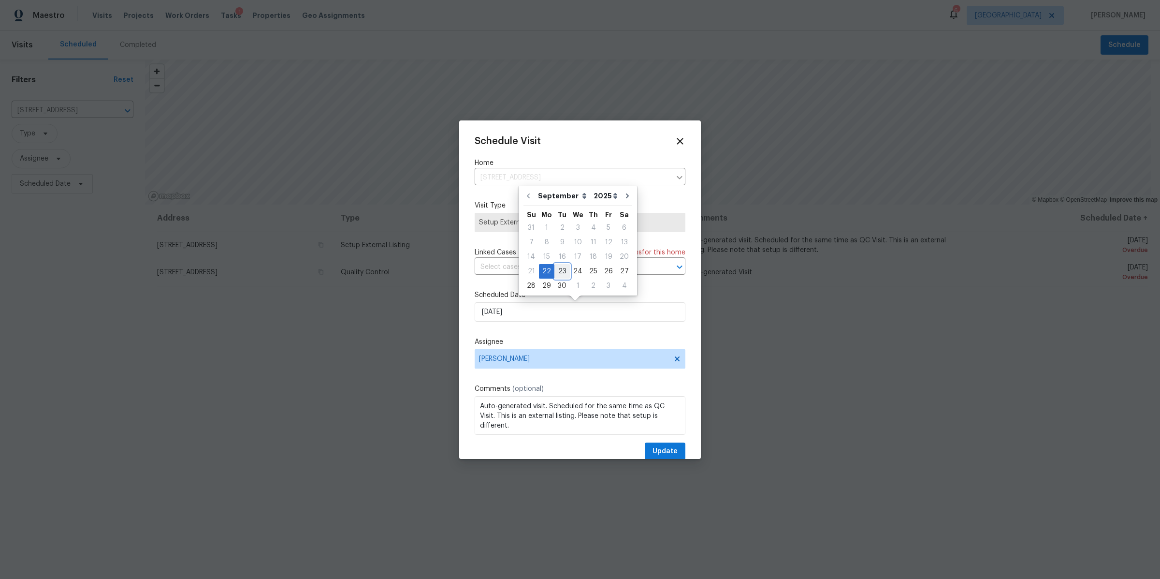
click at [563, 271] on div "23" at bounding box center [561, 271] width 15 height 14
type input "[DATE]"
click at [653, 452] on span "Update" at bounding box center [665, 451] width 25 height 12
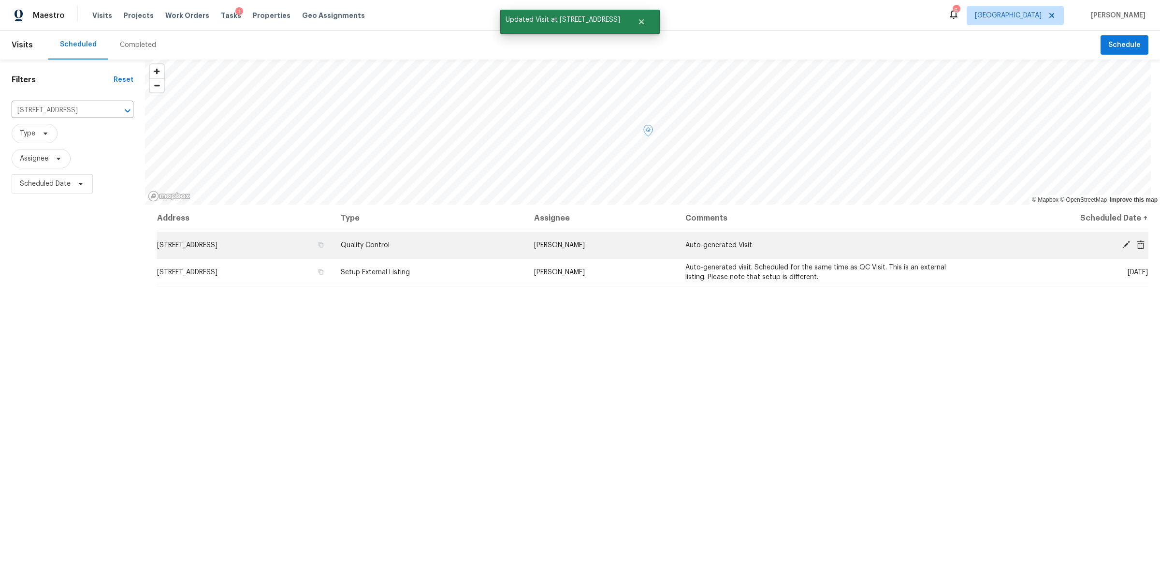
click at [1122, 241] on icon at bounding box center [1126, 244] width 9 height 9
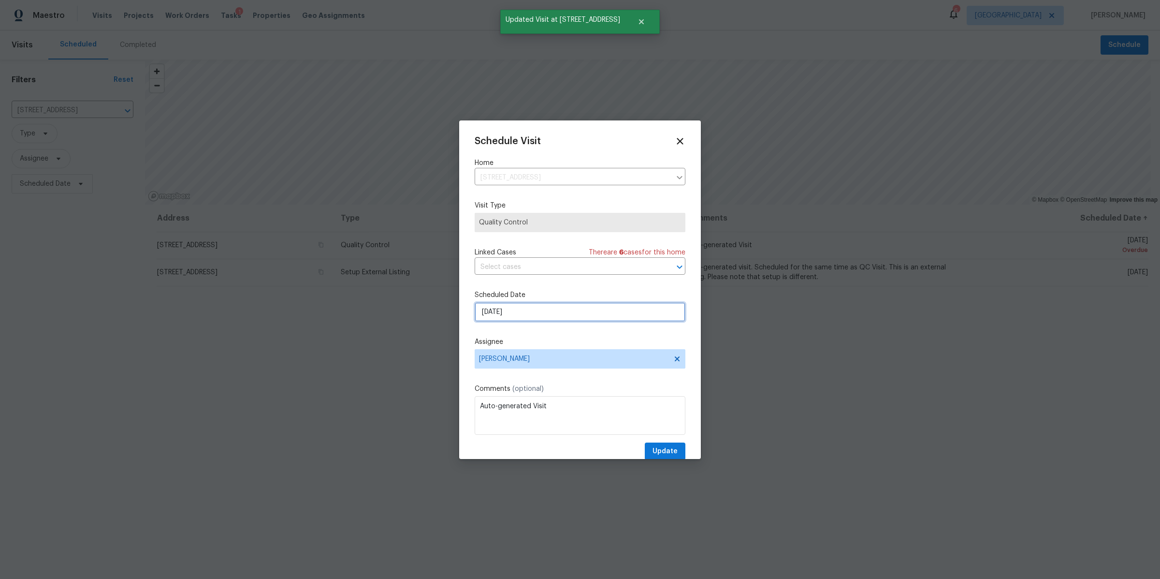
click at [565, 310] on input "[DATE]" at bounding box center [580, 311] width 211 height 19
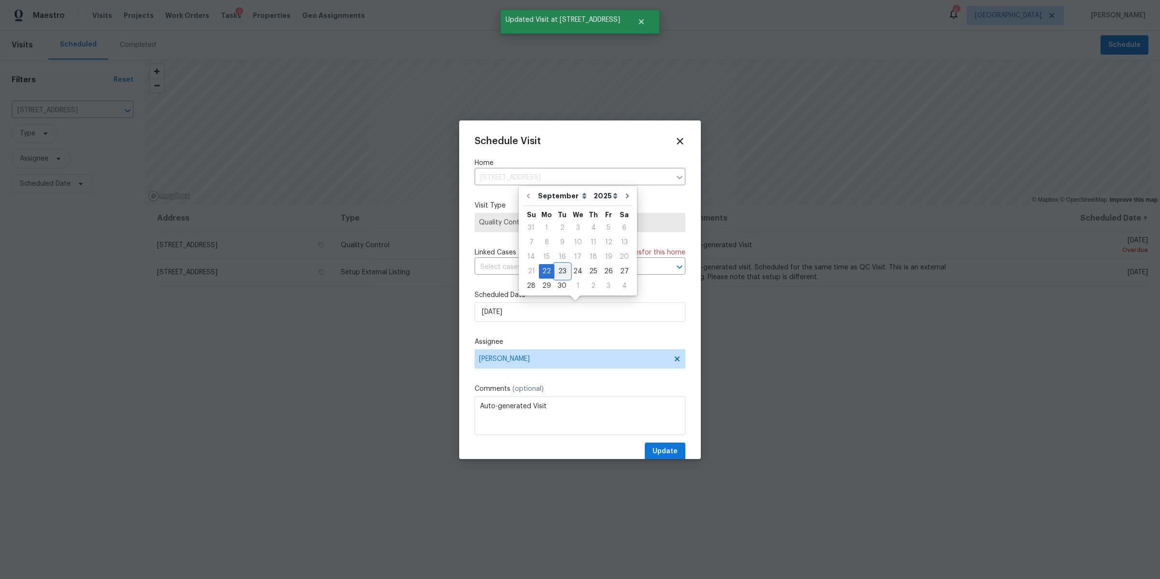
click at [558, 268] on div "23" at bounding box center [561, 271] width 15 height 14
type input "[DATE]"
click at [661, 446] on span "Update" at bounding box center [665, 451] width 25 height 12
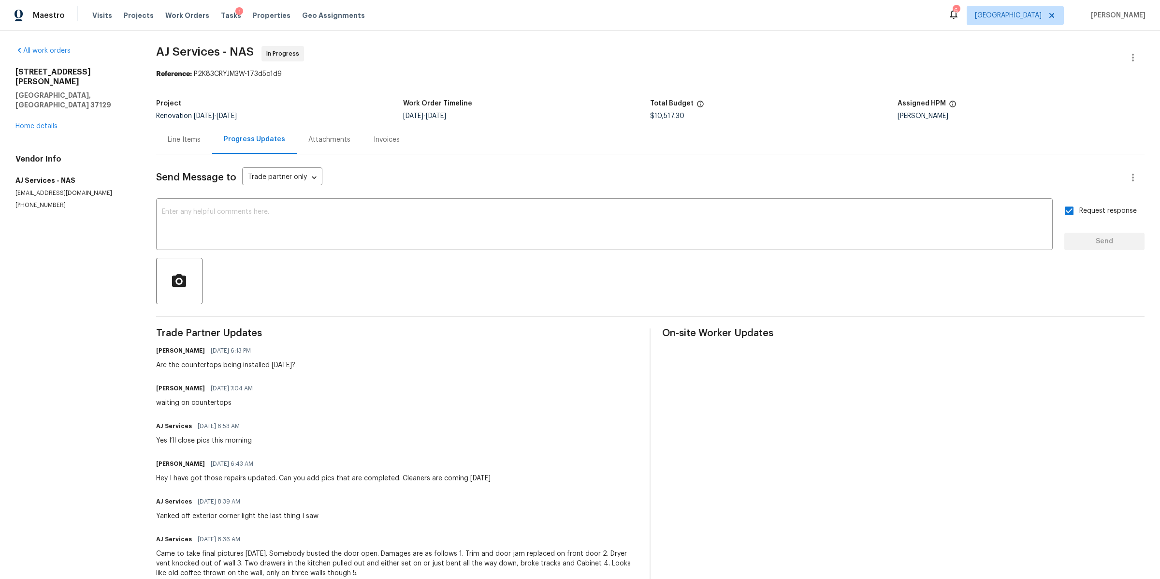
click at [177, 20] on div "Visits Projects Work Orders Tasks 1 Properties Geo Assignments" at bounding box center [234, 15] width 284 height 19
click at [177, 16] on span "Work Orders" at bounding box center [187, 16] width 44 height 10
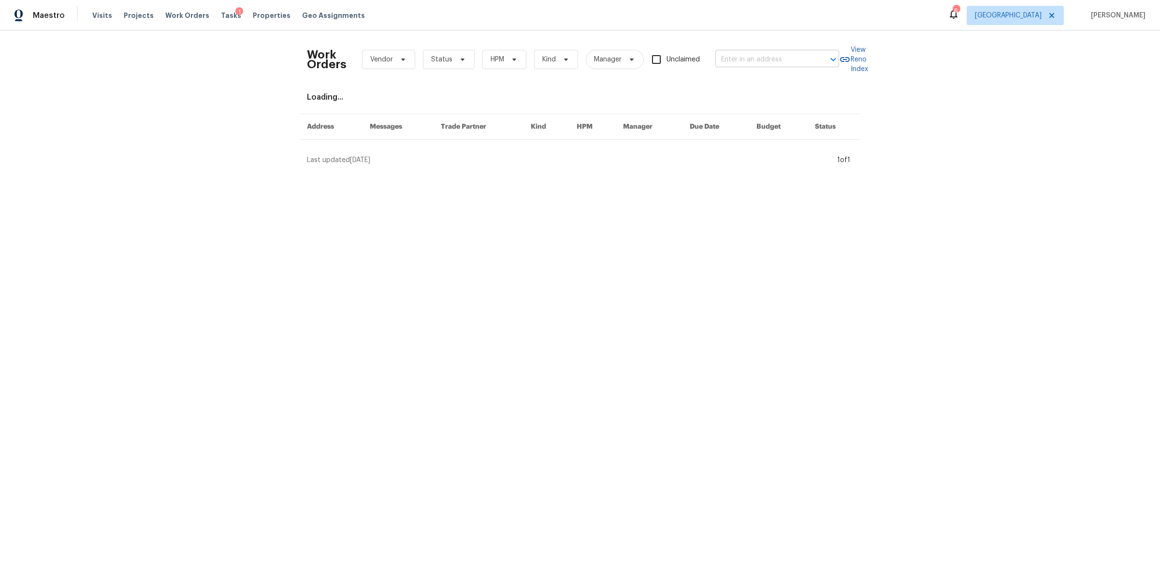
click at [753, 58] on input "text" at bounding box center [763, 59] width 97 height 15
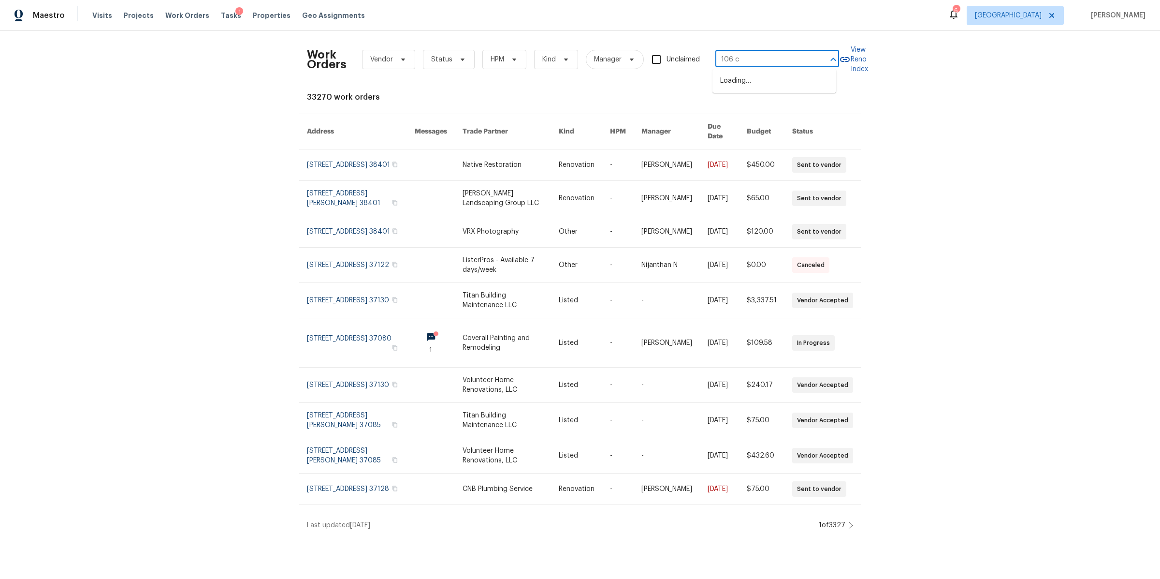
type input "106 co"
click at [757, 131] on li "106 Cottonwood Dr, Shelbyville, TN 37160" at bounding box center [775, 123] width 124 height 16
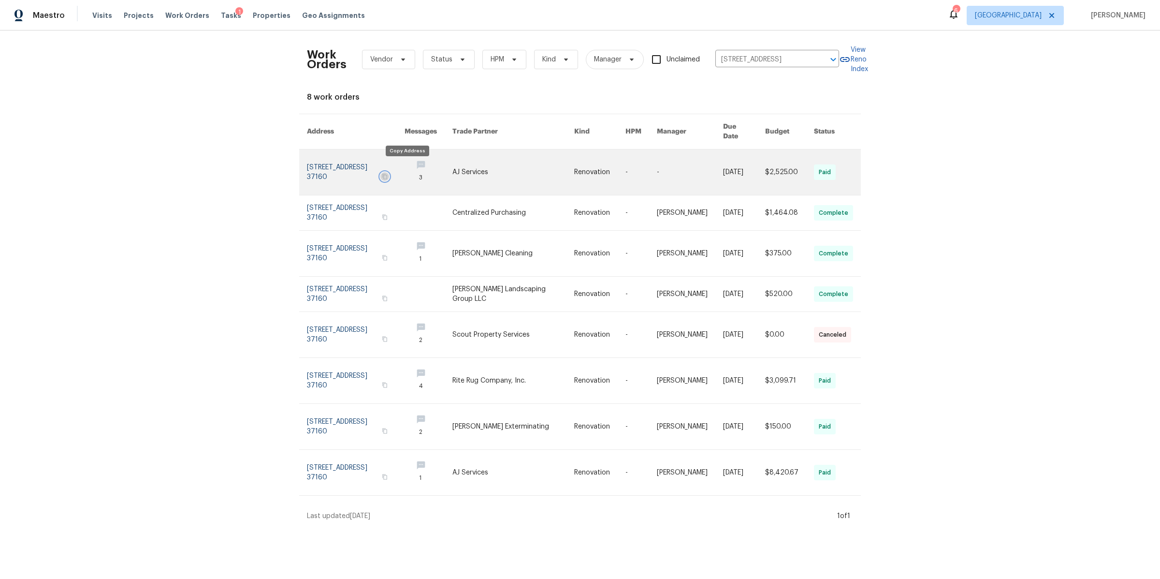
click at [388, 174] on icon "button" at bounding box center [385, 177] width 6 height 6
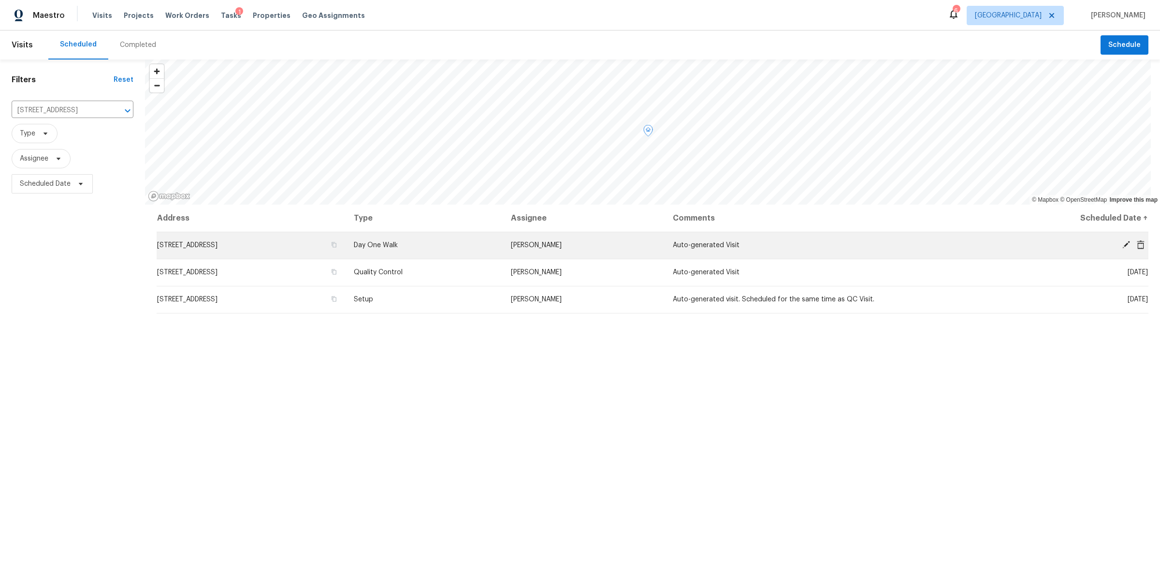
click at [225, 248] on td "[STREET_ADDRESS]" at bounding box center [251, 245] width 189 height 27
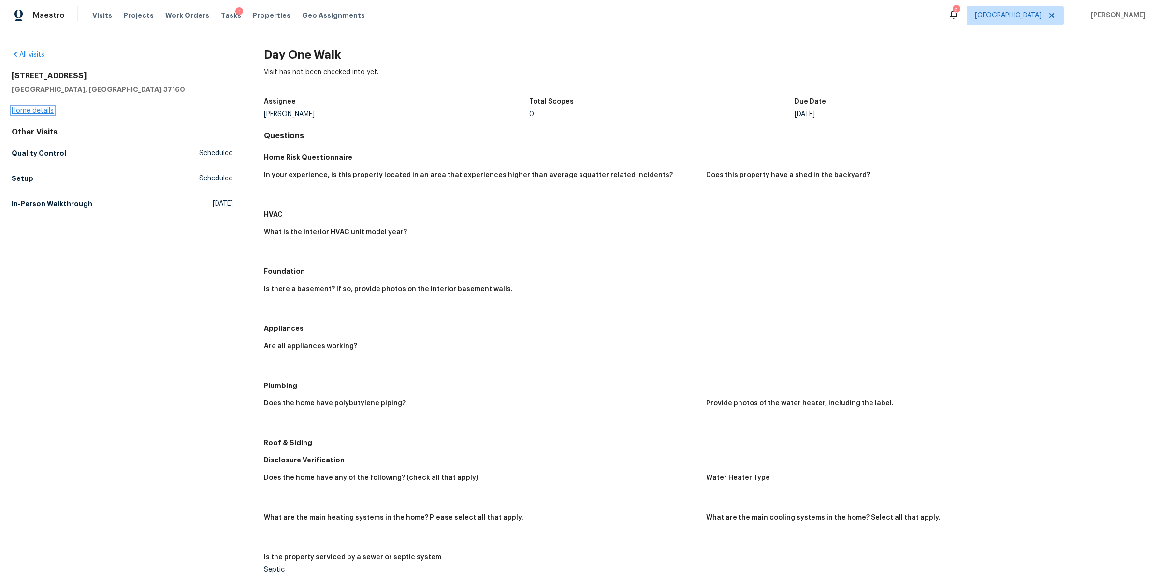
click at [33, 110] on link "Home details" at bounding box center [33, 110] width 42 height 7
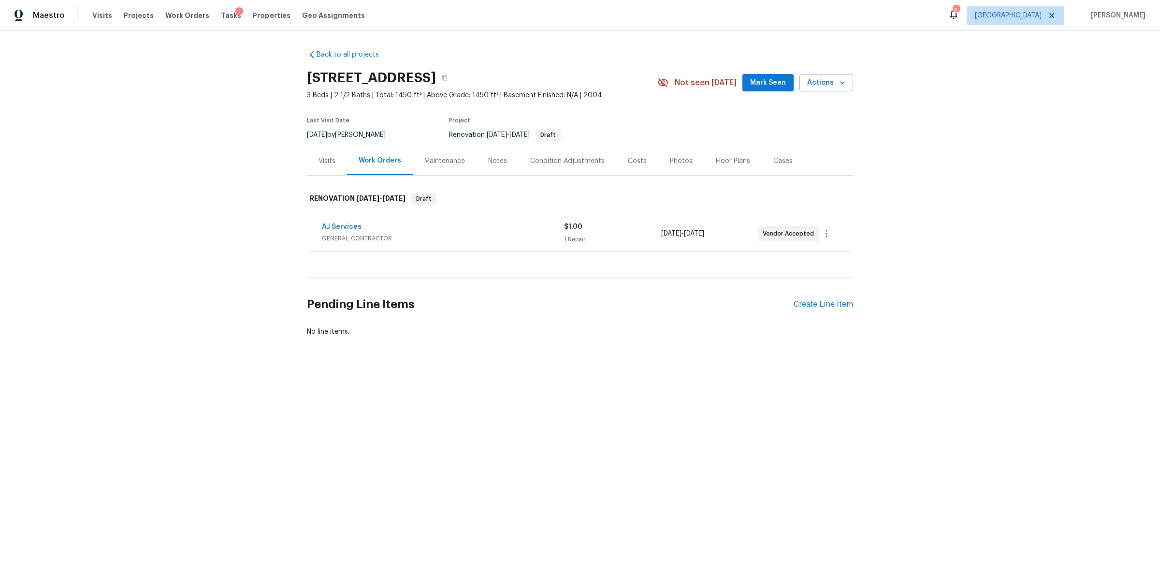
click at [494, 163] on div "Notes" at bounding box center [497, 161] width 19 height 10
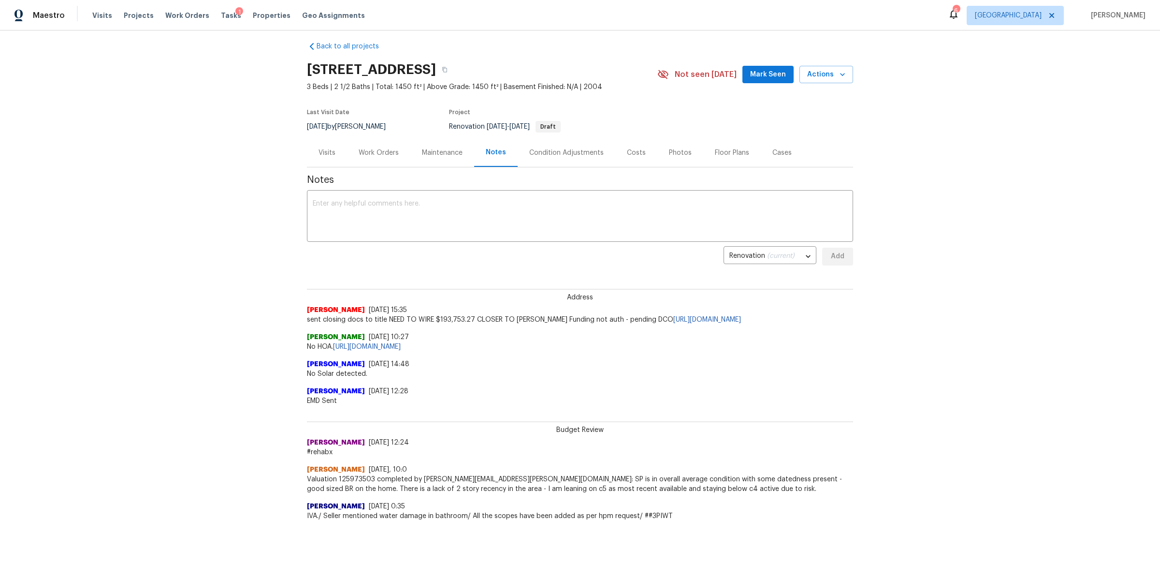
scroll to position [17, 0]
click at [617, 149] on div "Costs" at bounding box center [636, 152] width 42 height 29
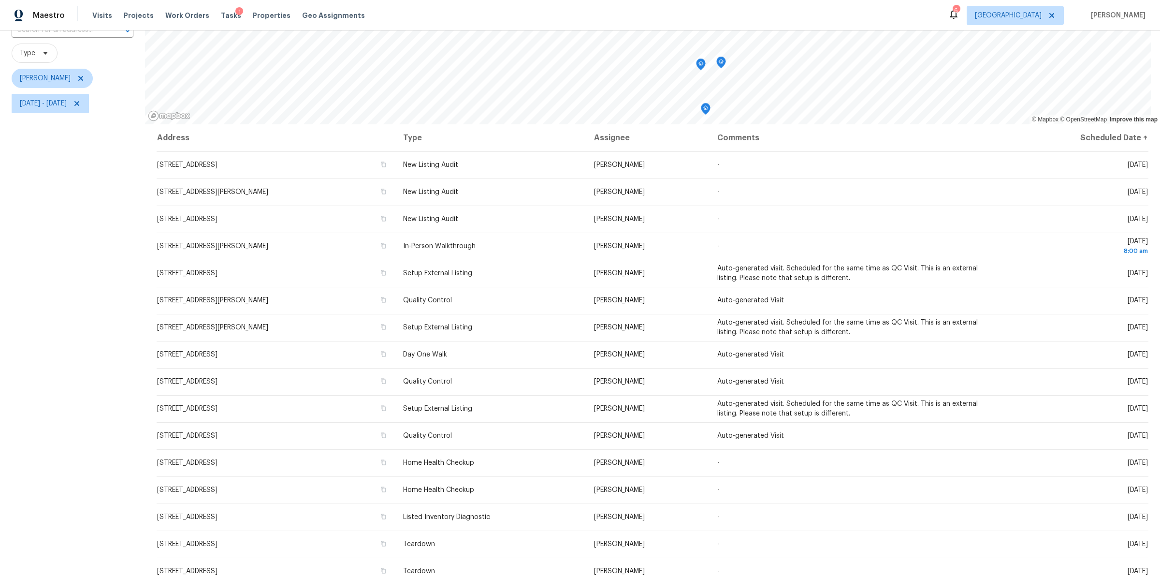
scroll to position [98, 0]
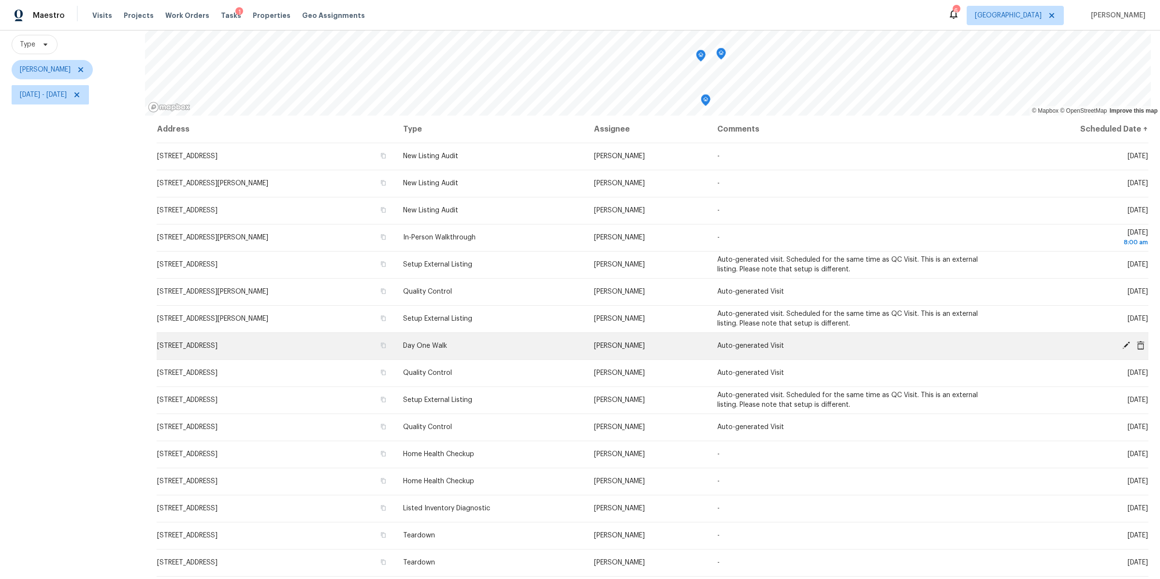
click at [1122, 341] on icon at bounding box center [1126, 345] width 9 height 9
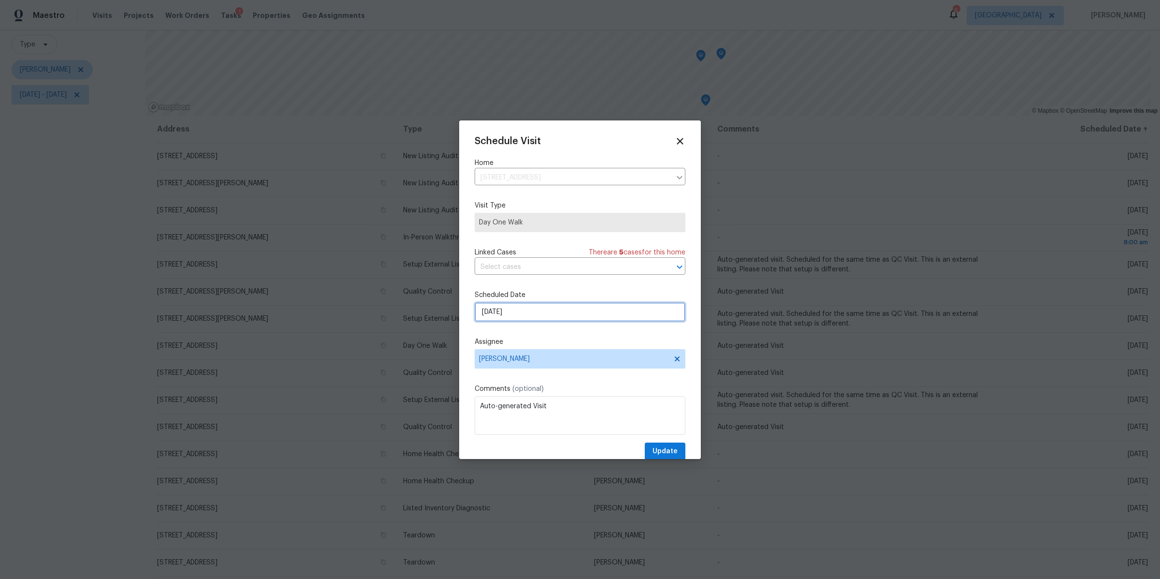
click at [585, 316] on input "[DATE]" at bounding box center [580, 311] width 211 height 19
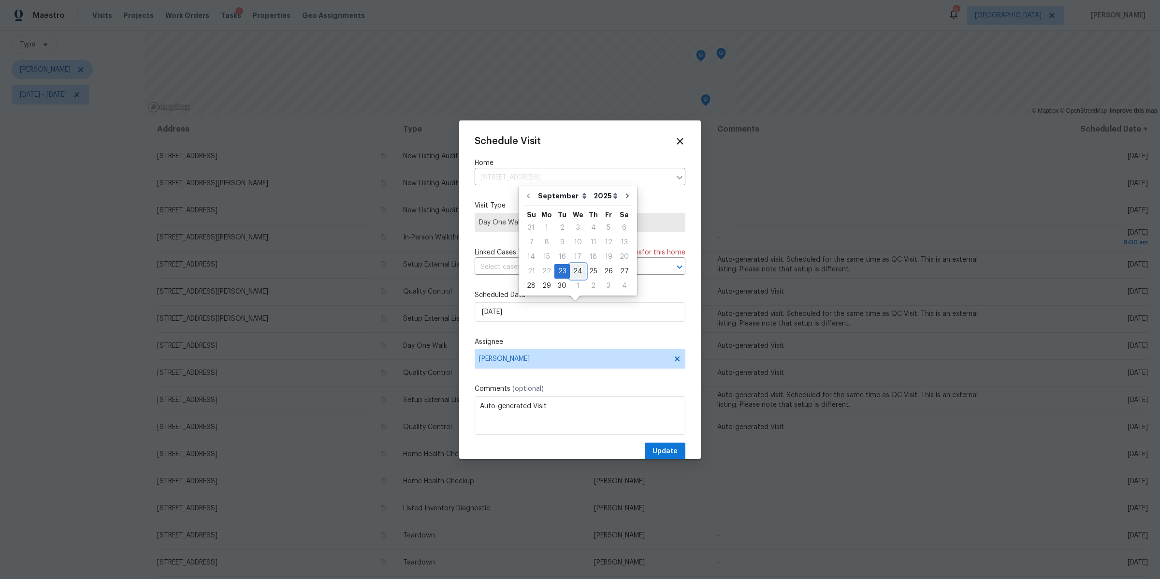
click at [574, 270] on div "24" at bounding box center [578, 271] width 16 height 14
type input "[DATE]"
click at [649, 444] on button "Update" at bounding box center [665, 451] width 41 height 18
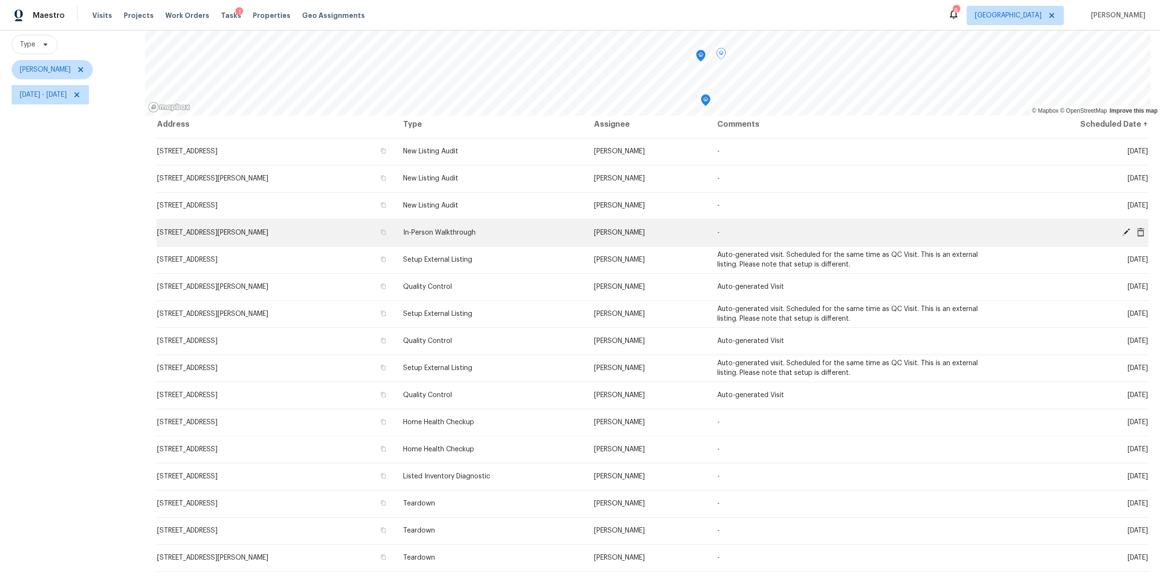
scroll to position [0, 0]
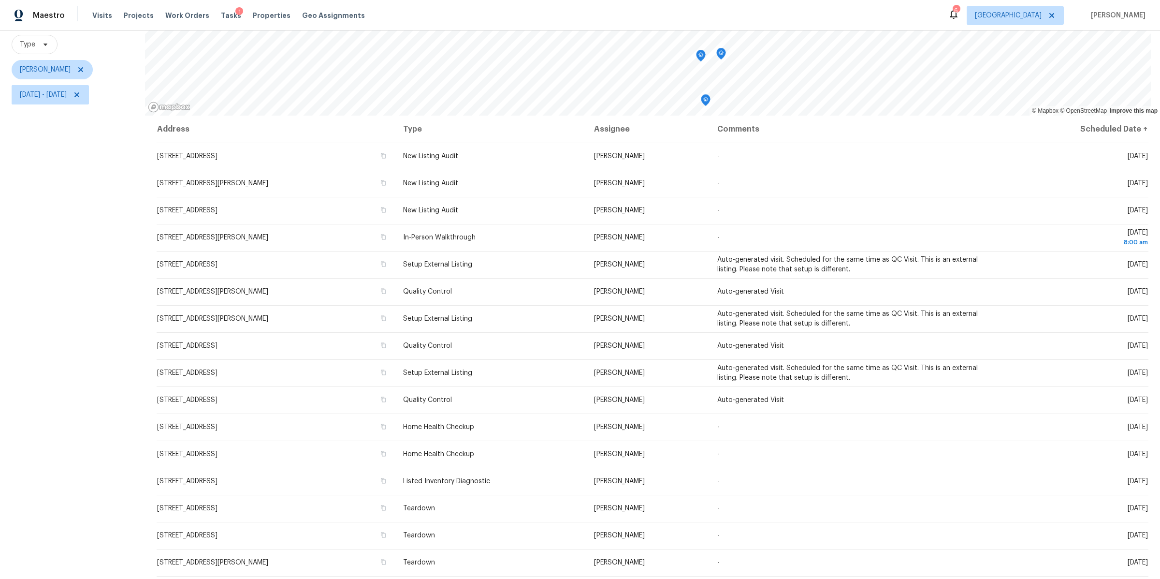
click at [701, 54] on icon "Map marker" at bounding box center [700, 55] width 3 height 2
